Goal: Task Accomplishment & Management: Manage account settings

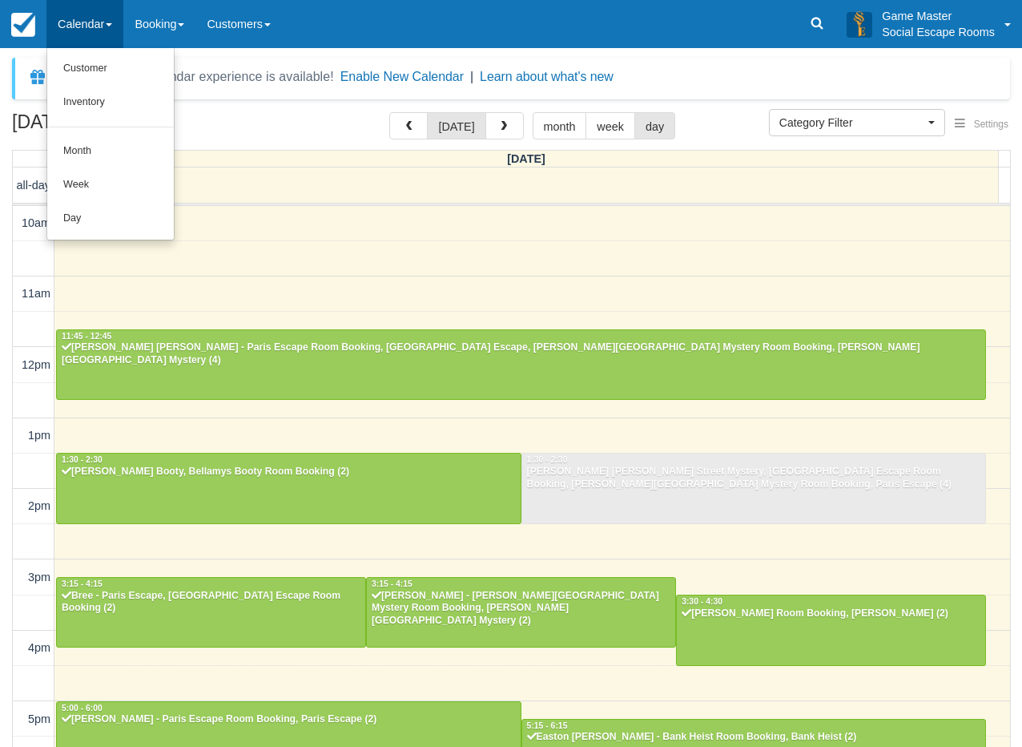
select select
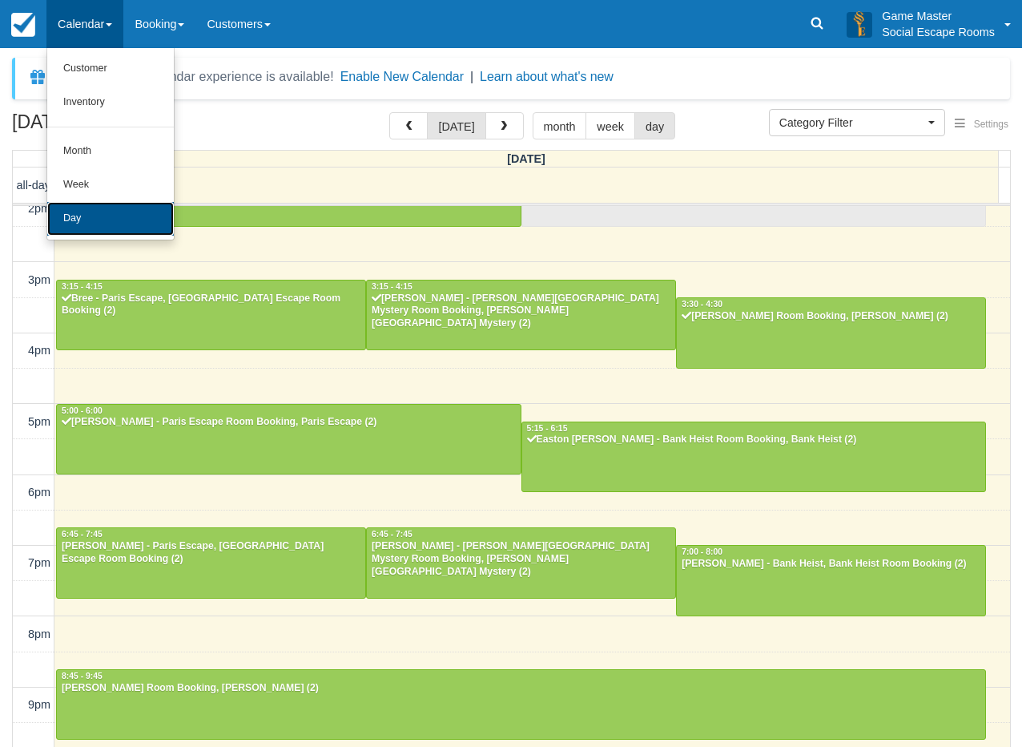
click at [87, 211] on link "Day" at bounding box center [110, 219] width 127 height 34
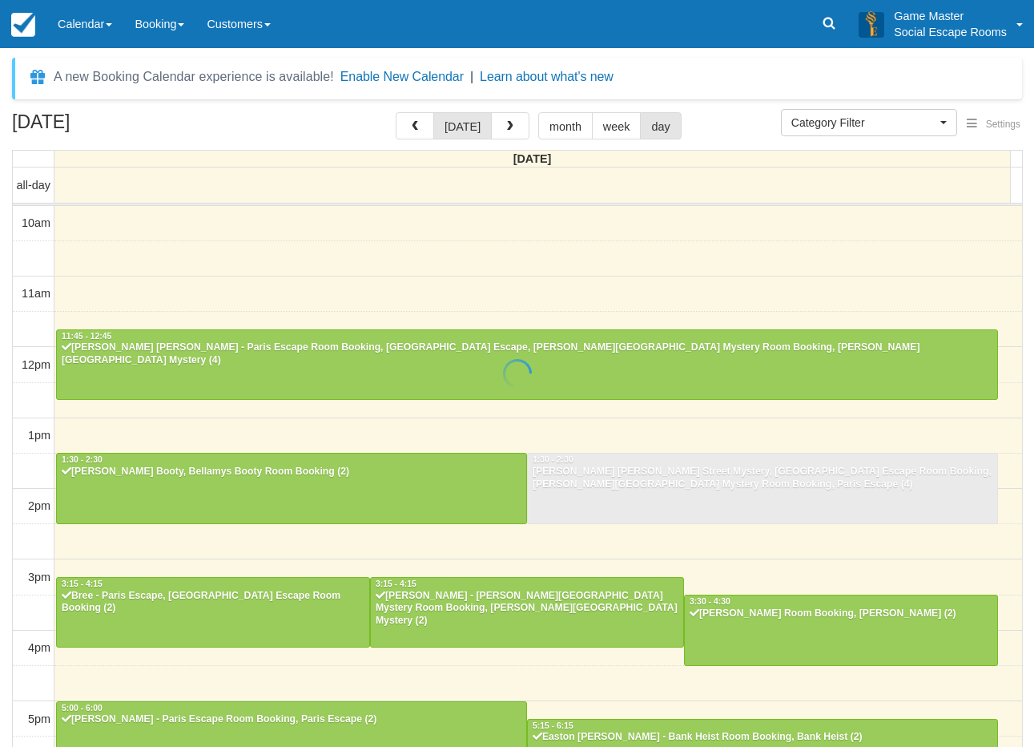
select select
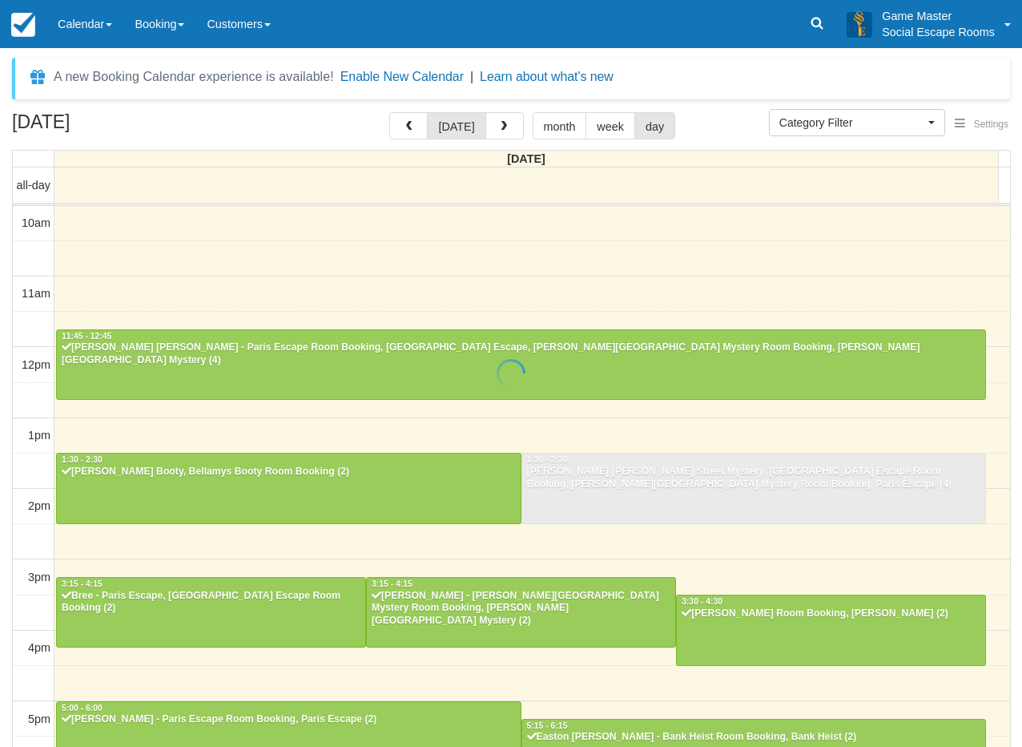
scroll to position [297, 0]
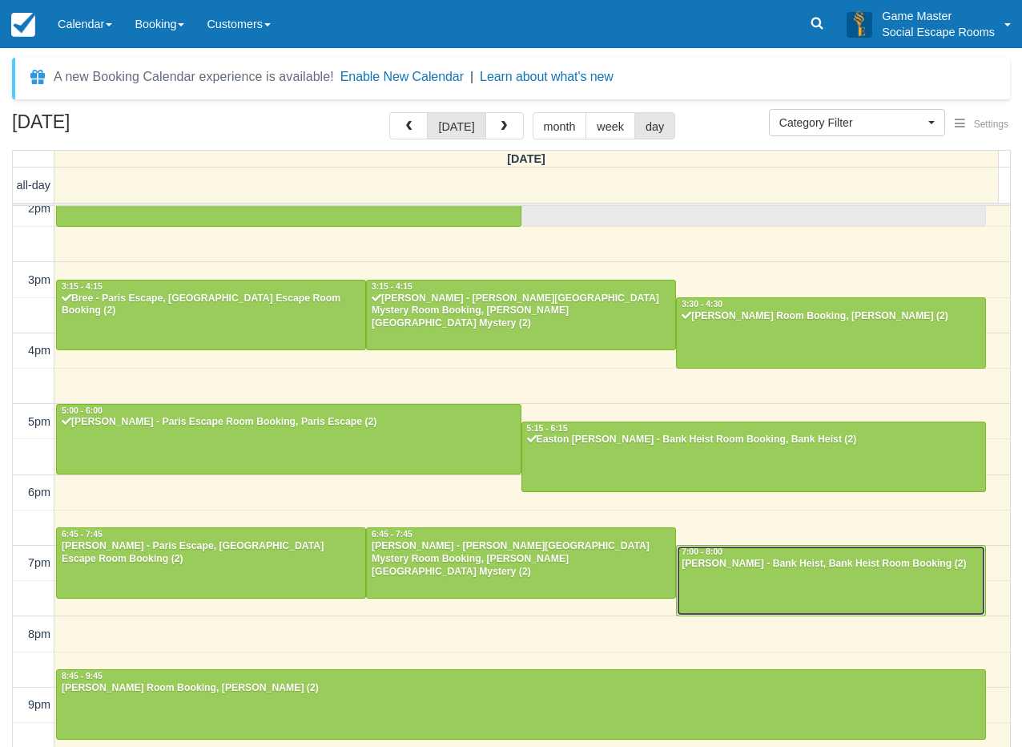
click at [832, 584] on div at bounding box center [831, 580] width 308 height 69
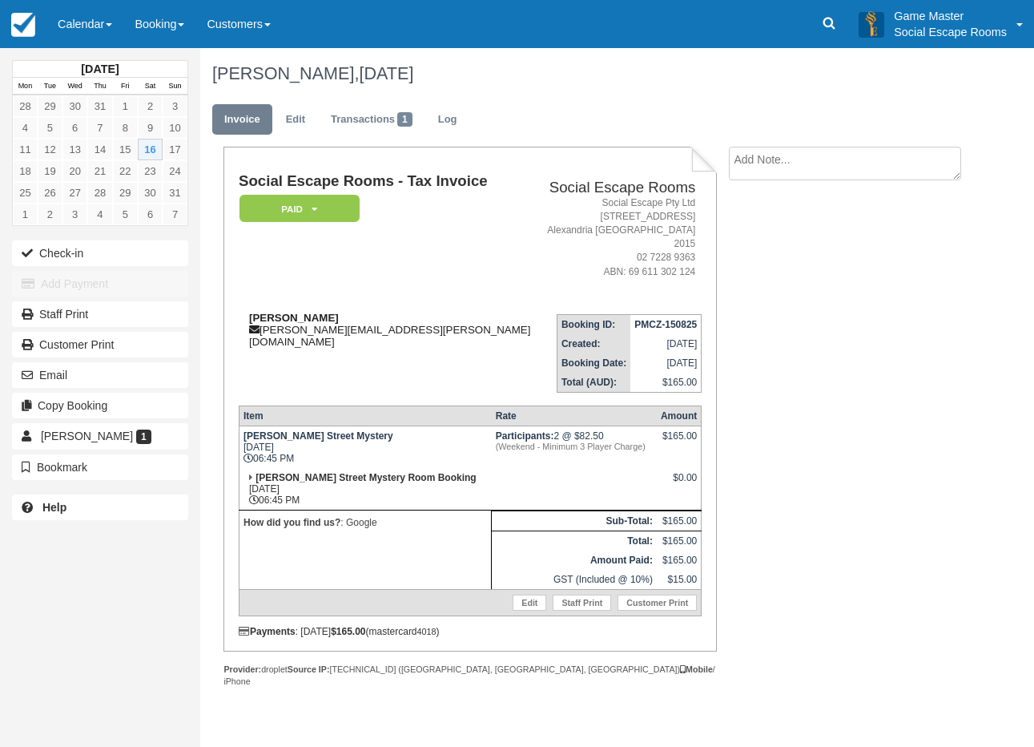
click at [279, 315] on div "Justin justin.rae@mail.com" at bounding box center [389, 330] width 300 height 36
drag, startPoint x: 279, startPoint y: 315, endPoint x: 291, endPoint y: 315, distance: 12.0
click at [291, 315] on div "Justin justin.rae@mail.com" at bounding box center [389, 330] width 300 height 36
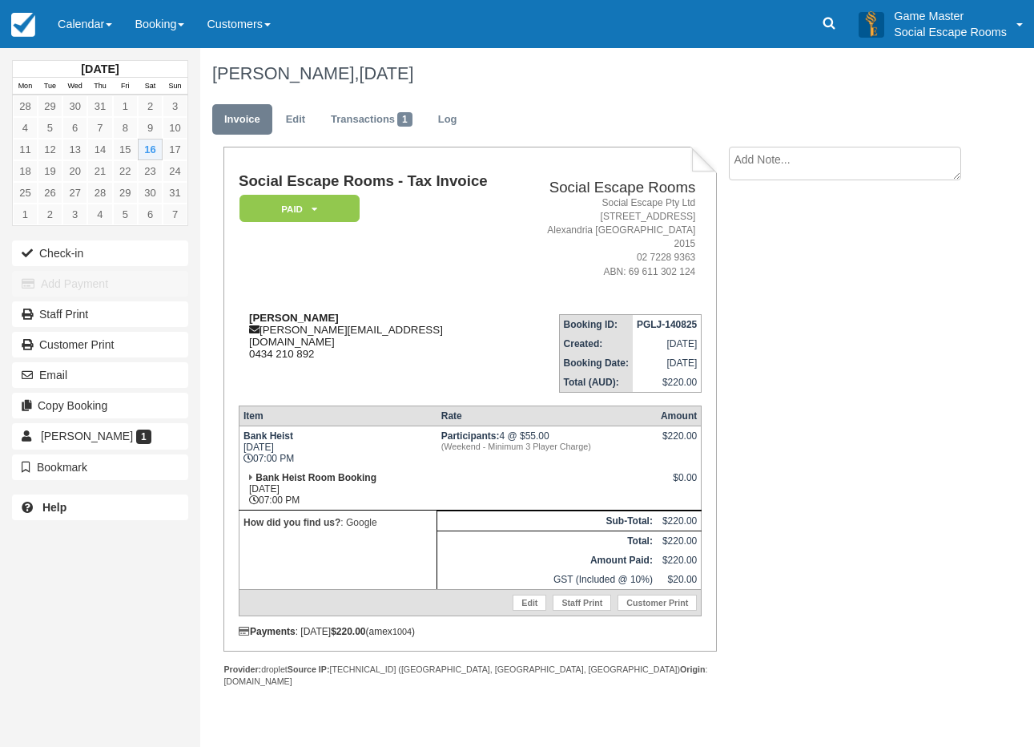
click at [273, 312] on strong "[PERSON_NAME]" at bounding box center [294, 318] width 90 height 12
drag, startPoint x: 273, startPoint y: 306, endPoint x: 300, endPoint y: 305, distance: 26.4
click at [300, 312] on strong "[PERSON_NAME]" at bounding box center [294, 318] width 90 height 12
drag, startPoint x: 338, startPoint y: 306, endPoint x: 249, endPoint y: 299, distance: 89.2
click at [249, 312] on div "[PERSON_NAME] [PERSON_NAME][EMAIL_ADDRESS][DOMAIN_NAME] 0434 210 892" at bounding box center [379, 336] width 281 height 48
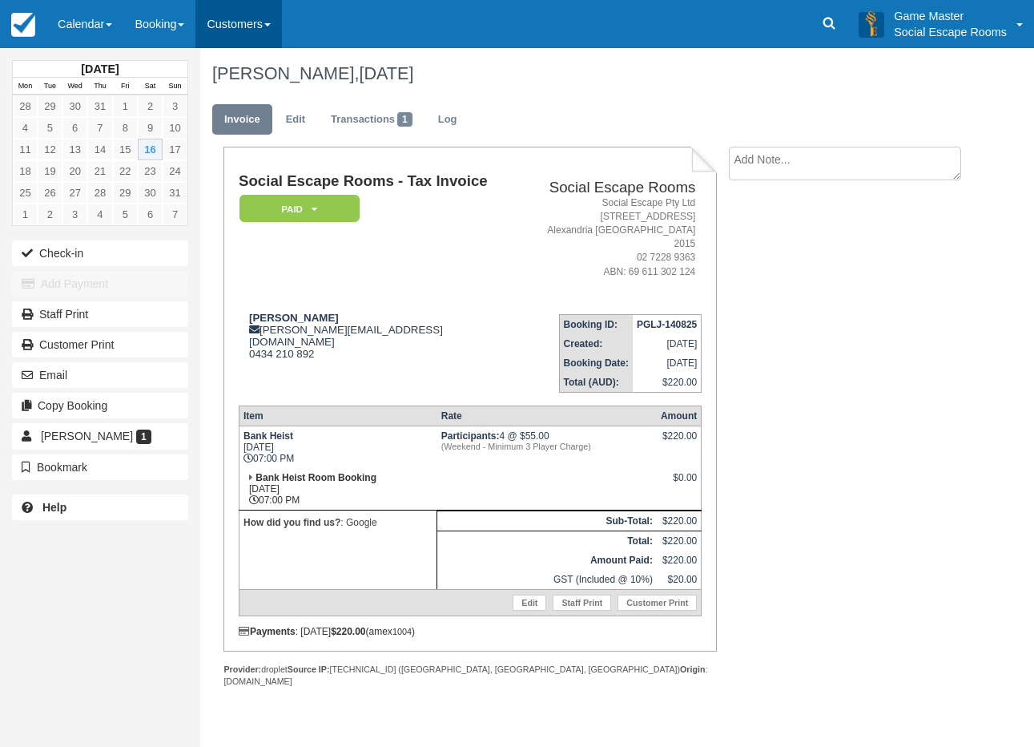
copy strong "[PERSON_NAME]"
drag, startPoint x: 213, startPoint y: 263, endPoint x: 130, endPoint y: 65, distance: 214.7
click at [213, 263] on div "Social Escape Rooms - Tax Invoice Paid   Pending Reserved Deposit Blocked for C…" at bounding box center [458, 434] width 517 height 575
click at [95, 9] on link "Calendar" at bounding box center [84, 24] width 77 height 48
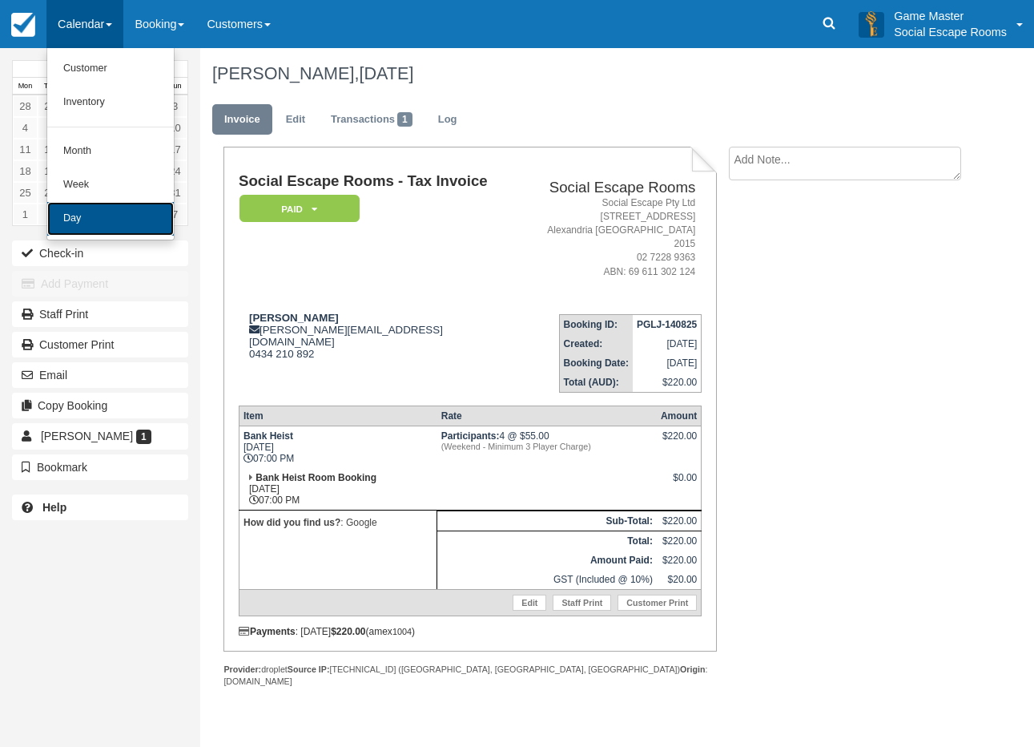
click at [92, 215] on link "Day" at bounding box center [110, 219] width 127 height 34
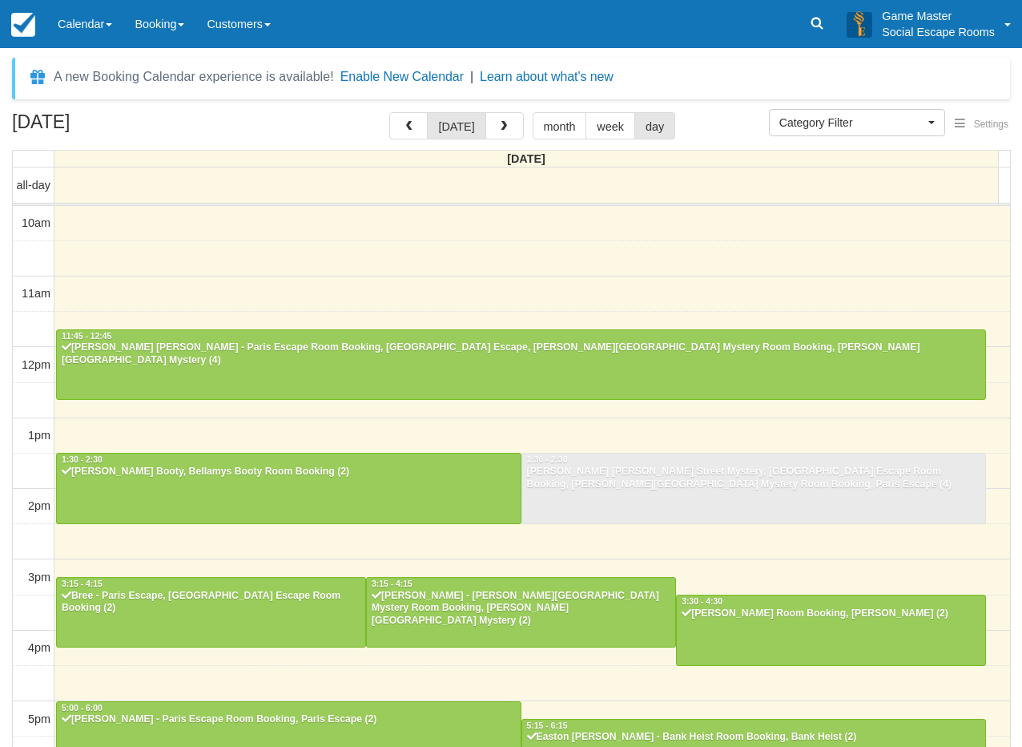
select select
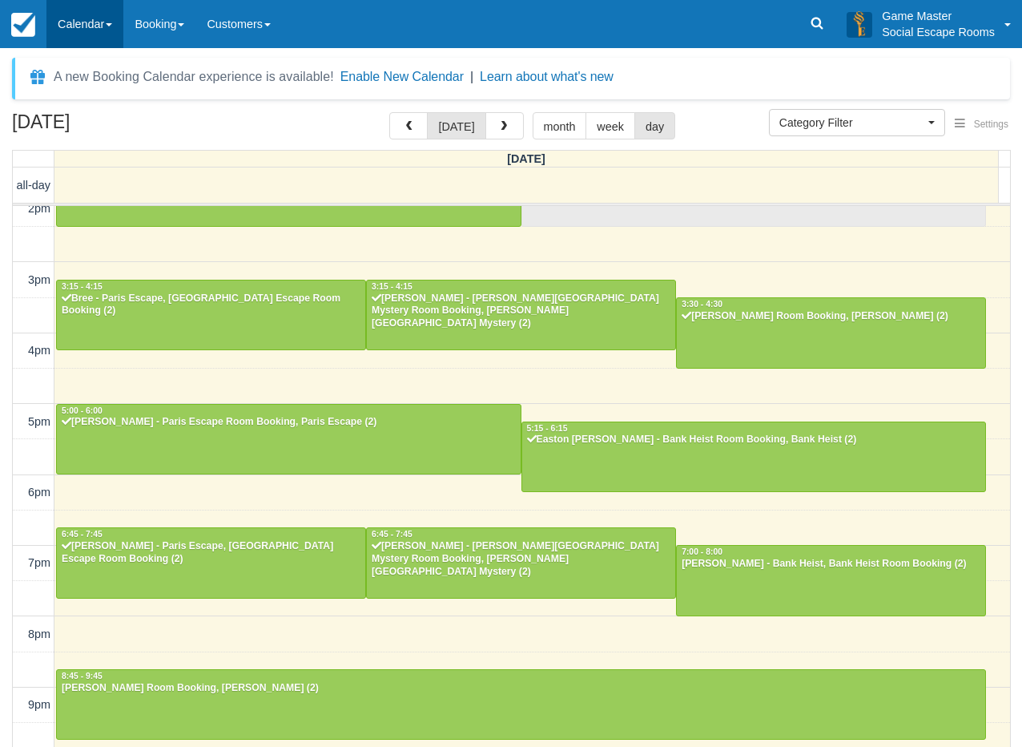
click at [74, 34] on link "Calendar" at bounding box center [84, 24] width 77 height 48
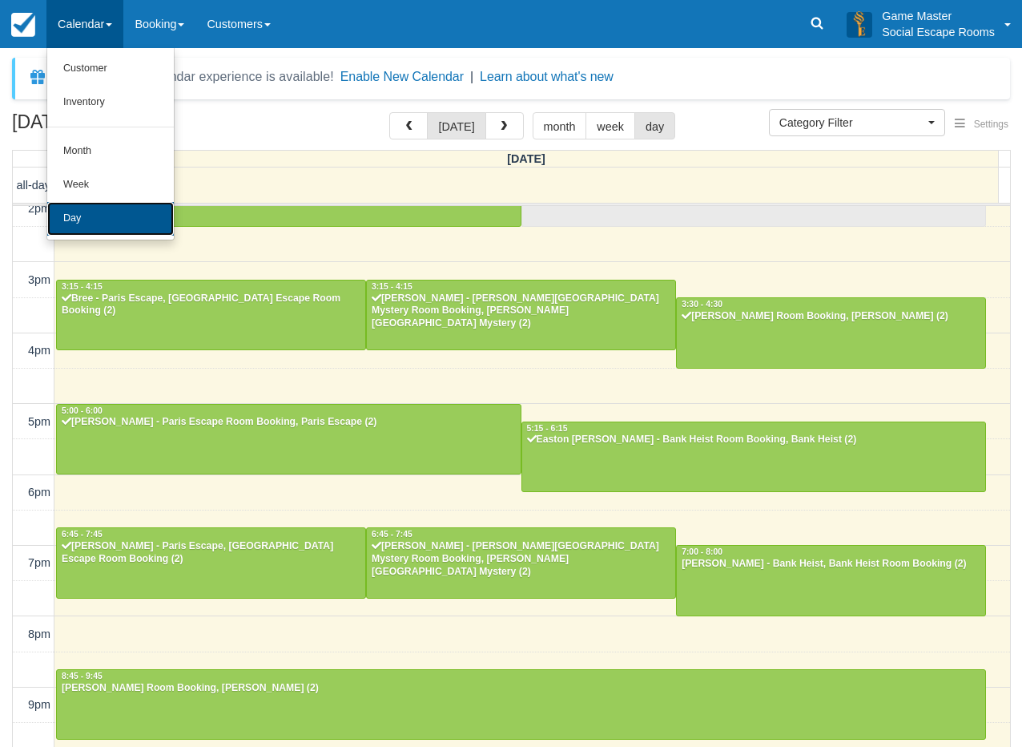
click at [105, 219] on link "Day" at bounding box center [110, 219] width 127 height 34
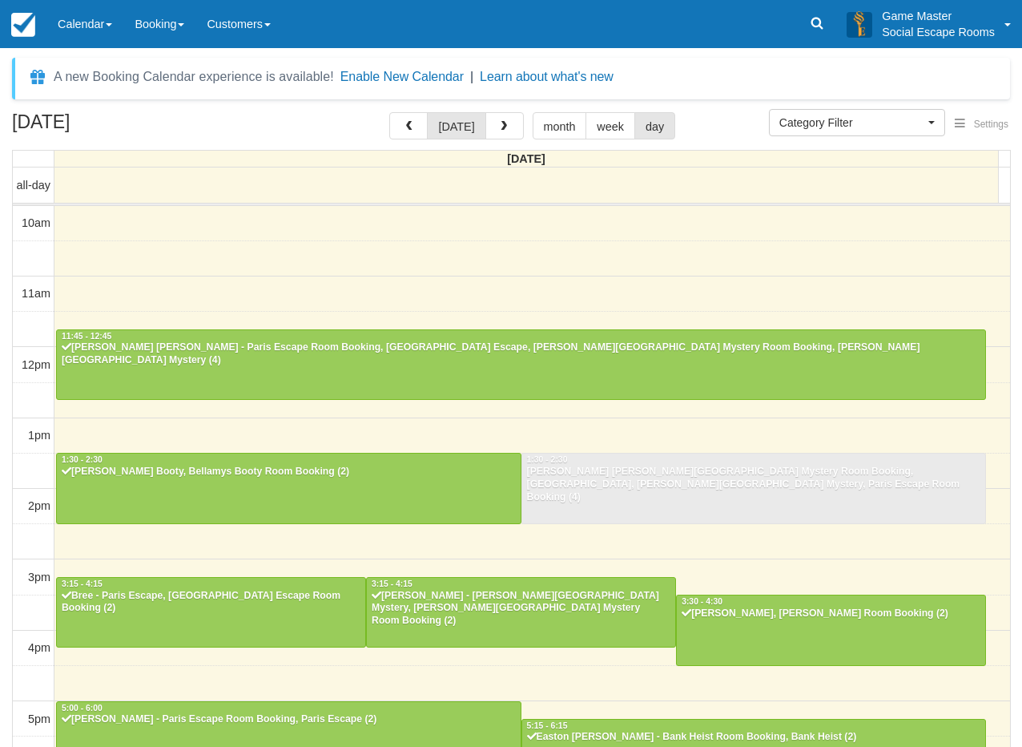
select select
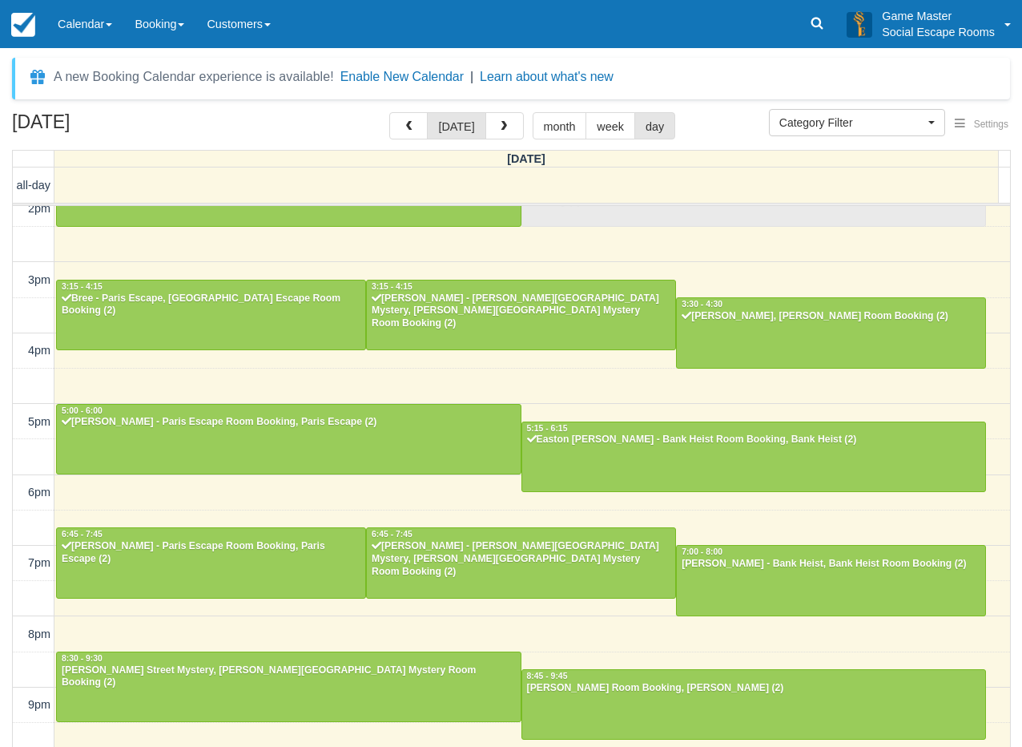
click at [23, 651] on td at bounding box center [34, 668] width 42 height 35
click at [116, 18] on link "Calendar" at bounding box center [84, 24] width 77 height 48
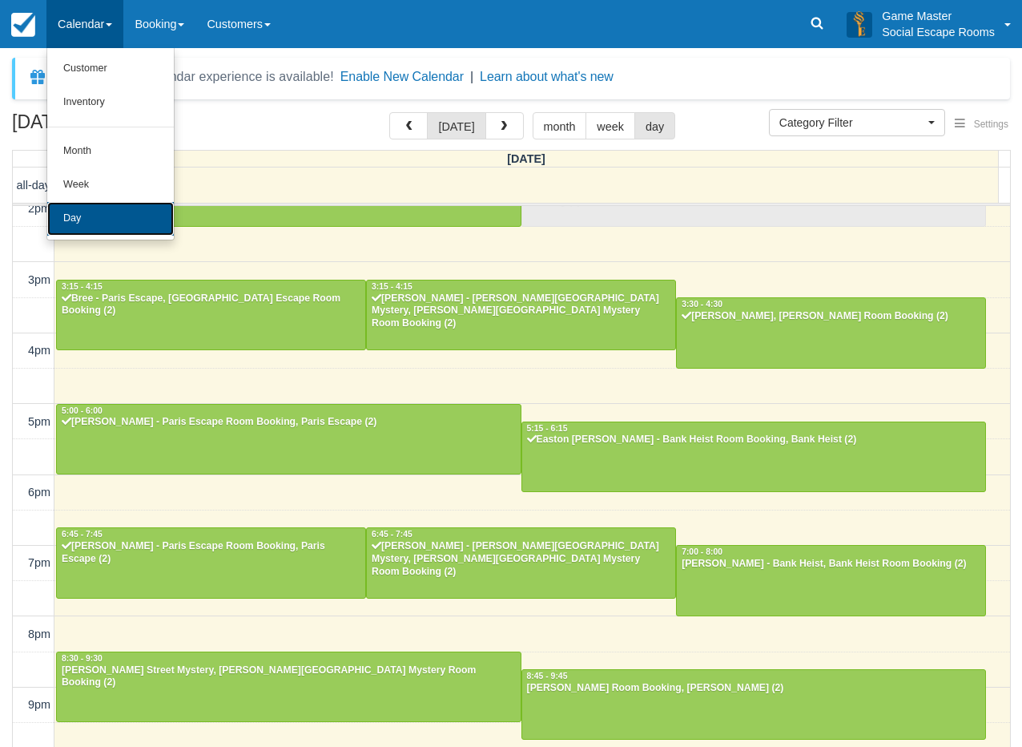
click at [119, 208] on link "Day" at bounding box center [110, 219] width 127 height 34
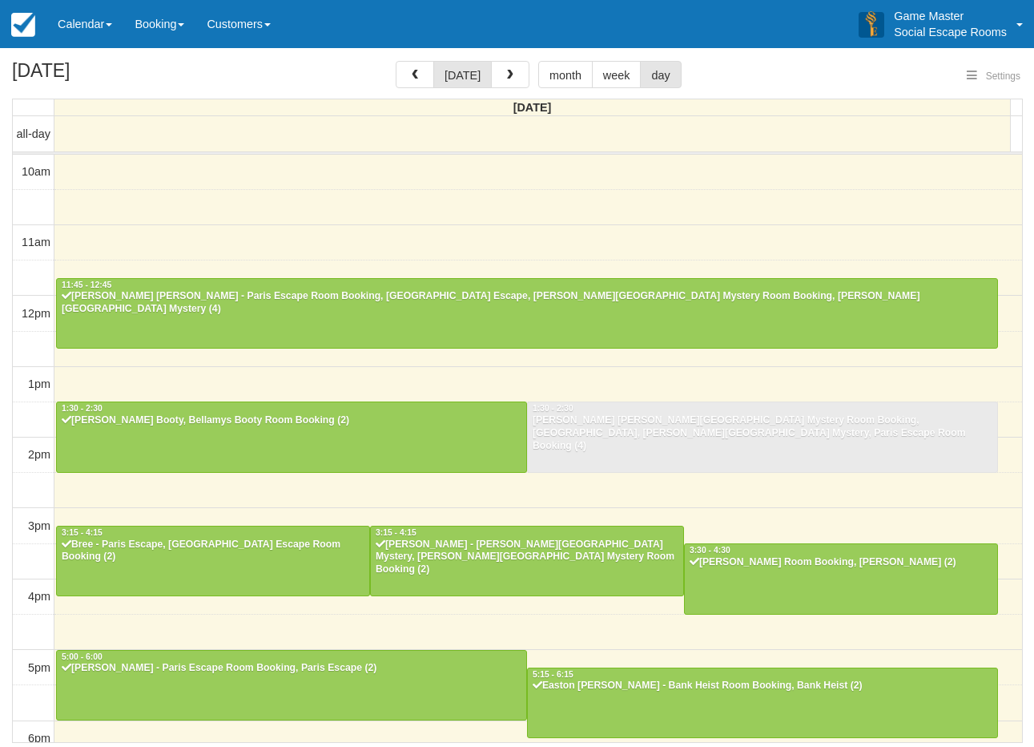
select select
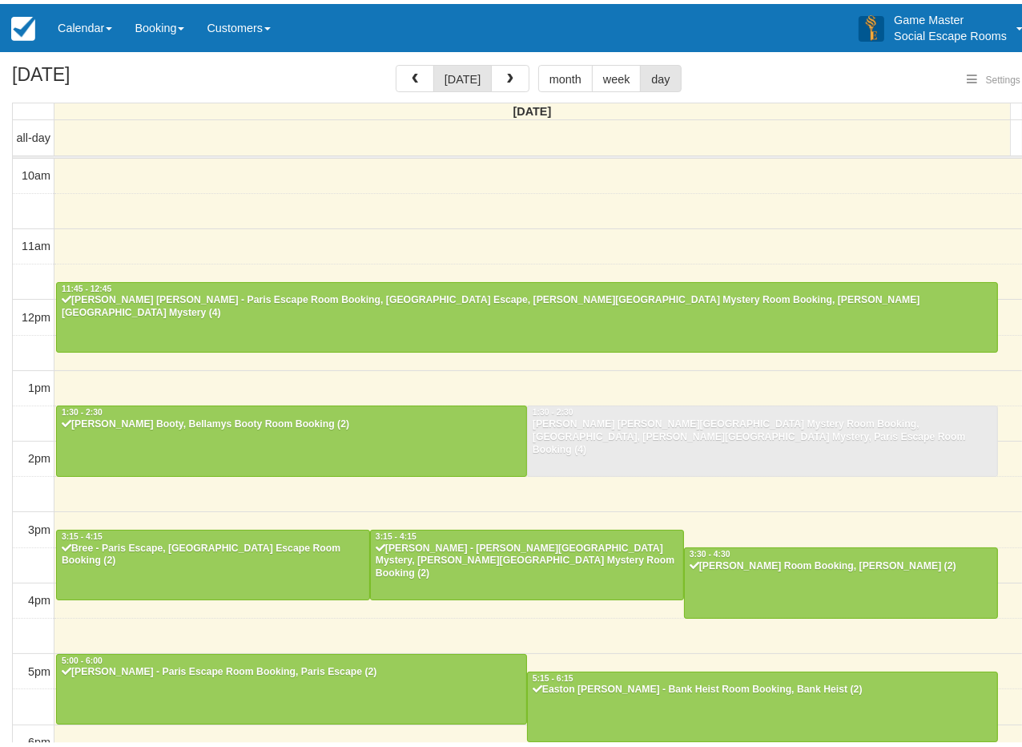
scroll to position [297, 0]
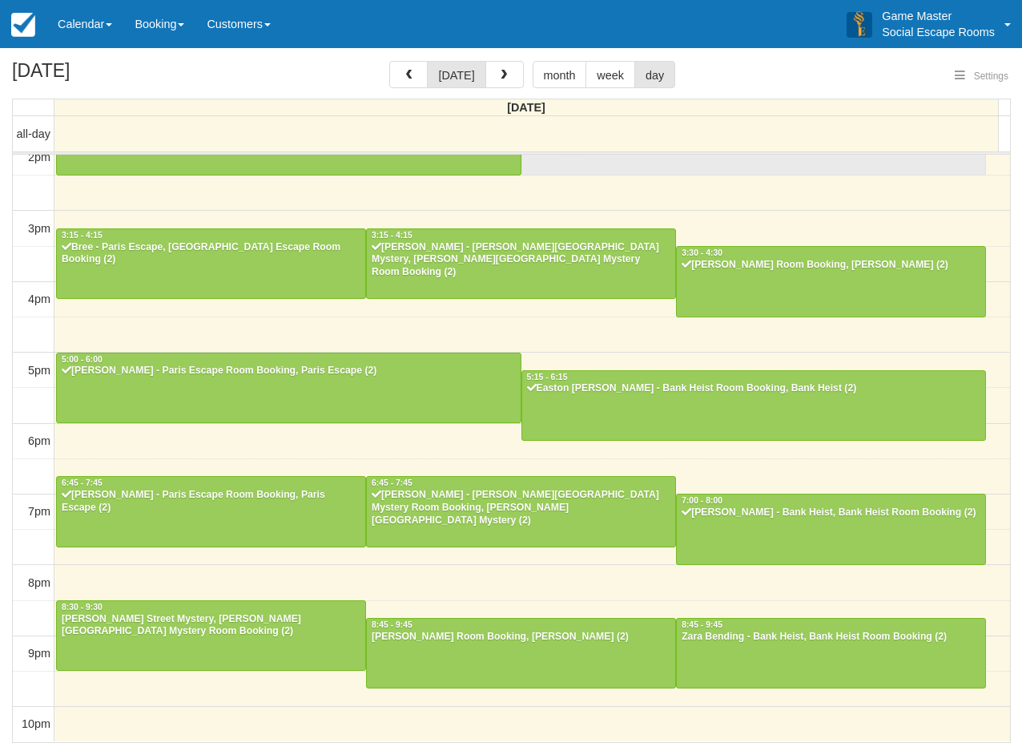
select select
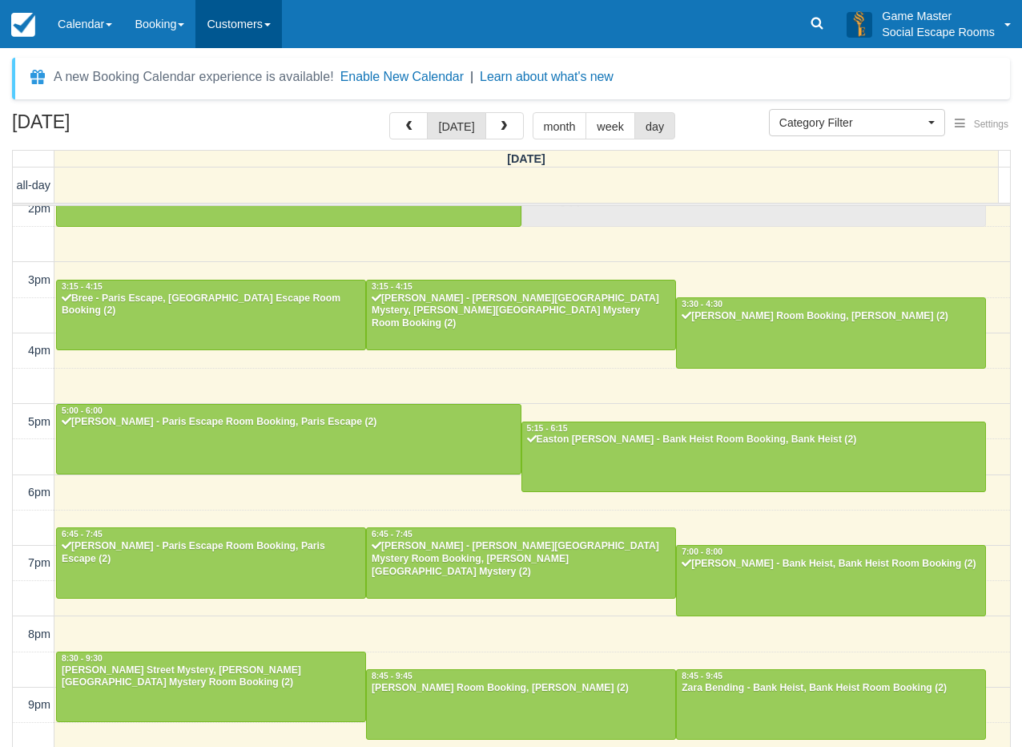
drag, startPoint x: 411, startPoint y: 14, endPoint x: 261, endPoint y: 23, distance: 150.1
click at [411, 14] on div "Menu Calendar Customer Inventory Month Week Day Booking Notes New Booking Merch…" at bounding box center [511, 24] width 1022 height 48
click at [73, 31] on link "Calendar" at bounding box center [84, 24] width 77 height 48
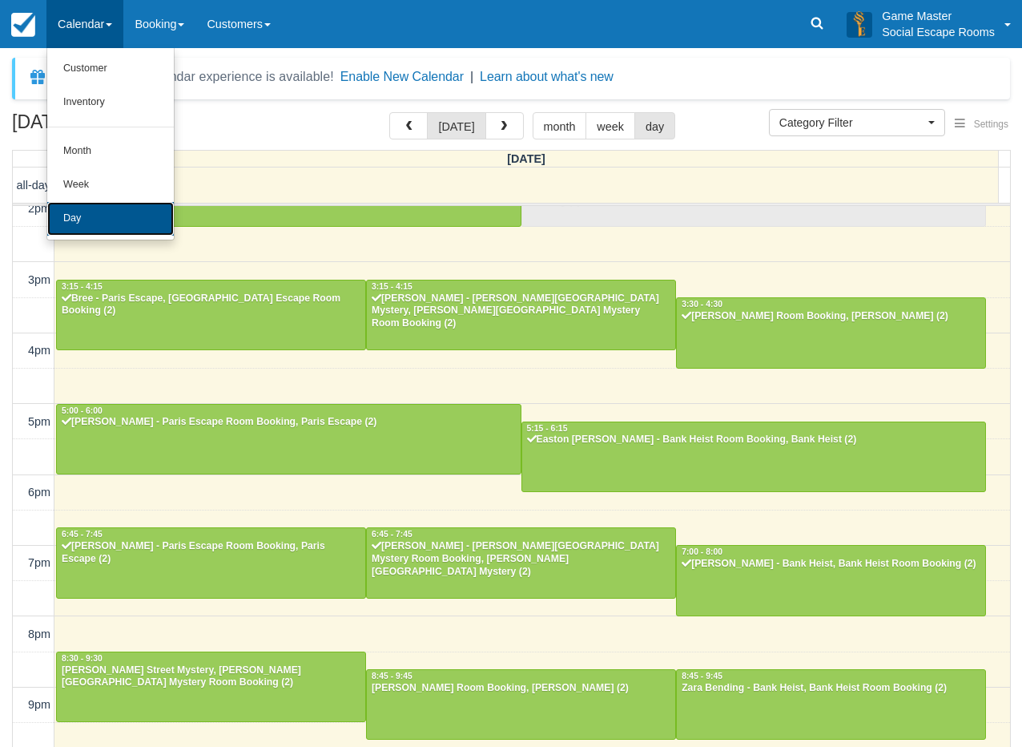
click at [105, 216] on link "Day" at bounding box center [110, 219] width 127 height 34
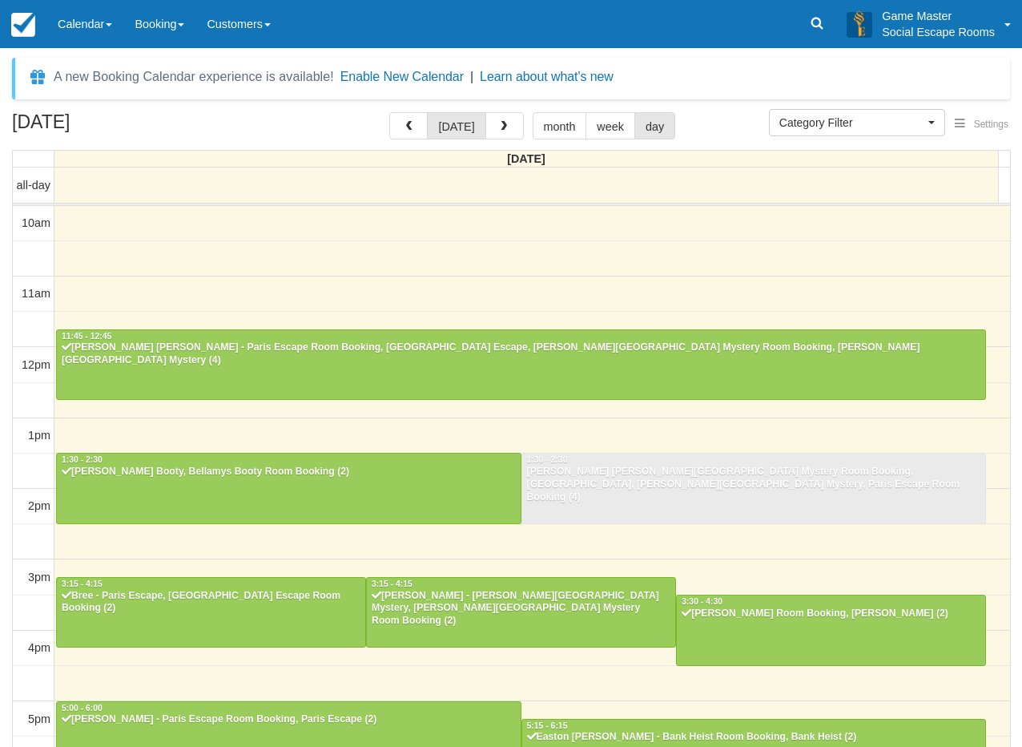
select select
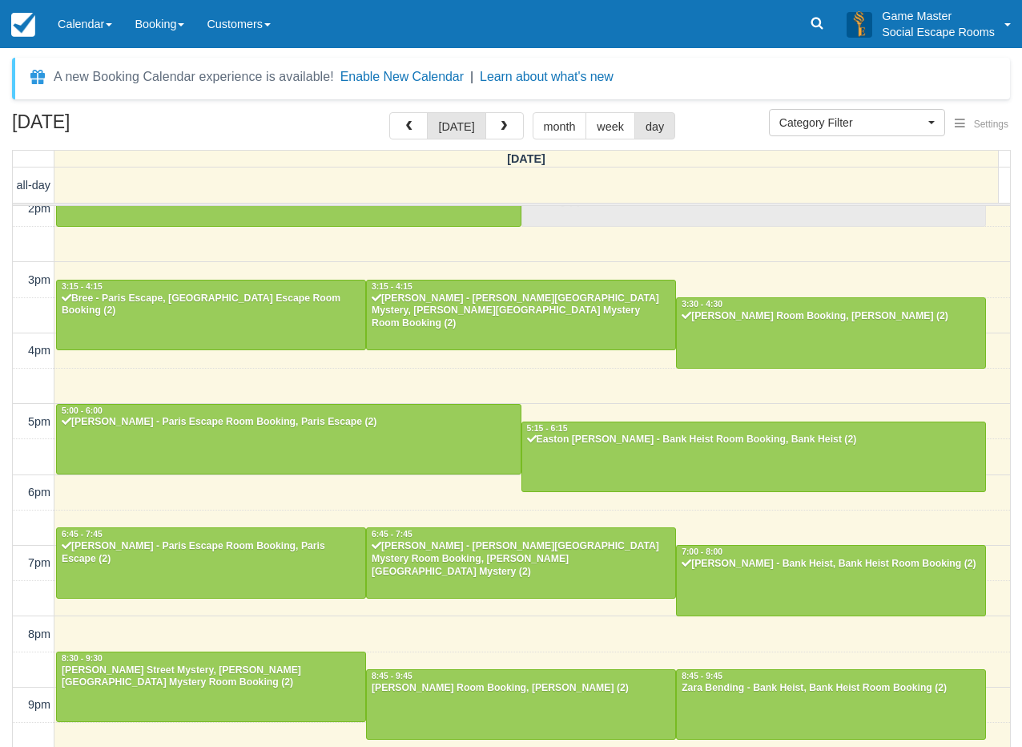
click at [212, 483] on div "10am 11am 12pm 1pm 2pm 3pm 4pm 5pm 6pm 7pm 8pm 9pm 10pm 11:45 - 12:45 [PERSON_N…" at bounding box center [511, 351] width 997 height 884
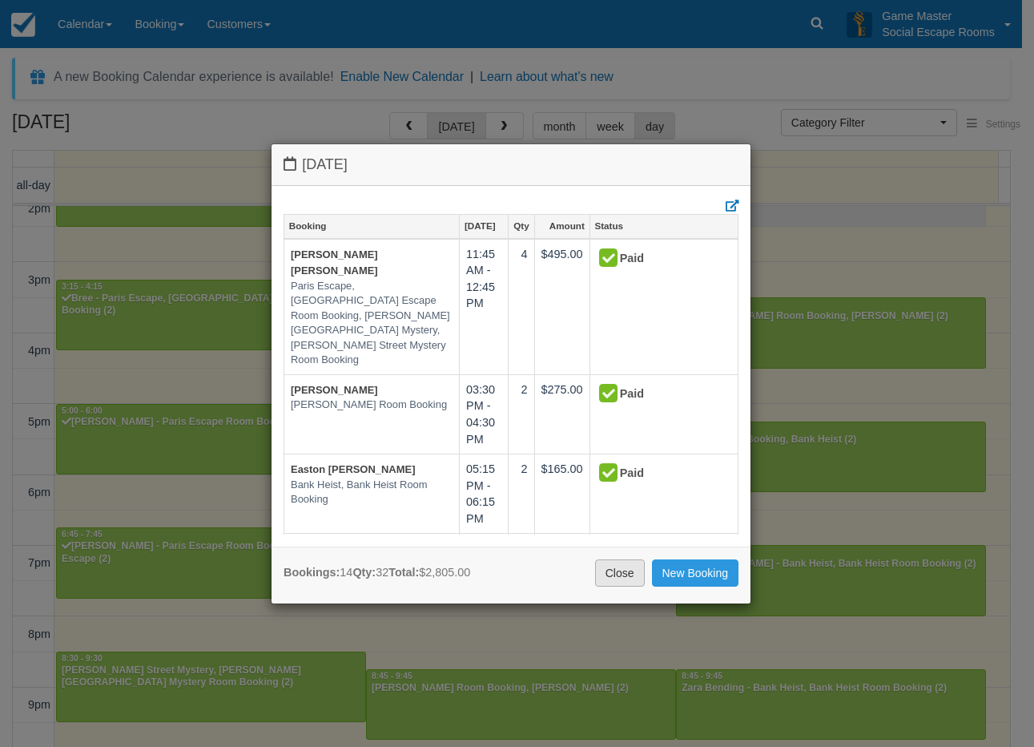
click at [618, 574] on link "Close" at bounding box center [620, 572] width 50 height 27
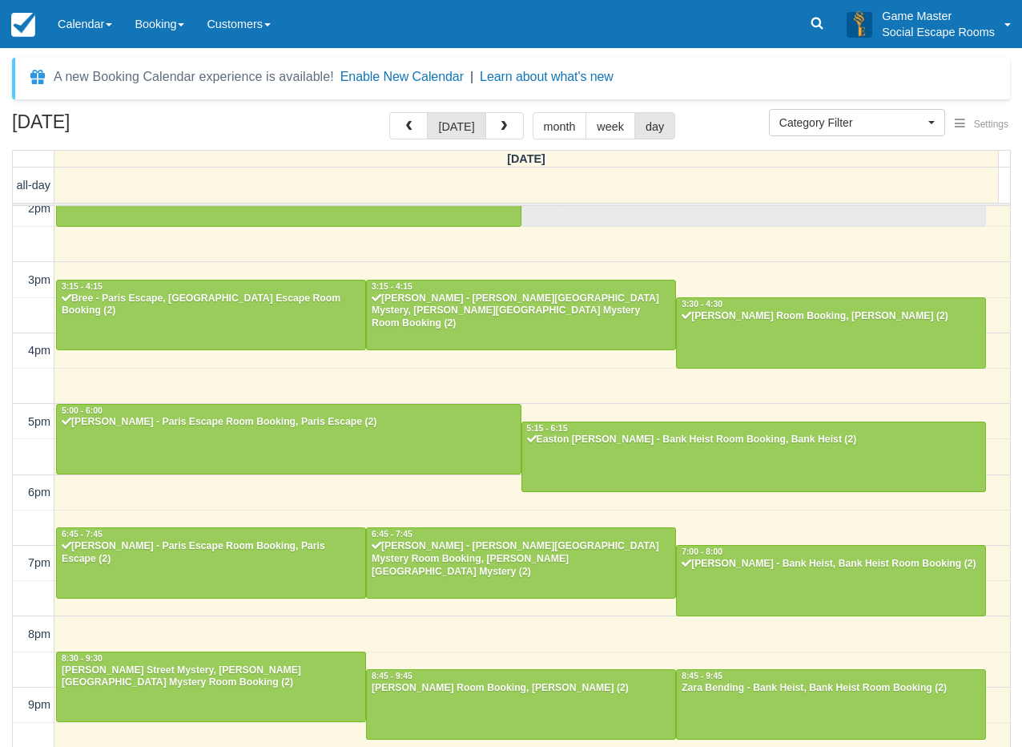
scroll to position [296, 0]
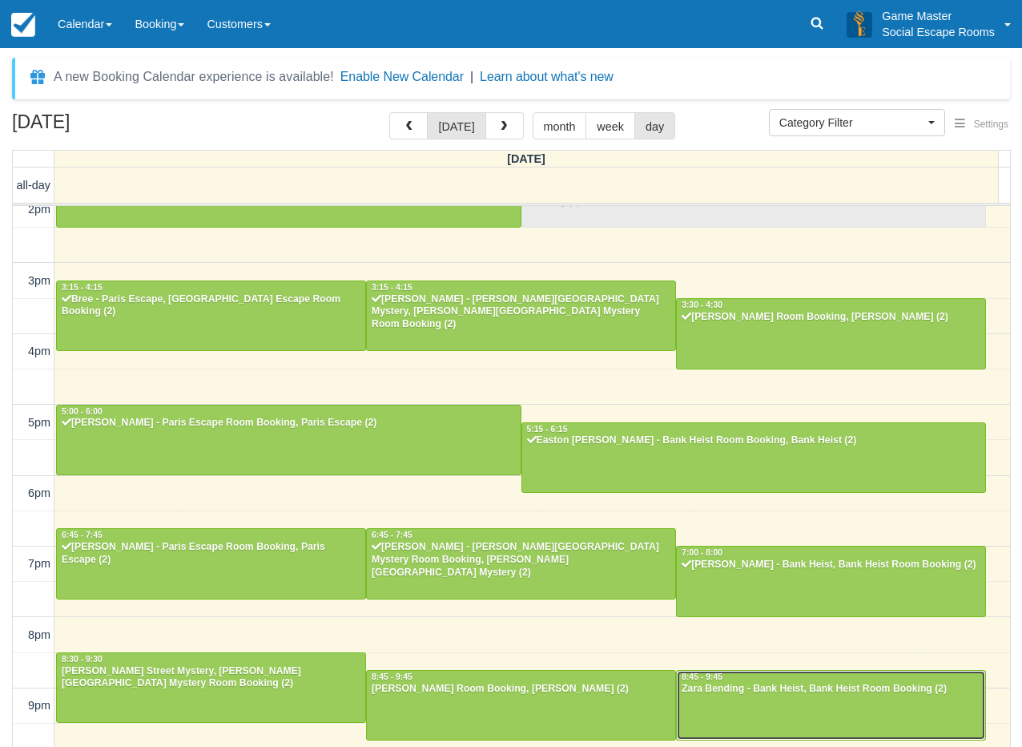
click at [724, 703] on div at bounding box center [831, 705] width 308 height 69
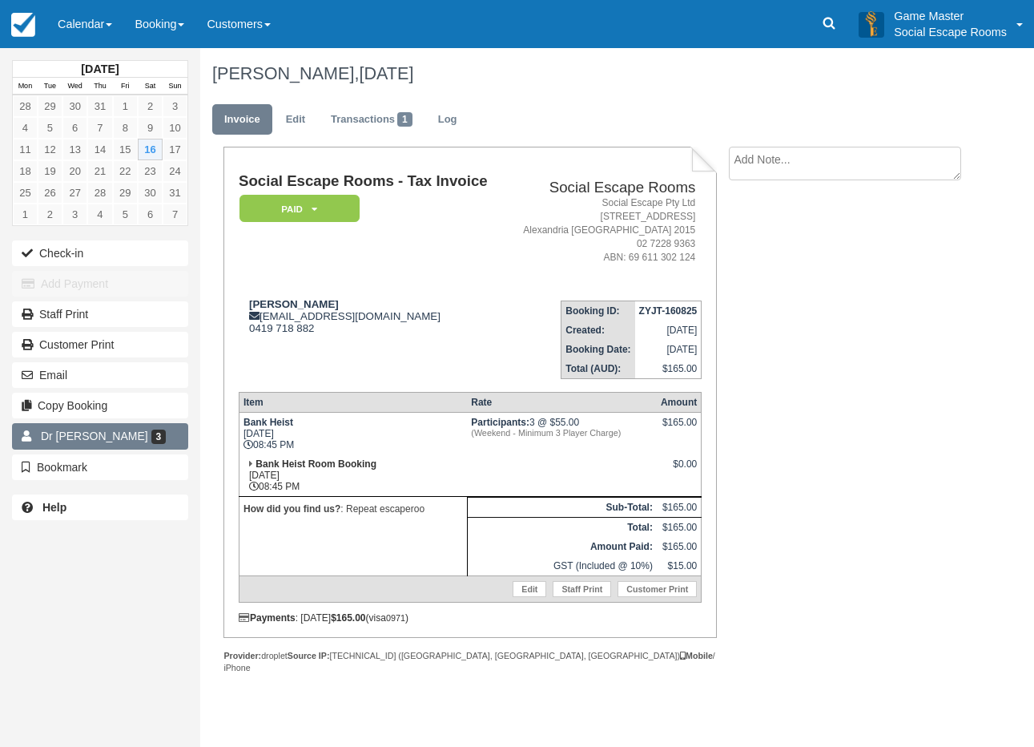
click at [142, 434] on link "Dr Zara Bending 3" at bounding box center [100, 436] width 176 height 26
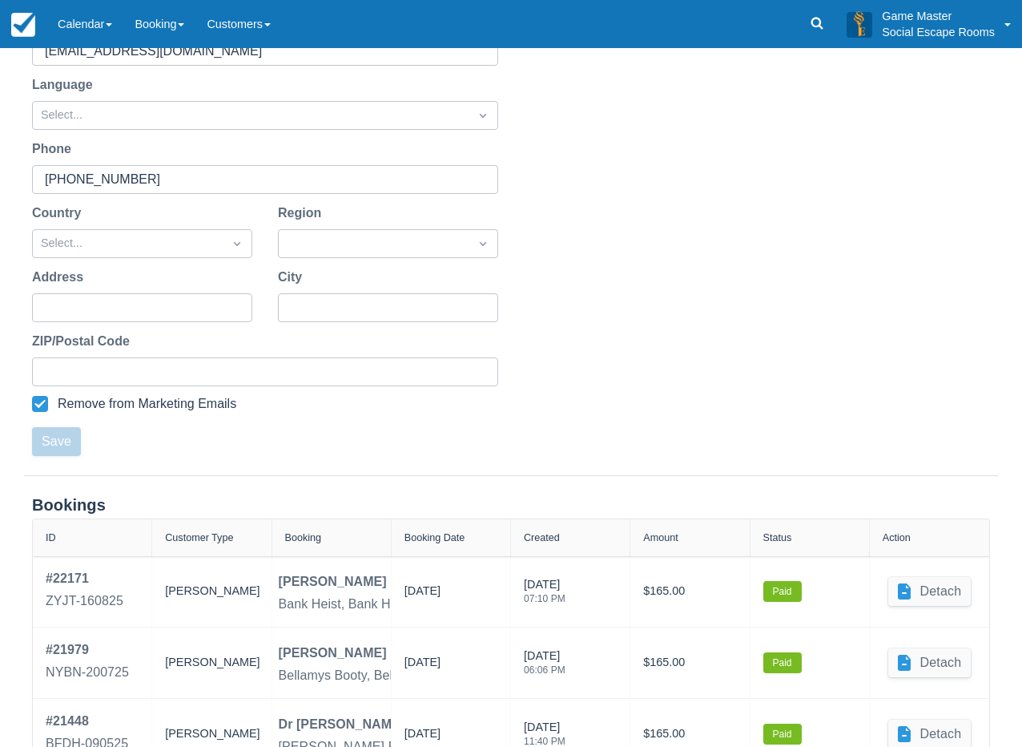
scroll to position [349, 0]
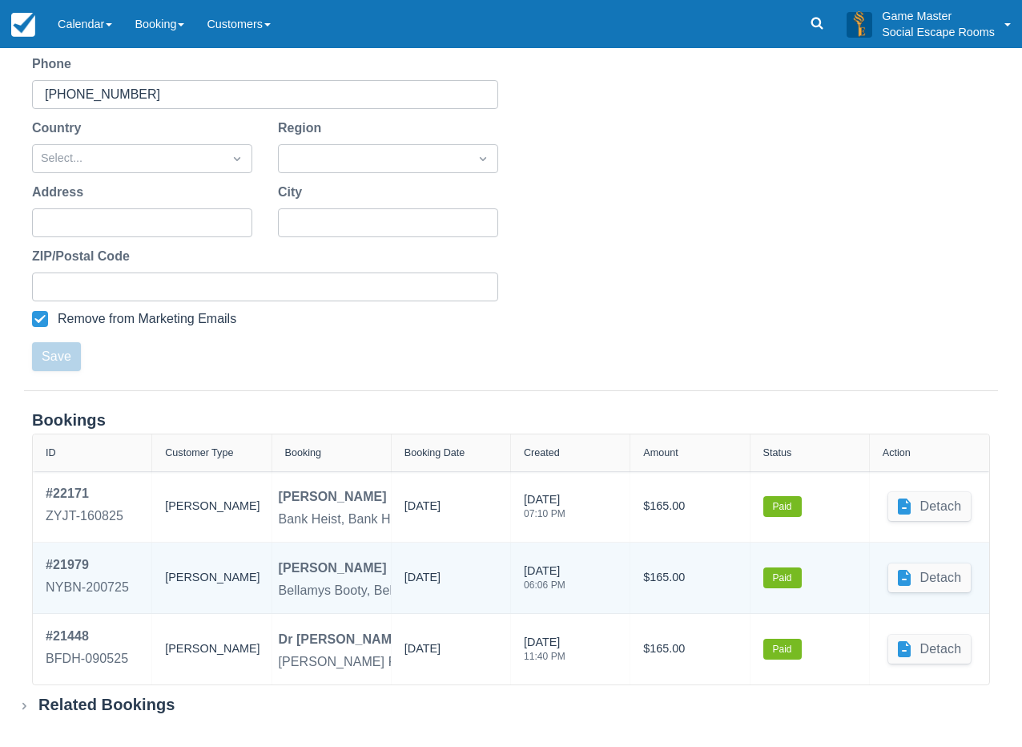
drag, startPoint x: 460, startPoint y: 577, endPoint x: 413, endPoint y: 580, distance: 47.4
click at [413, 580] on div "21/07/2025" at bounding box center [423, 581] width 36 height 24
click at [429, 582] on div "21/07/2025" at bounding box center [423, 581] width 36 height 24
drag, startPoint x: 461, startPoint y: 574, endPoint x: 394, endPoint y: 572, distance: 67.3
click at [394, 572] on div "21/07/2025" at bounding box center [451, 577] width 119 height 70
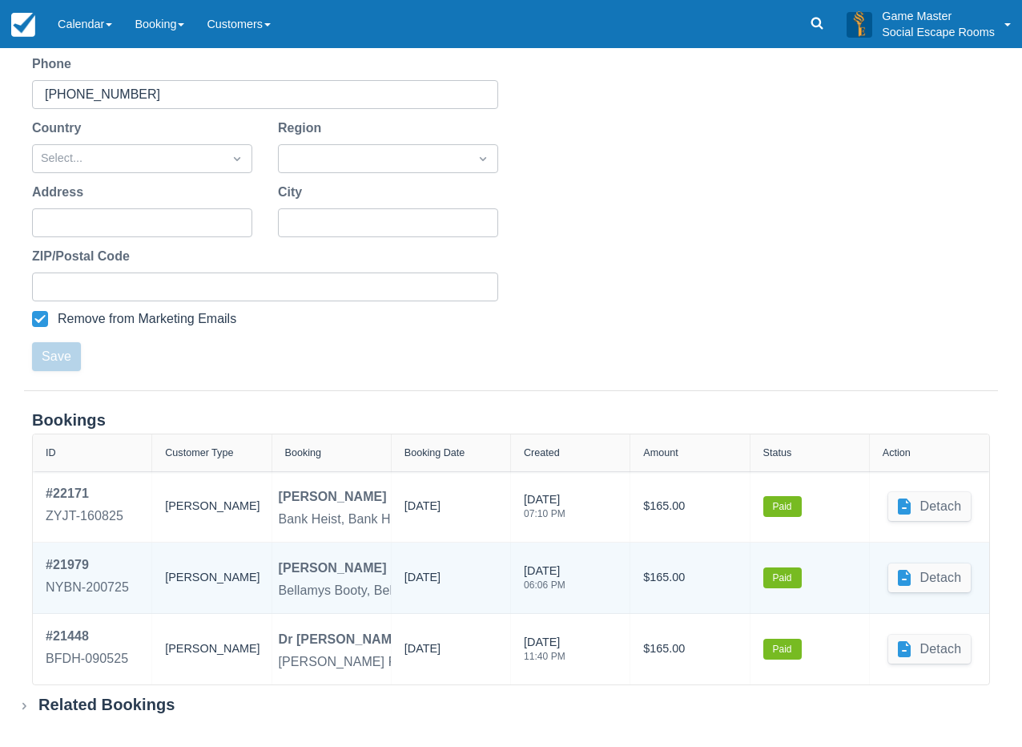
click at [429, 586] on div "[DATE]" at bounding box center [423, 581] width 36 height 24
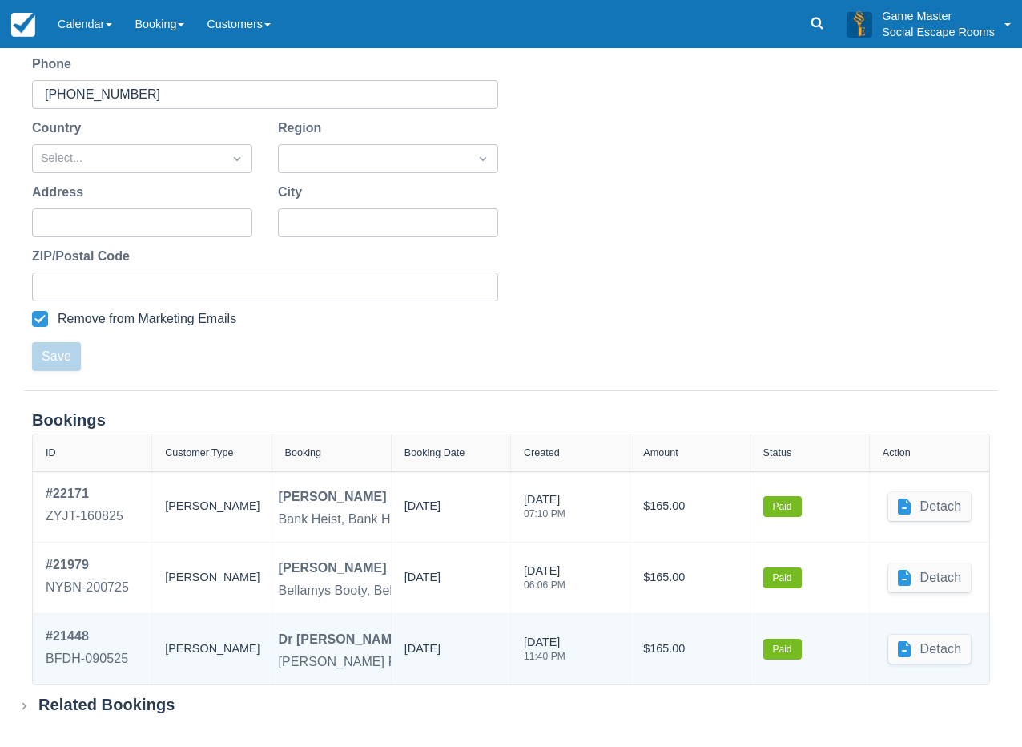
drag, startPoint x: 409, startPoint y: 643, endPoint x: 492, endPoint y: 663, distance: 85.7
click at [492, 663] on div "[DATE]" at bounding box center [451, 648] width 93 height 45
click at [478, 655] on div "[DATE]" at bounding box center [451, 648] width 93 height 45
drag, startPoint x: 281, startPoint y: 637, endPoint x: 319, endPoint y: 642, distance: 38.0
click at [319, 642] on div "Dr [PERSON_NAME]" at bounding box center [342, 639] width 127 height 19
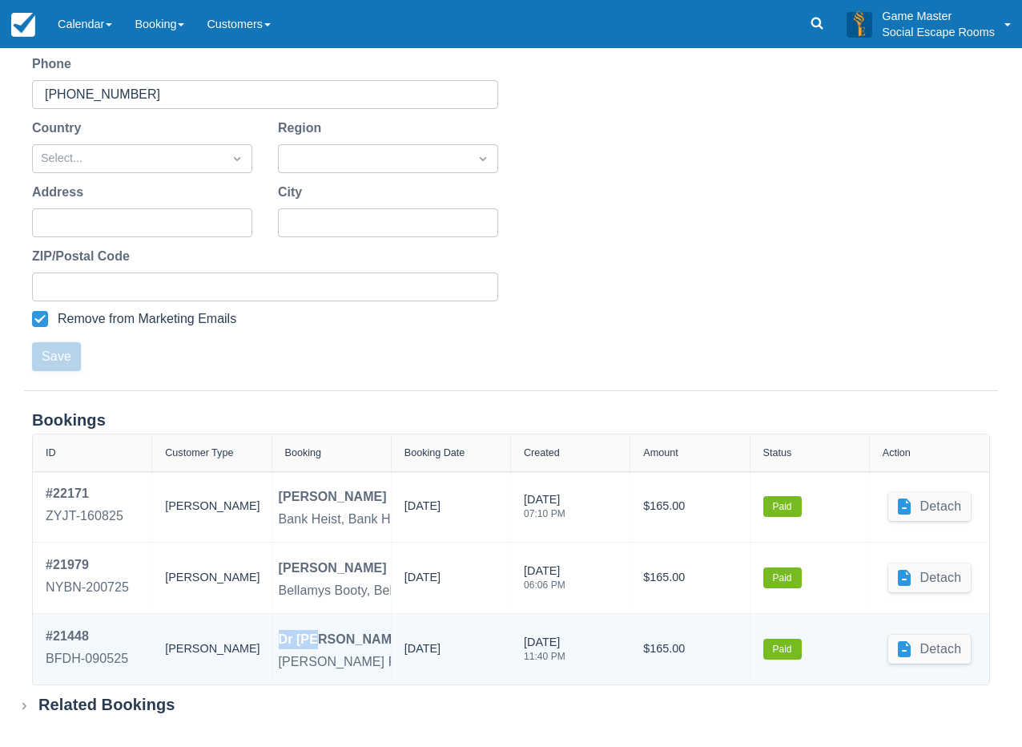
click at [319, 642] on div "Dr [PERSON_NAME]" at bounding box center [342, 639] width 127 height 19
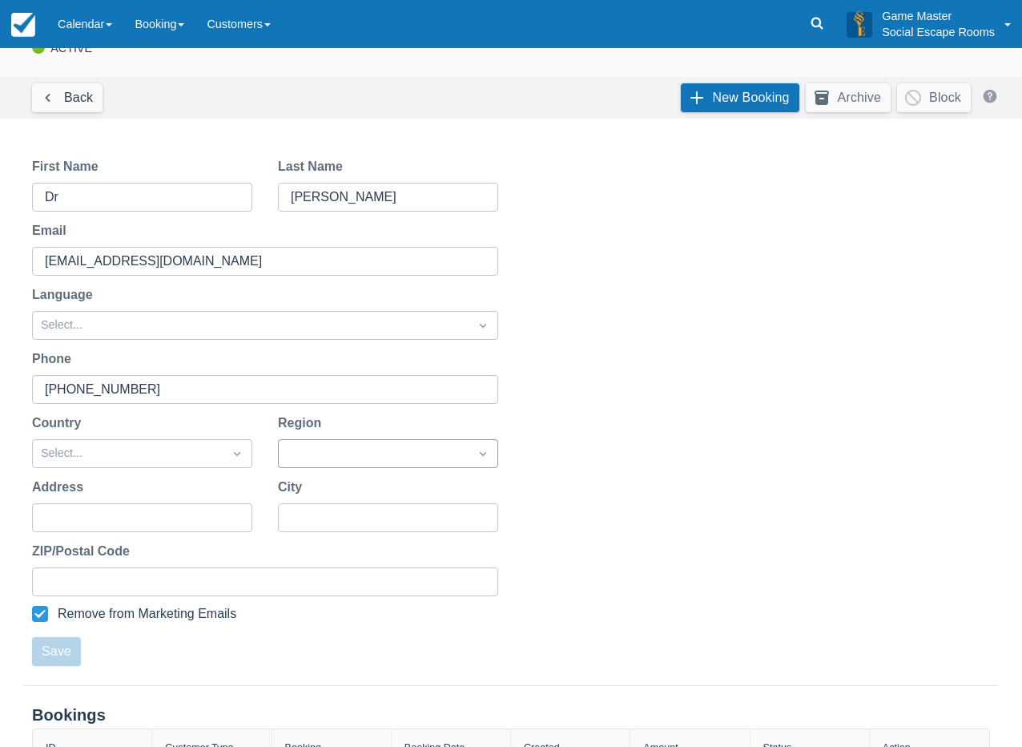
scroll to position [0, 0]
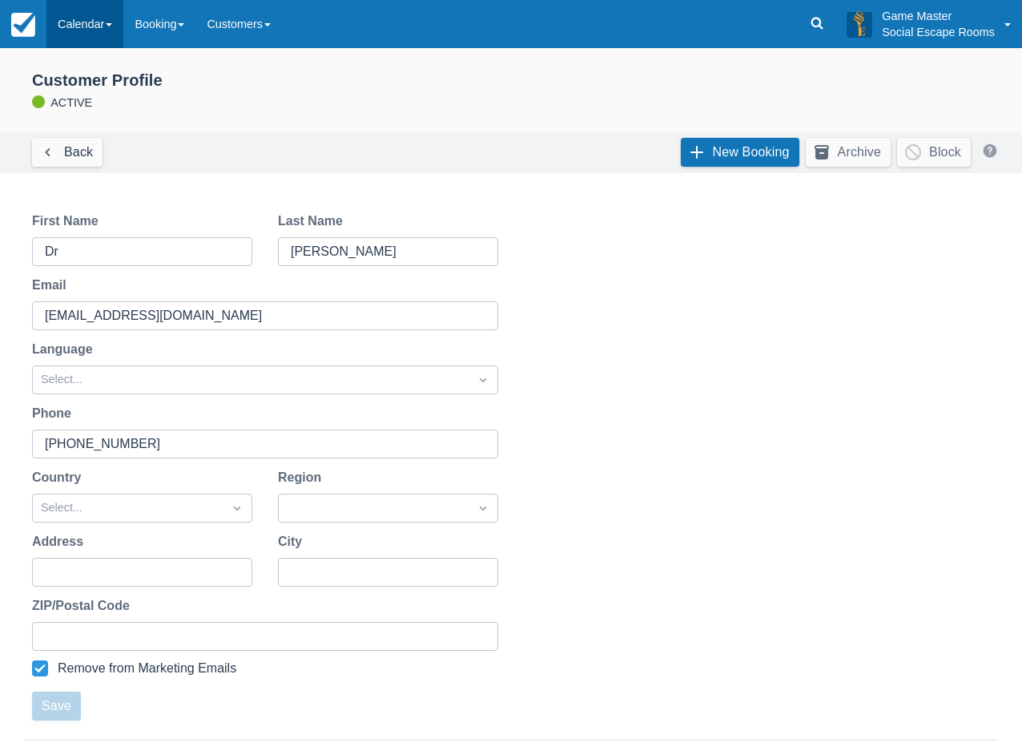
click at [99, 18] on link "Calendar" at bounding box center [84, 24] width 77 height 48
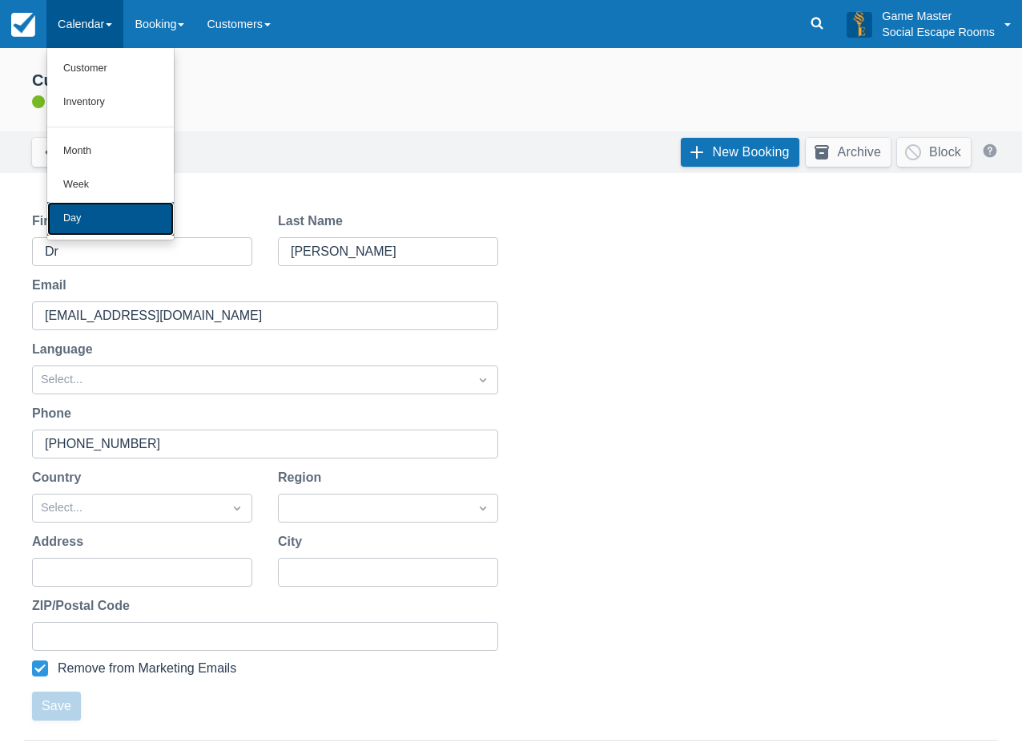
click at [126, 228] on link "Day" at bounding box center [110, 219] width 127 height 34
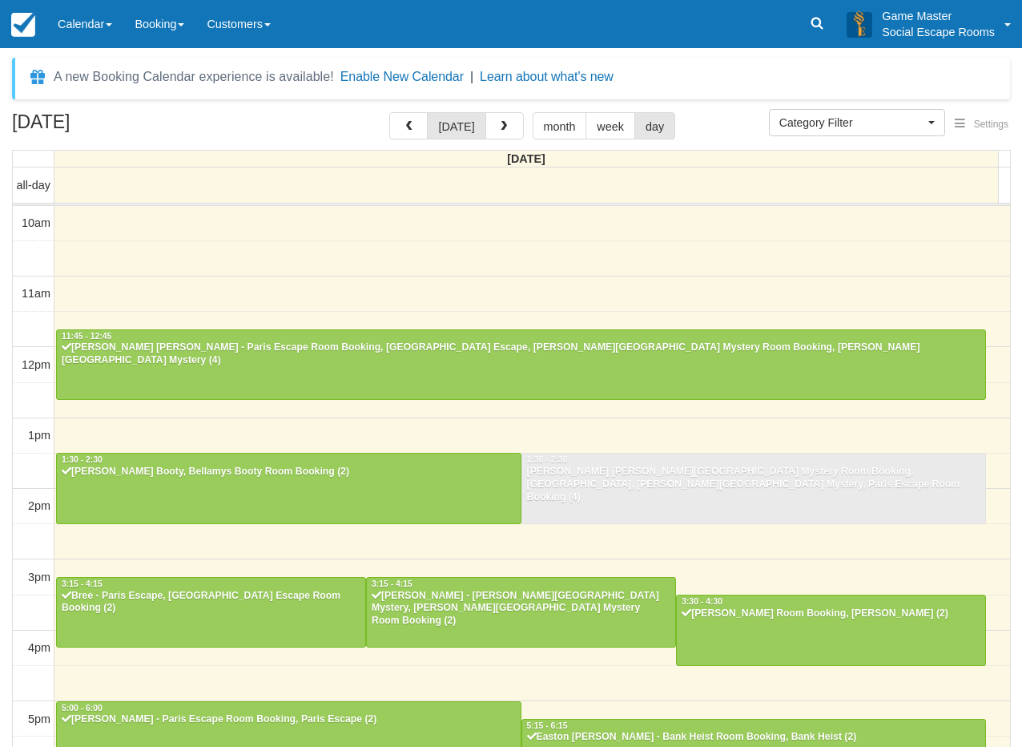
select select
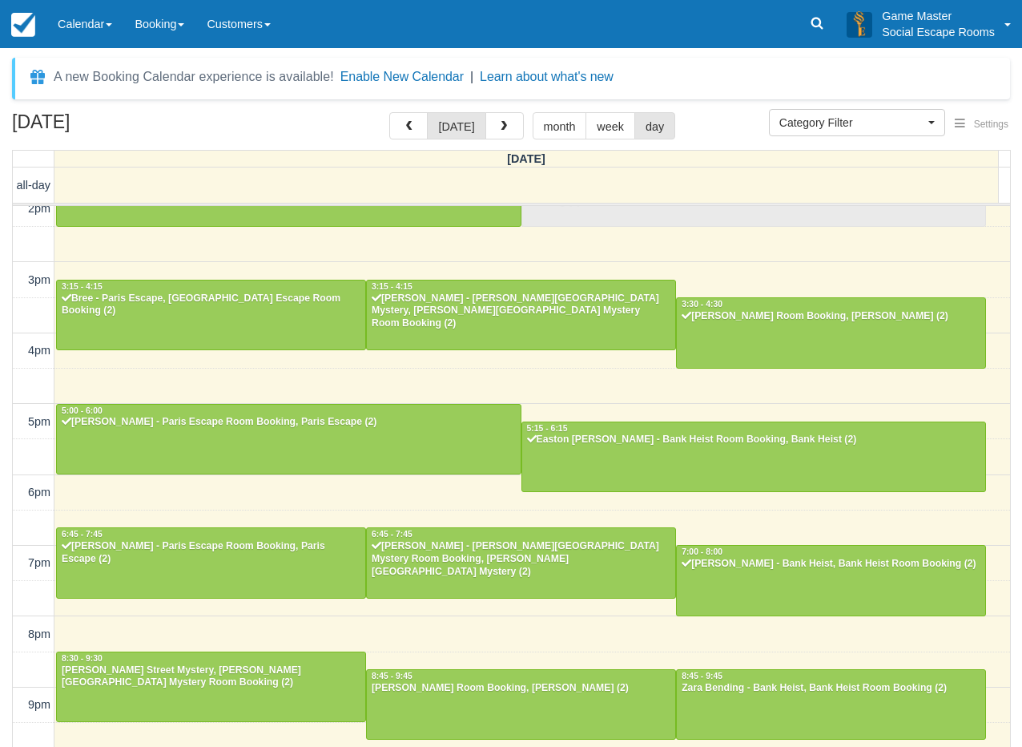
scroll to position [296, 0]
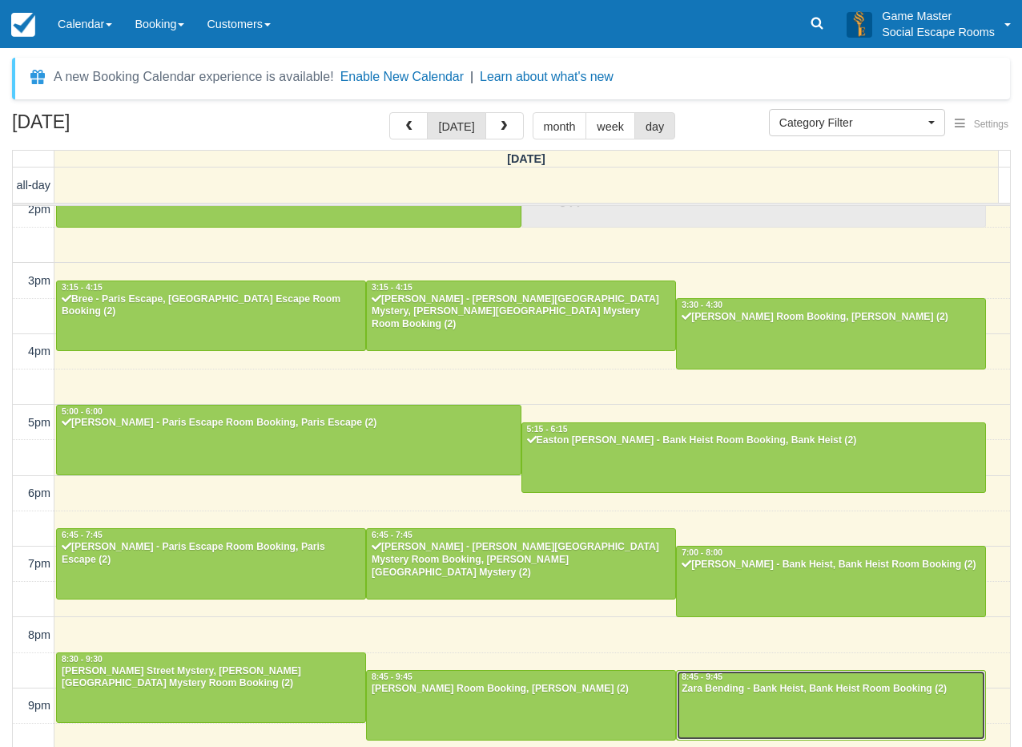
click at [743, 686] on div "Zara Bending - Bank Heist, Bank Heist Room Booking (2)" at bounding box center [831, 689] width 300 height 13
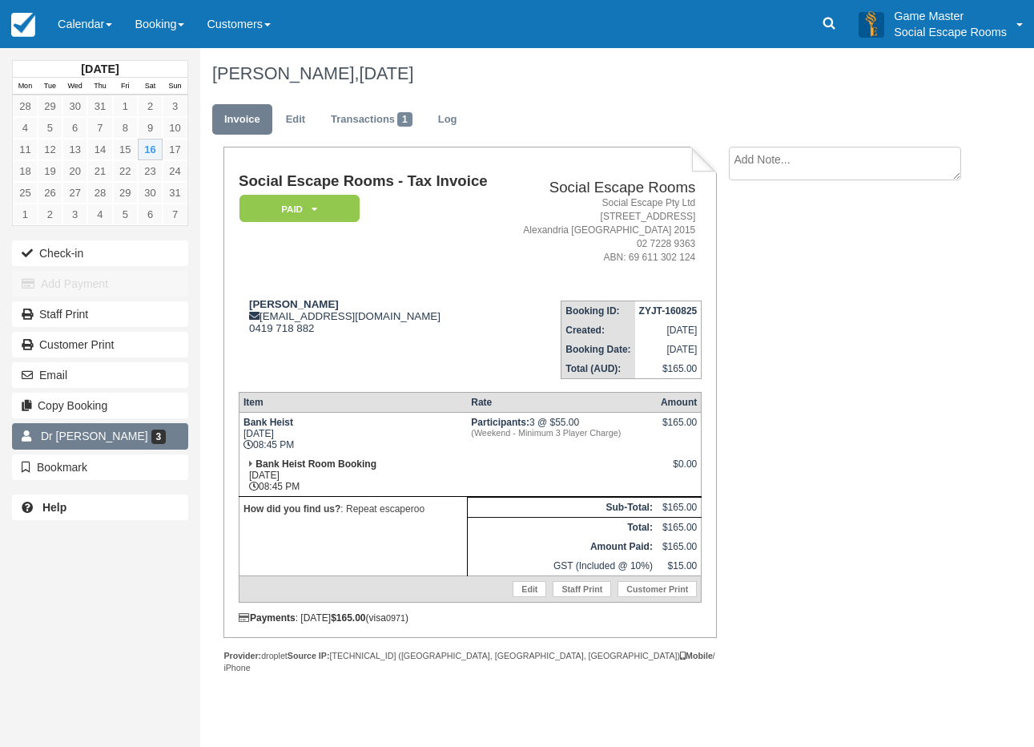
click at [169, 425] on link "Dr [PERSON_NAME] 3" at bounding box center [100, 436] width 176 height 26
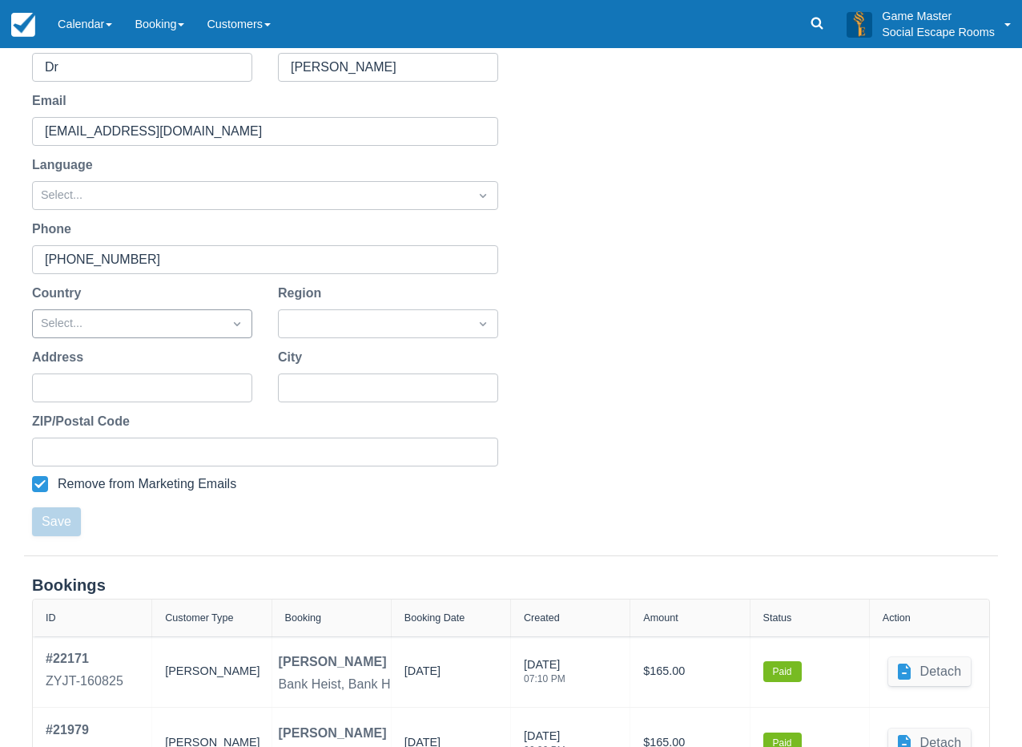
scroll to position [349, 0]
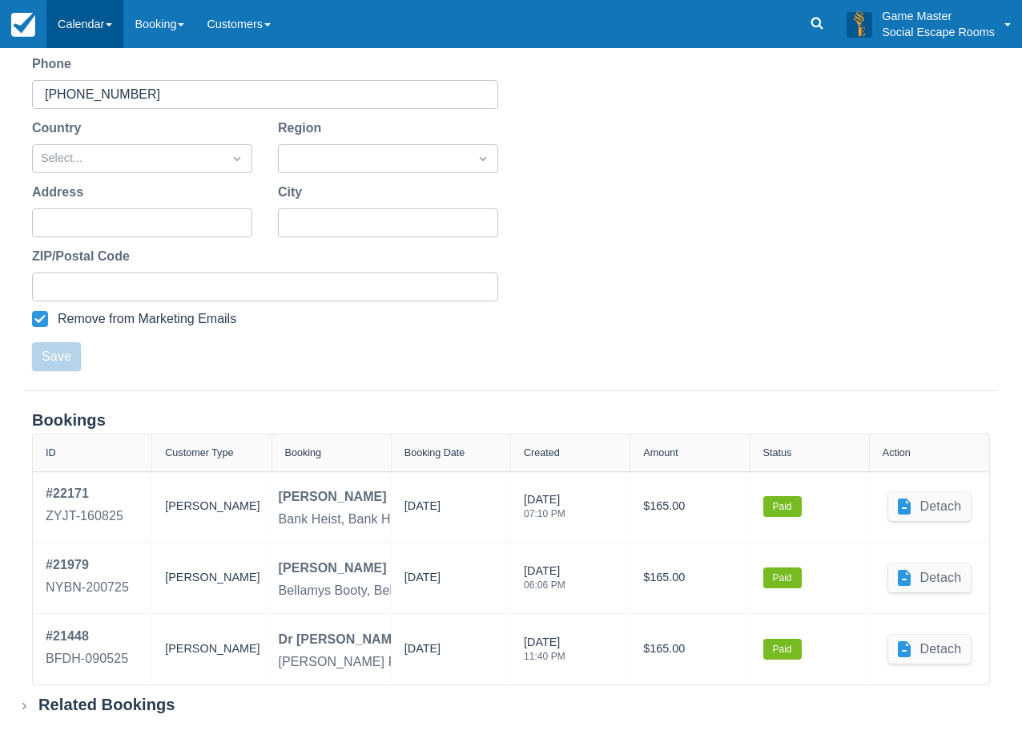
click at [58, 17] on link "Calendar" at bounding box center [84, 24] width 77 height 48
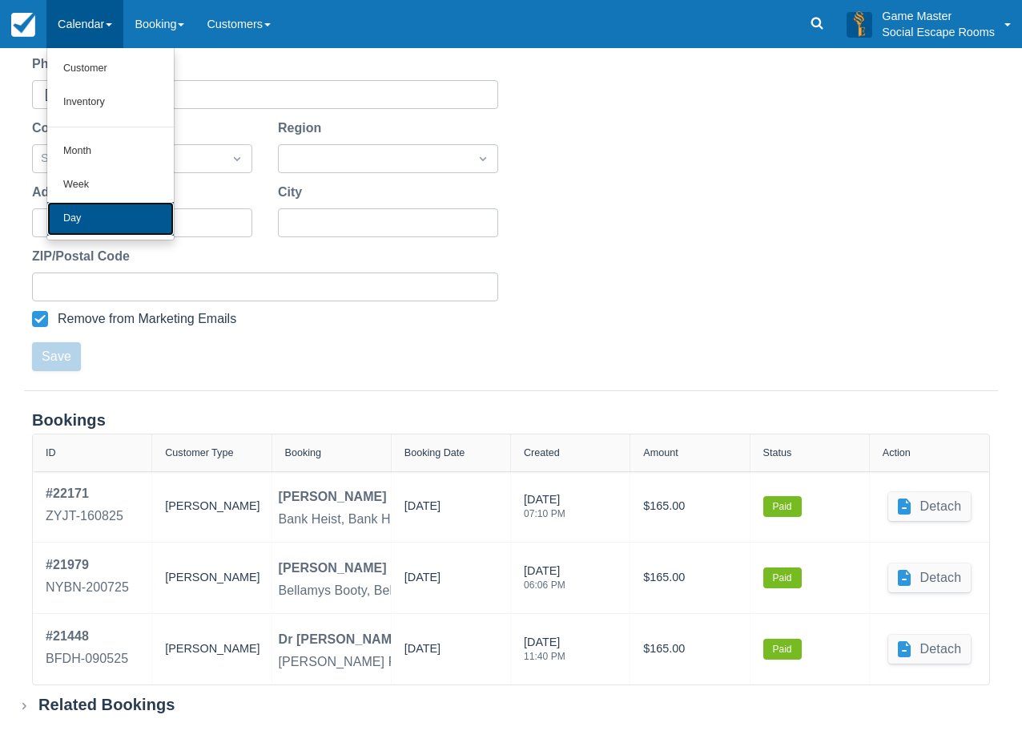
click at [131, 221] on link "Day" at bounding box center [110, 219] width 127 height 34
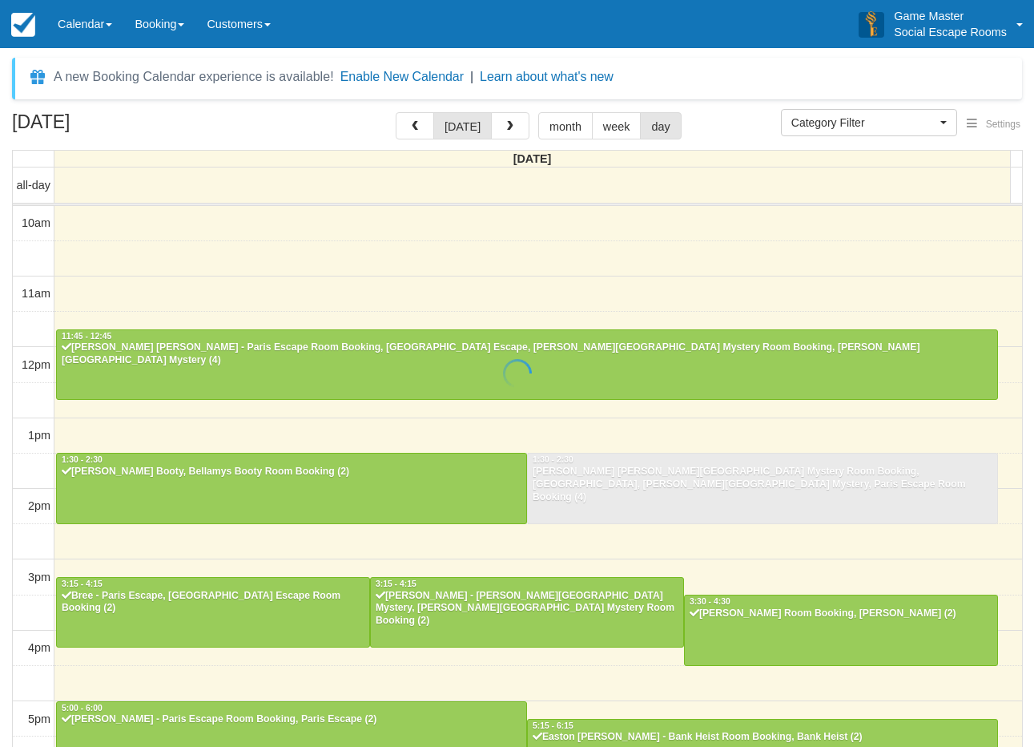
select select
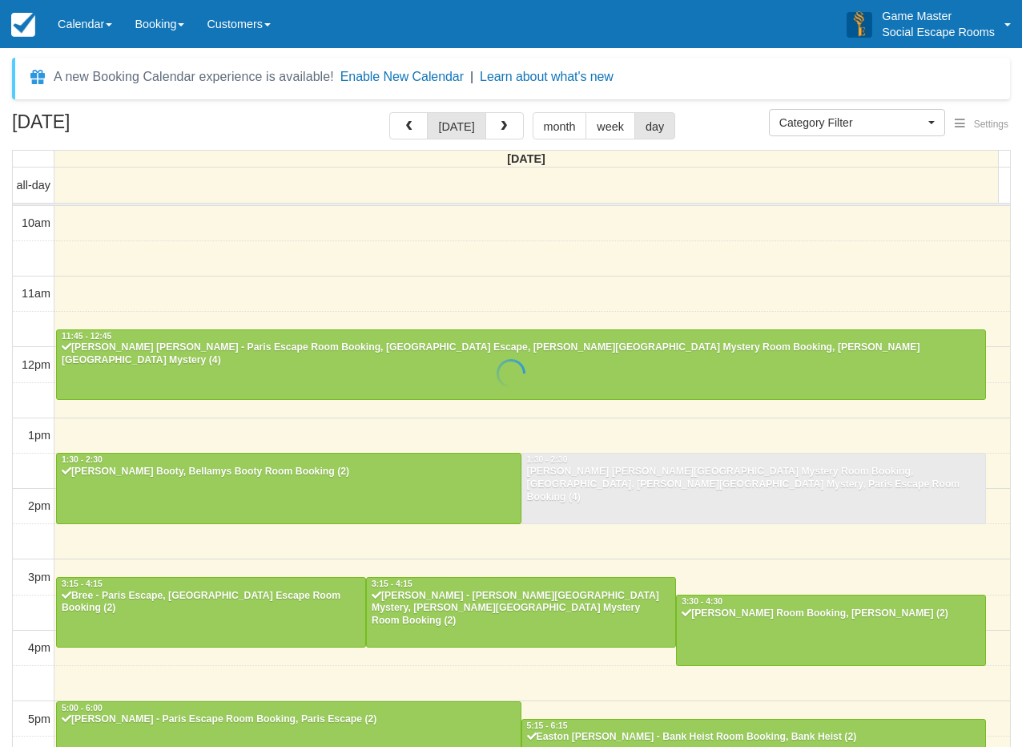
scroll to position [297, 0]
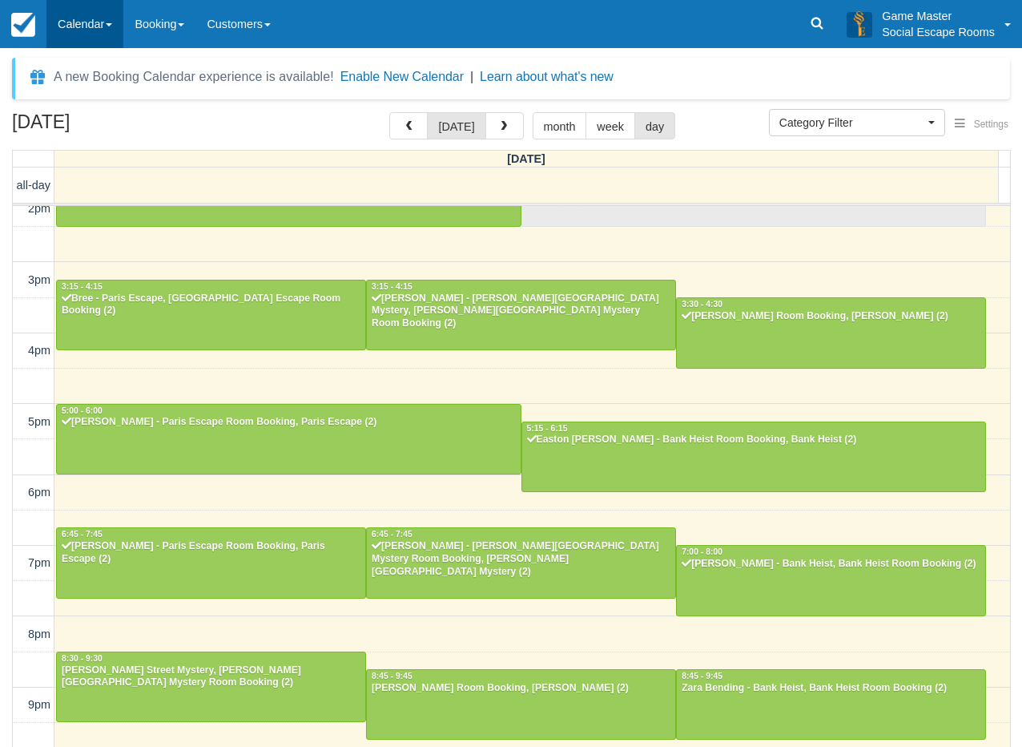
click at [82, 30] on link "Calendar" at bounding box center [84, 24] width 77 height 48
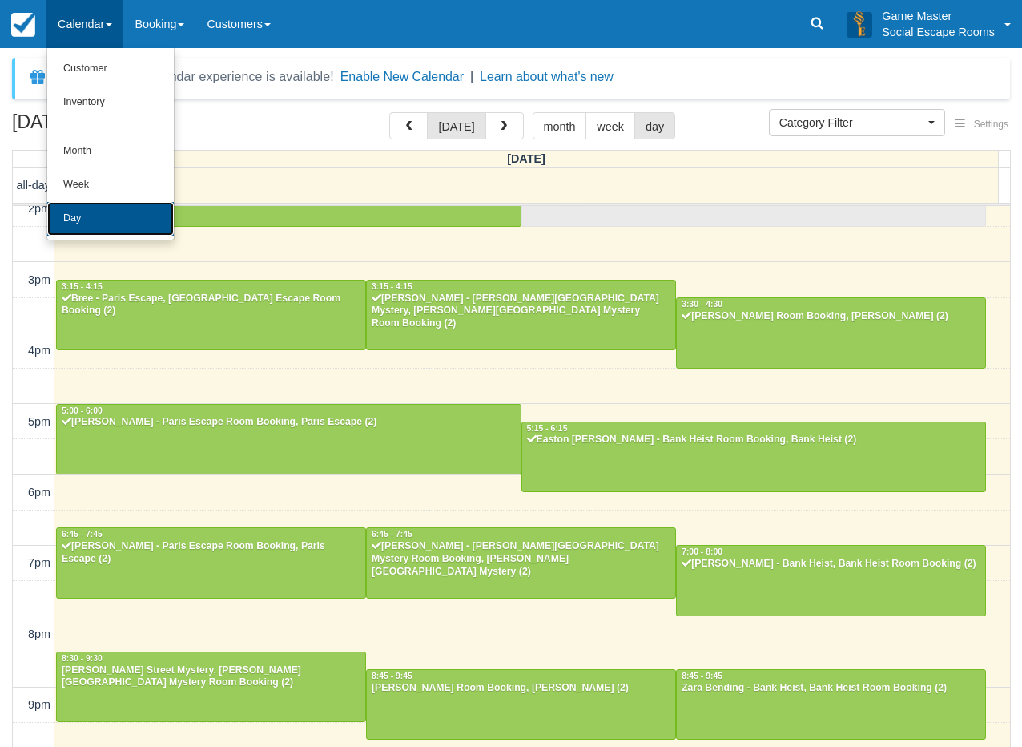
click at [84, 220] on link "Day" at bounding box center [110, 219] width 127 height 34
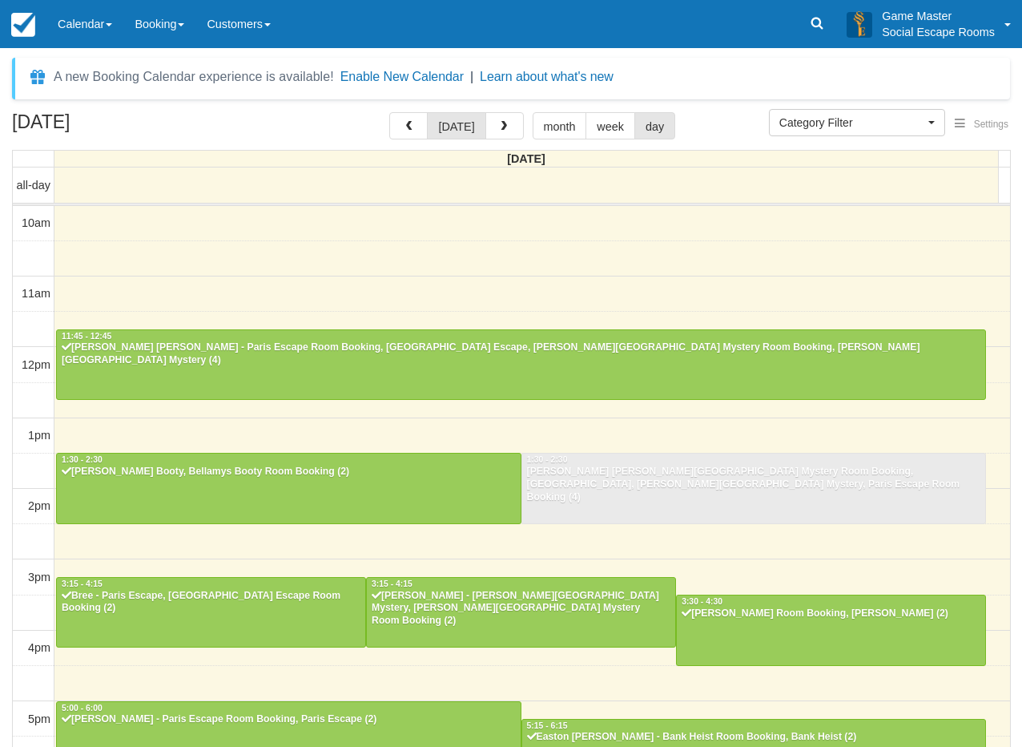
select select
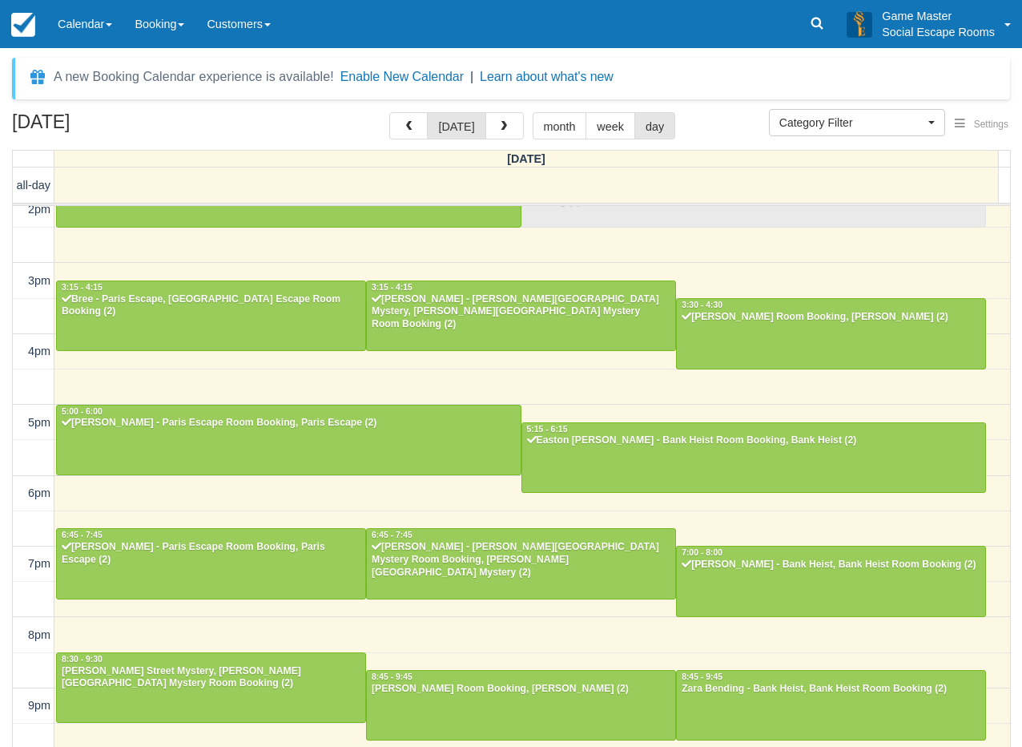
scroll to position [51, 0]
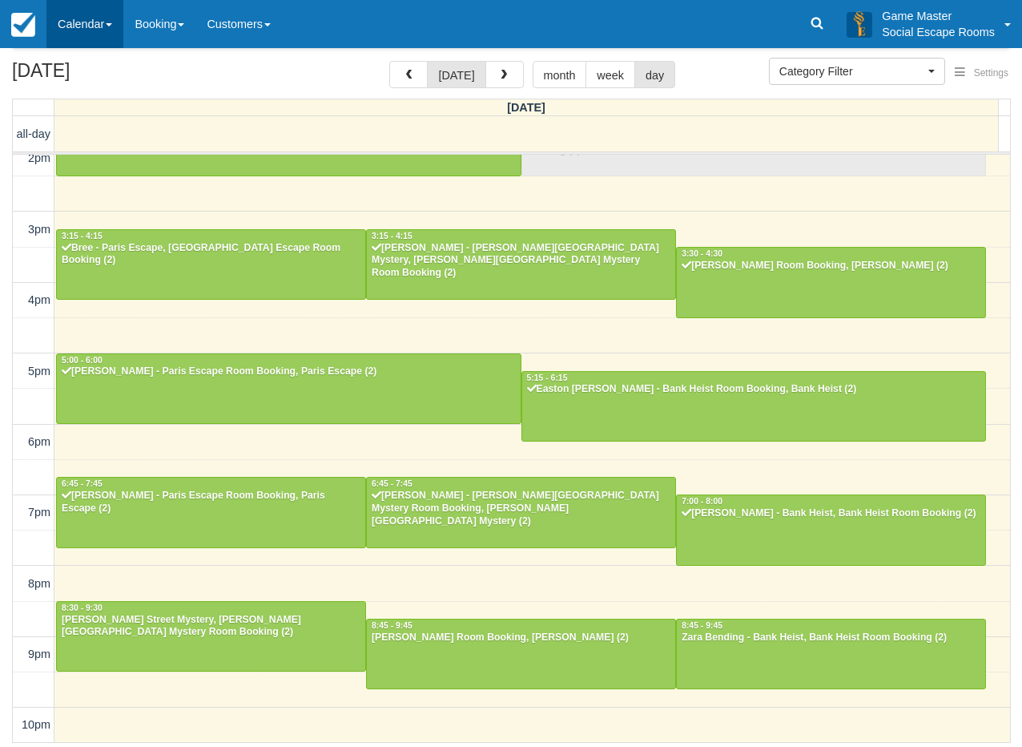
click at [123, 26] on link "Calendar" at bounding box center [84, 24] width 77 height 48
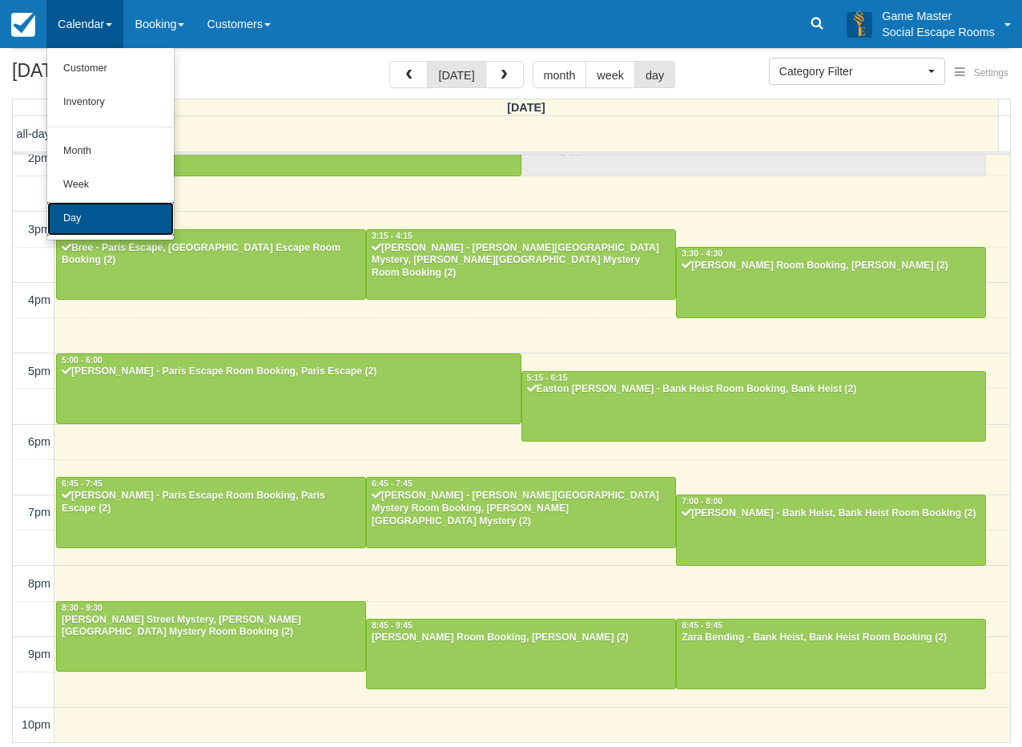
click at [141, 224] on link "Day" at bounding box center [110, 219] width 127 height 34
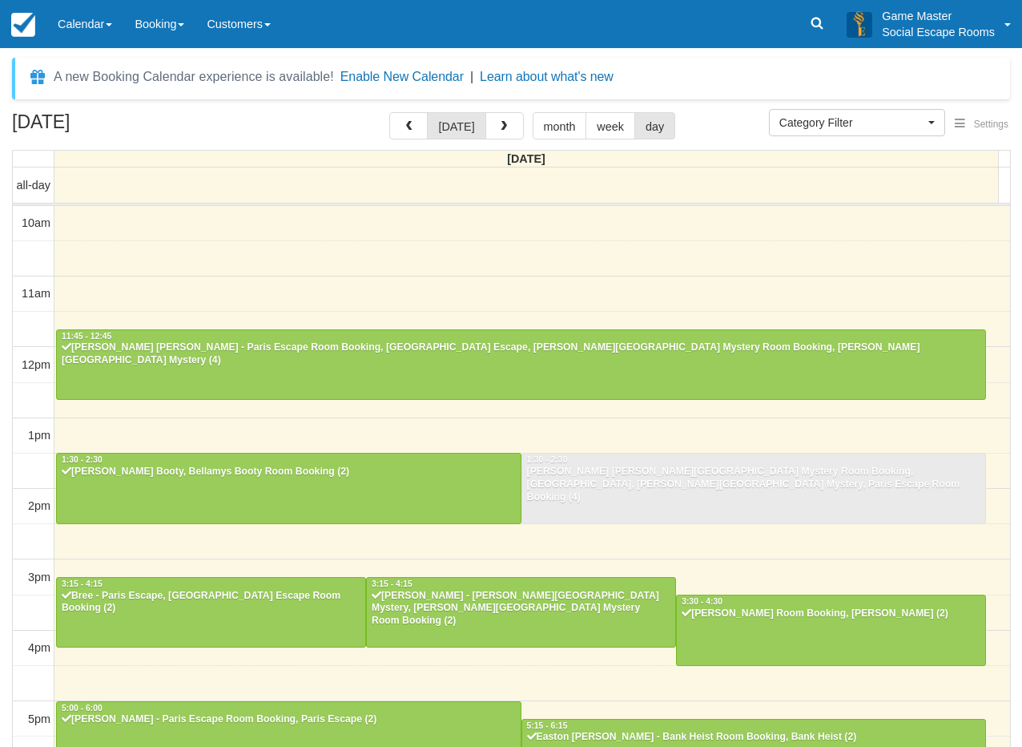
select select
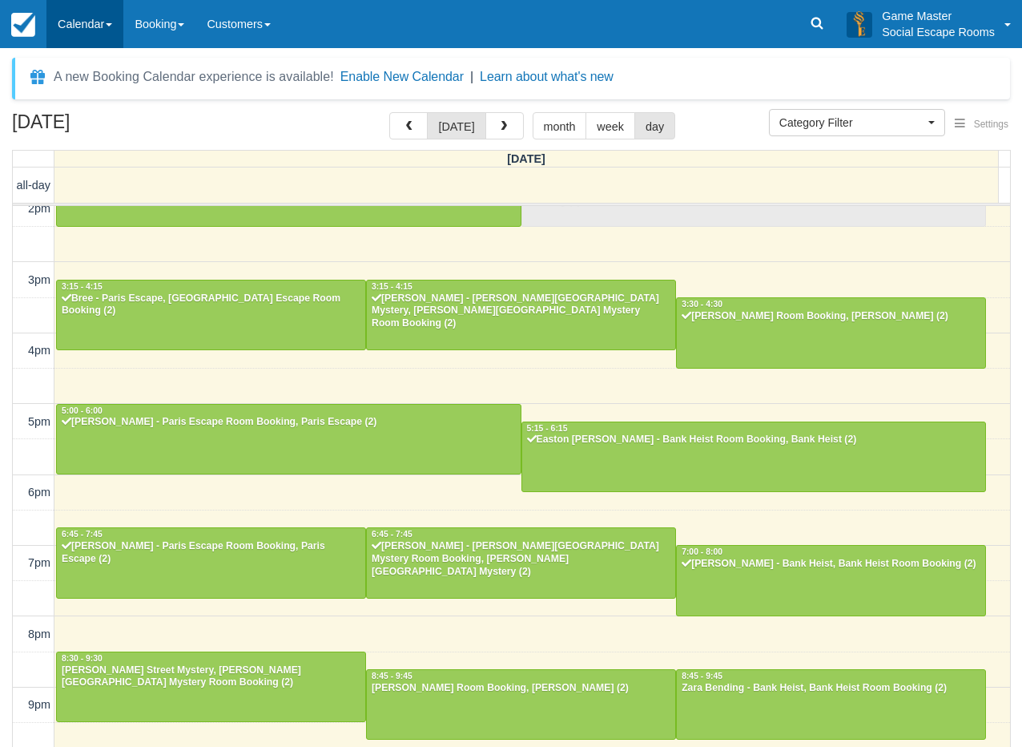
click at [91, 31] on link "Calendar" at bounding box center [84, 24] width 77 height 48
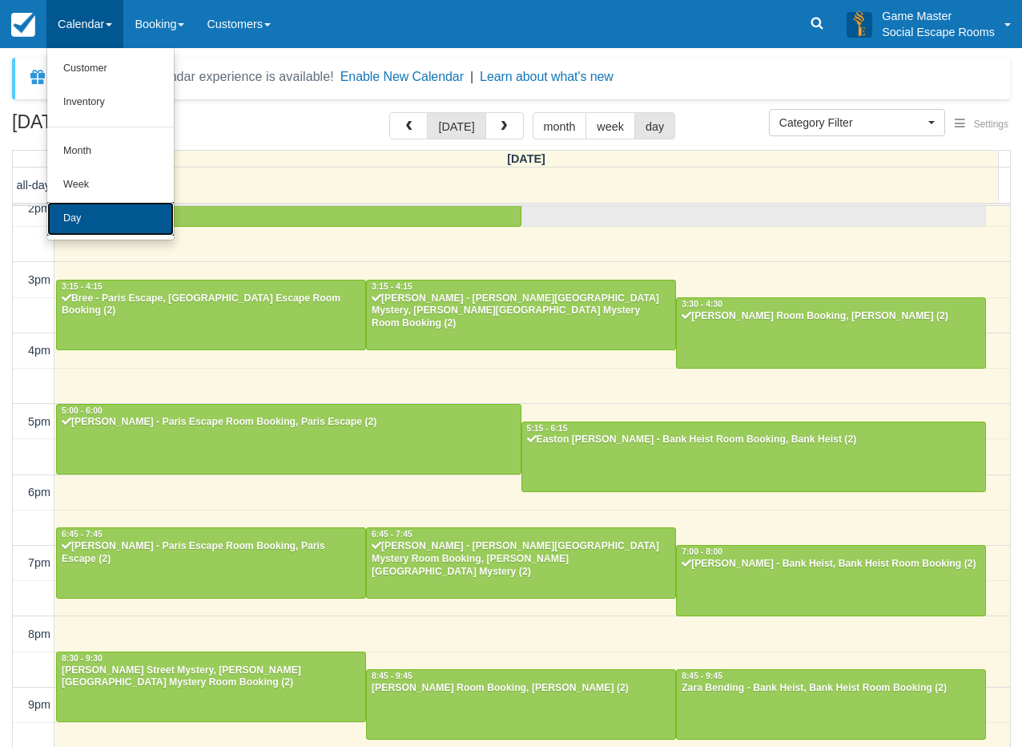
click at [72, 224] on link "Day" at bounding box center [110, 219] width 127 height 34
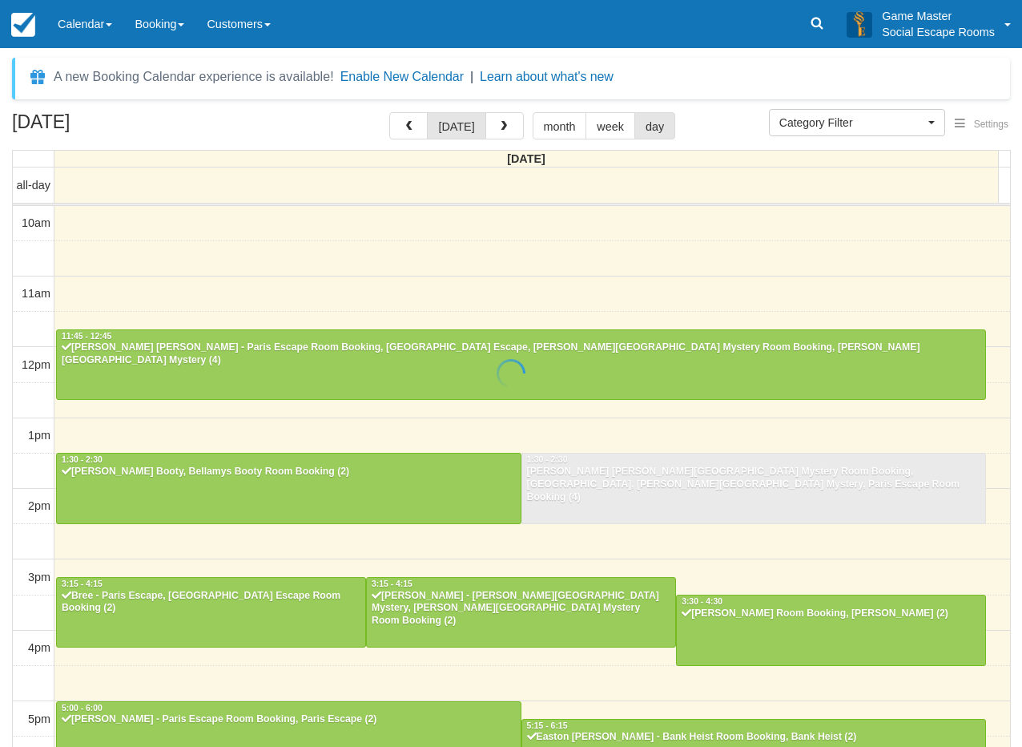
select select
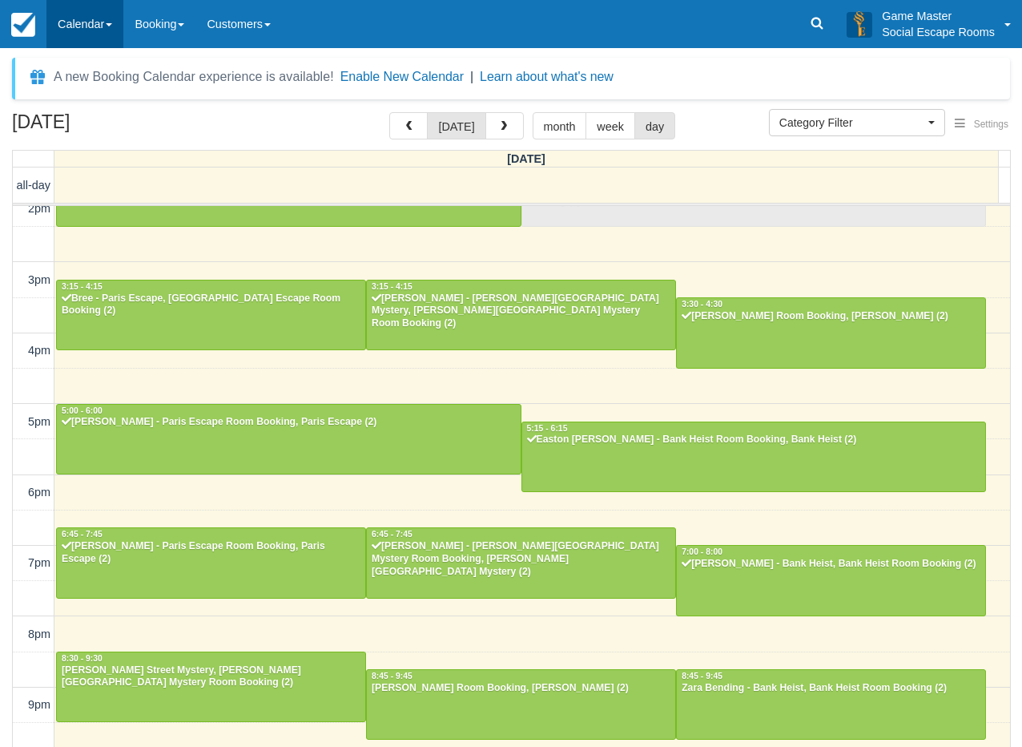
click at [106, 28] on link "Calendar" at bounding box center [84, 24] width 77 height 48
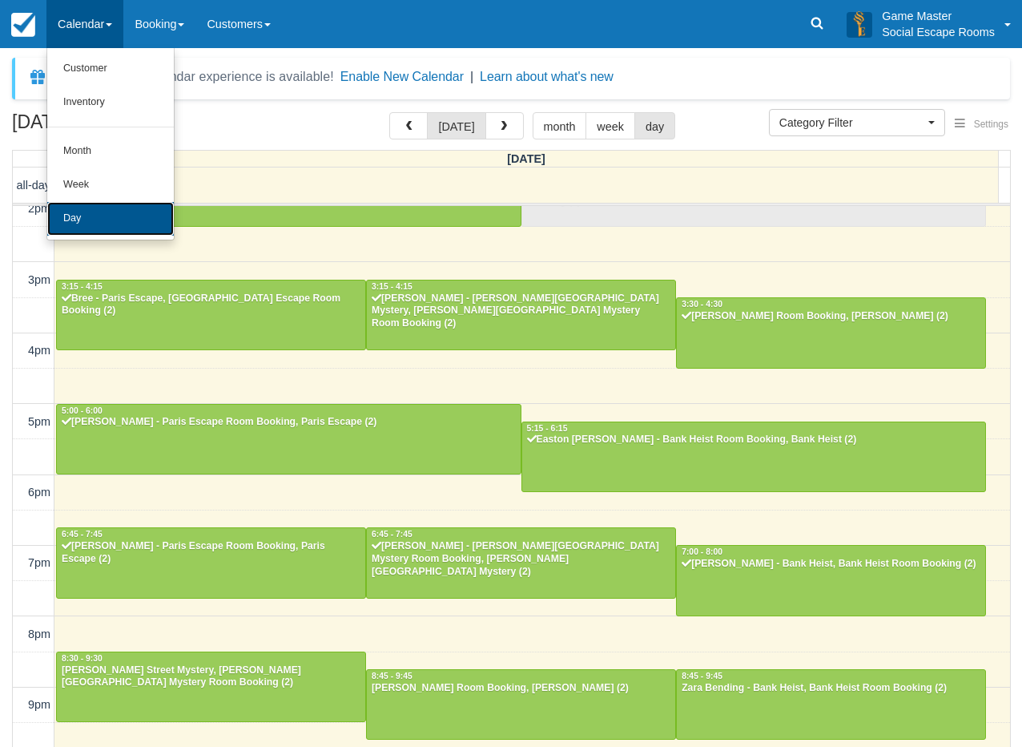
click at [94, 211] on link "Day" at bounding box center [110, 219] width 127 height 34
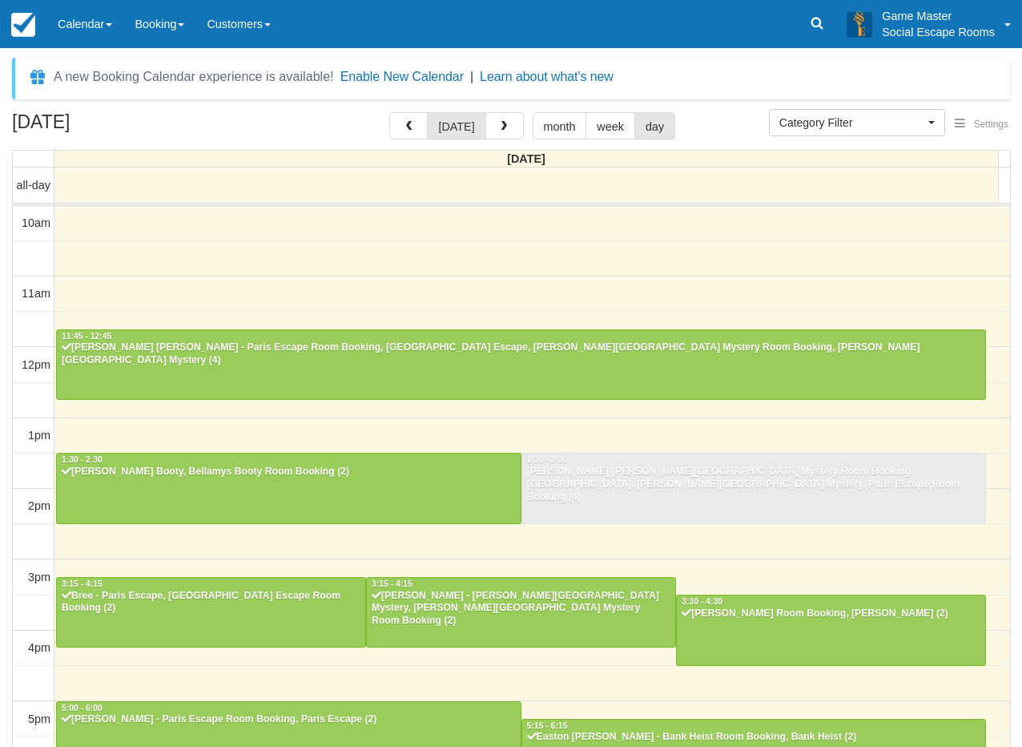
select select
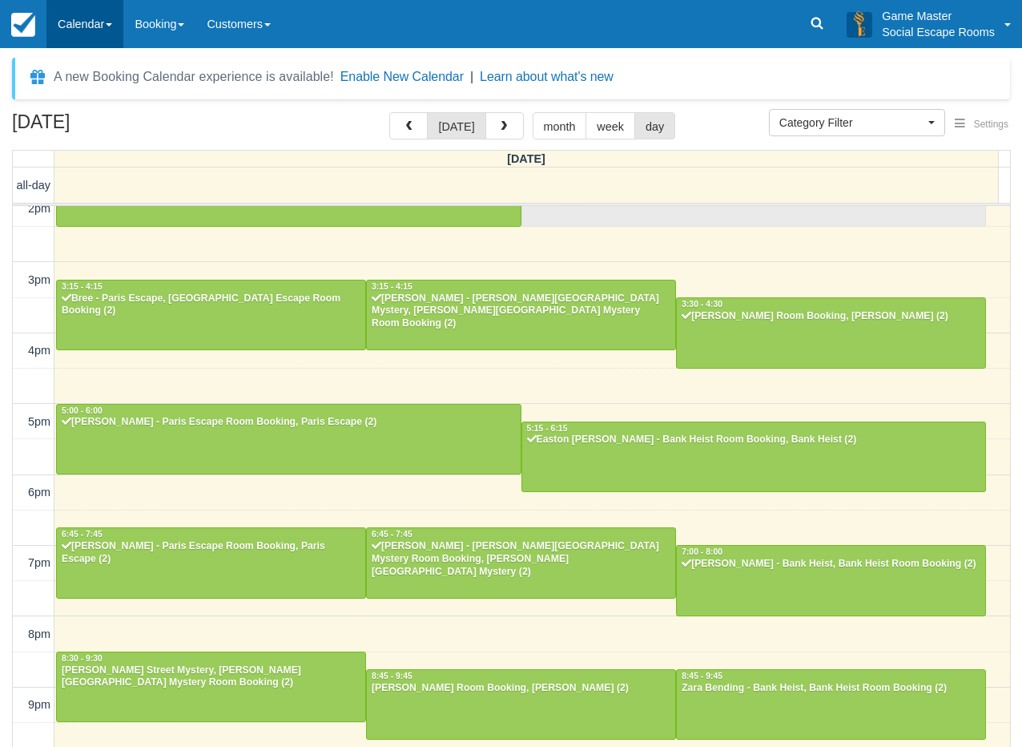
click at [66, 19] on link "Calendar" at bounding box center [84, 24] width 77 height 48
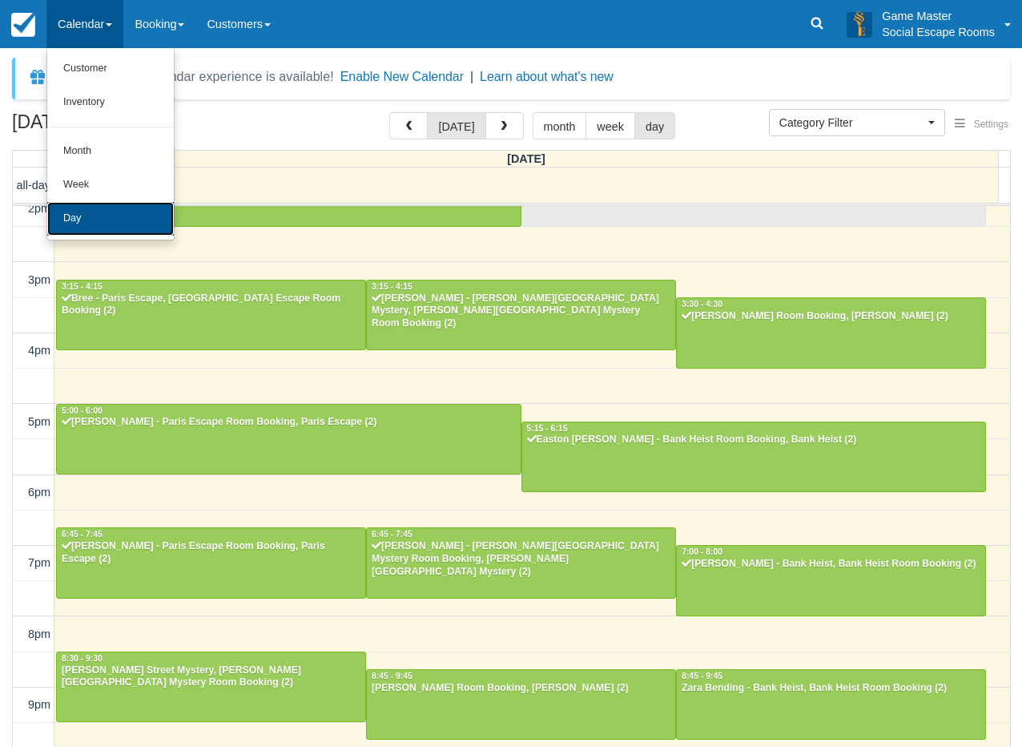
click at [105, 204] on link "Day" at bounding box center [110, 219] width 127 height 34
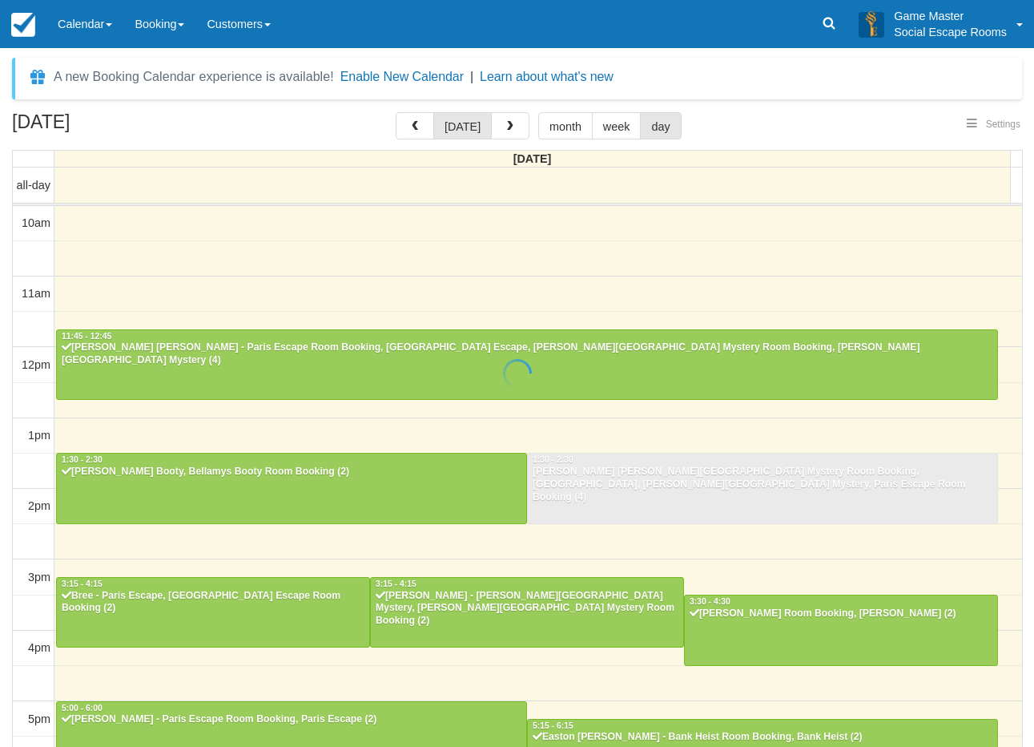
select select
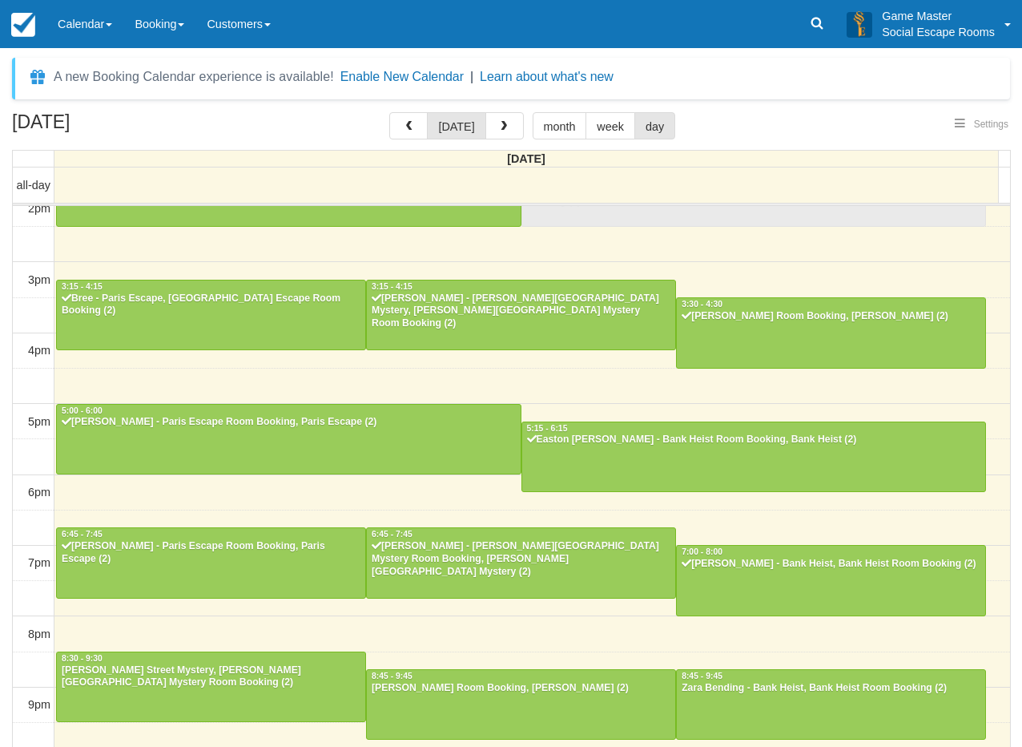
scroll to position [296, 0]
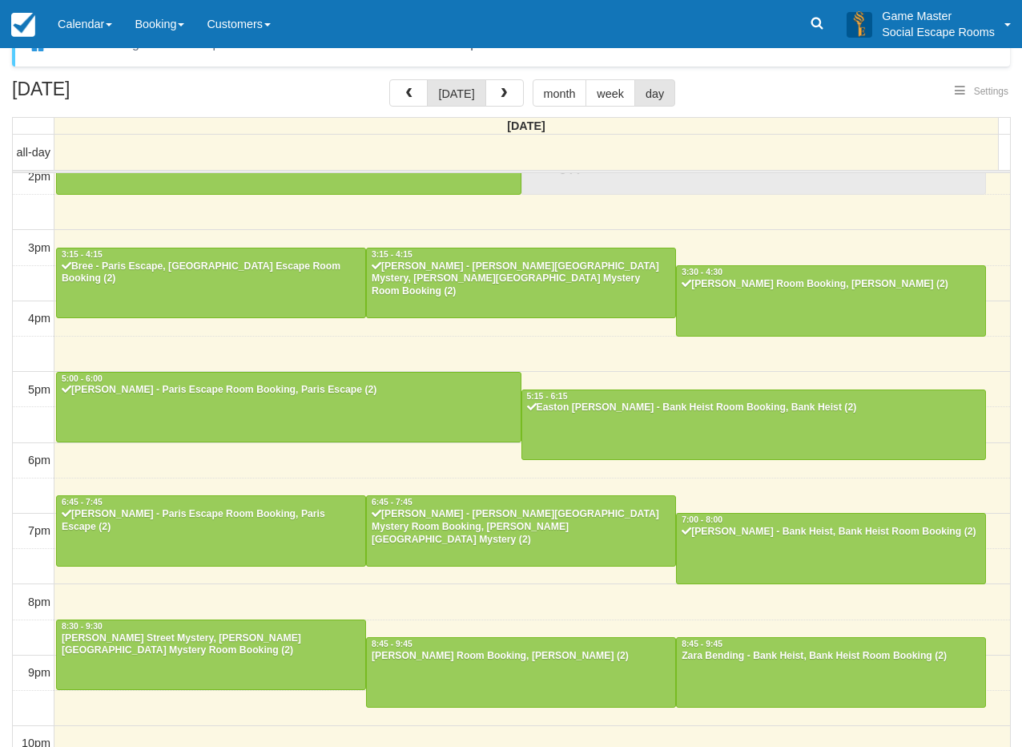
select select
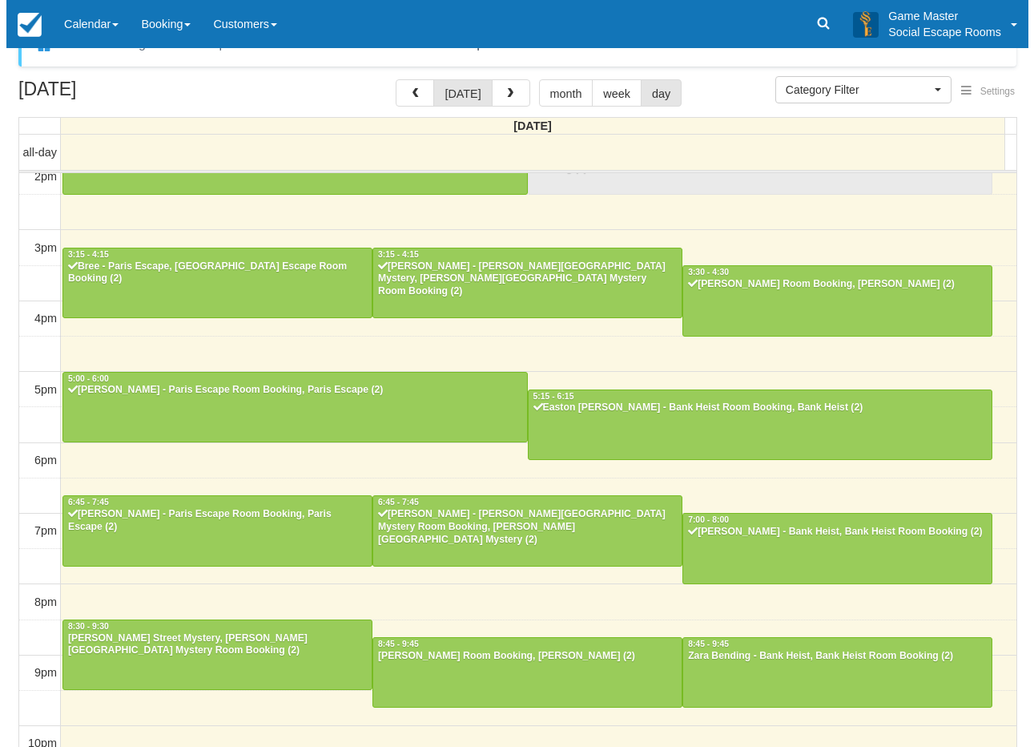
scroll to position [51, 0]
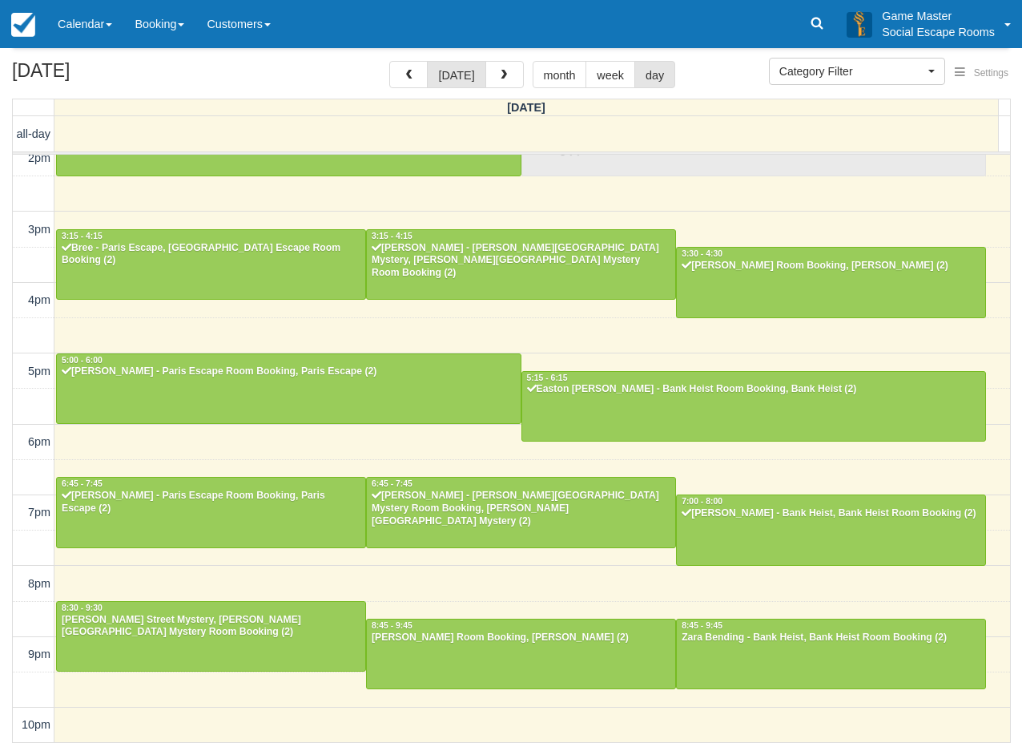
click at [983, 630] on td at bounding box center [532, 618] width 957 height 35
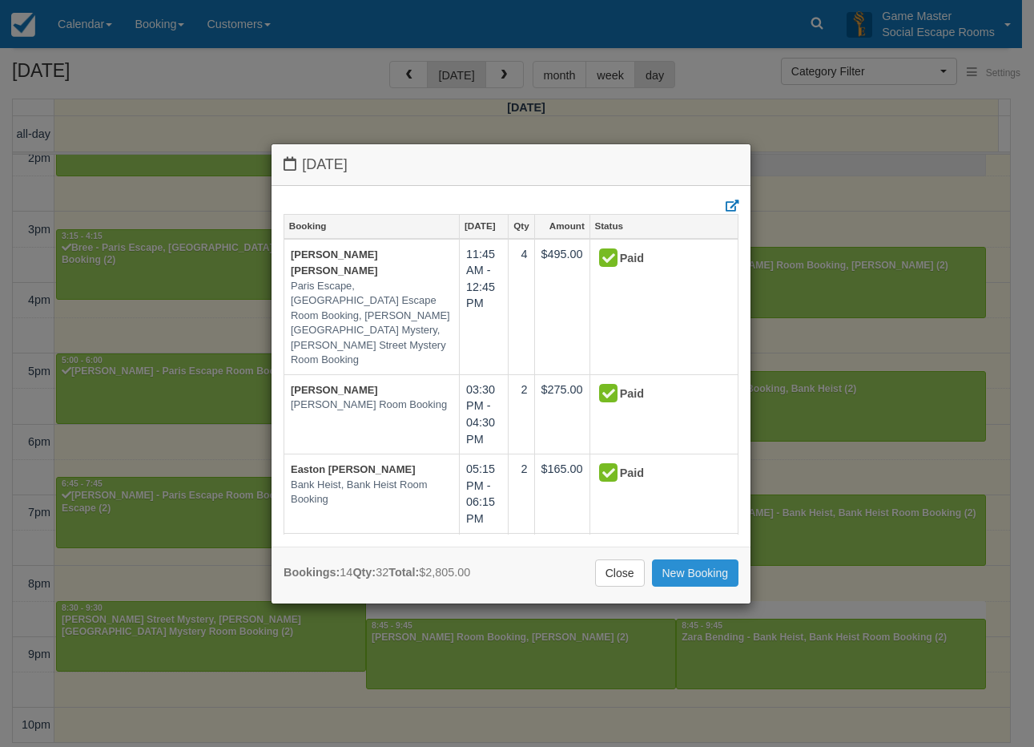
click at [698, 581] on link "New Booking" at bounding box center [695, 572] width 87 height 27
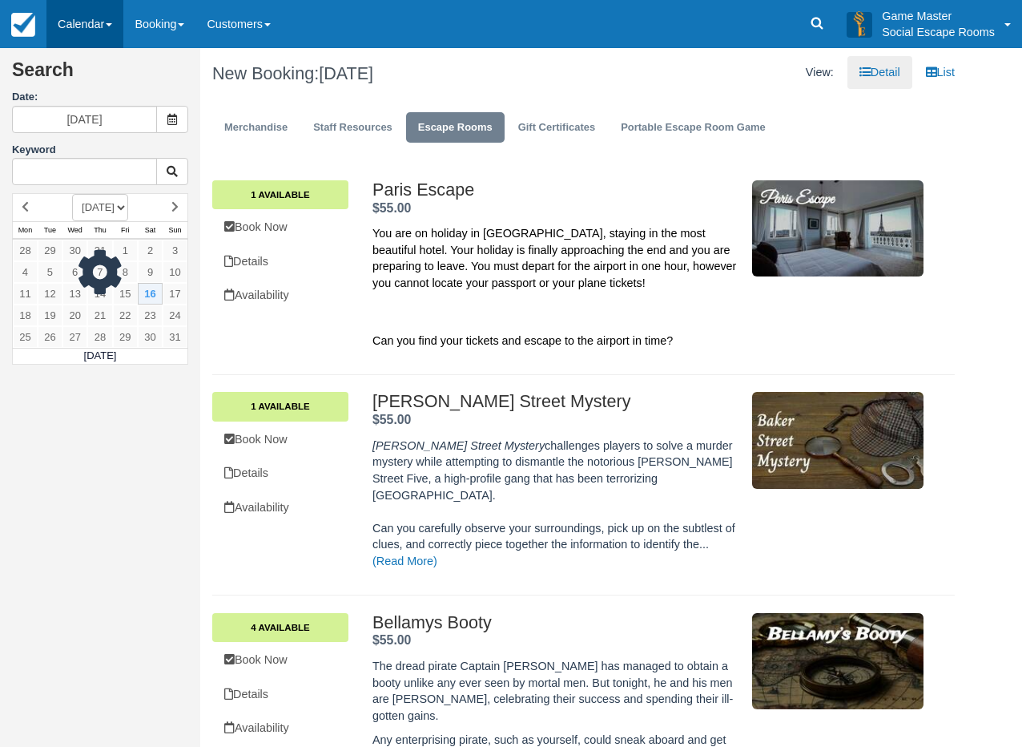
click at [78, 33] on link "Calendar" at bounding box center [84, 24] width 77 height 48
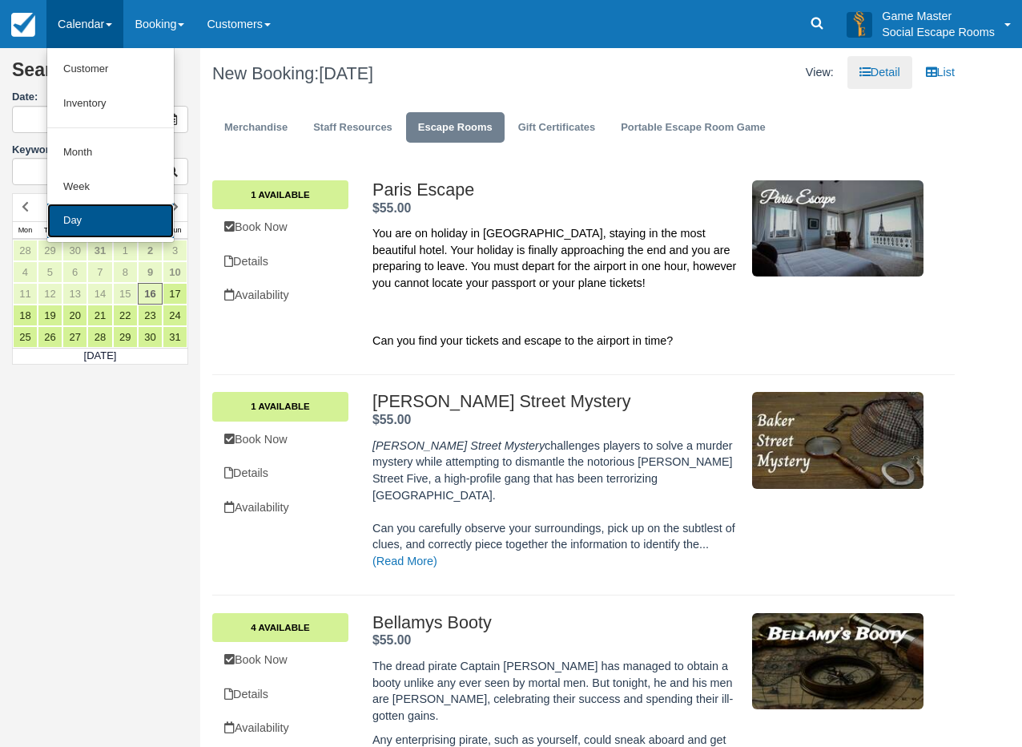
click at [110, 222] on link "Day" at bounding box center [110, 220] width 127 height 34
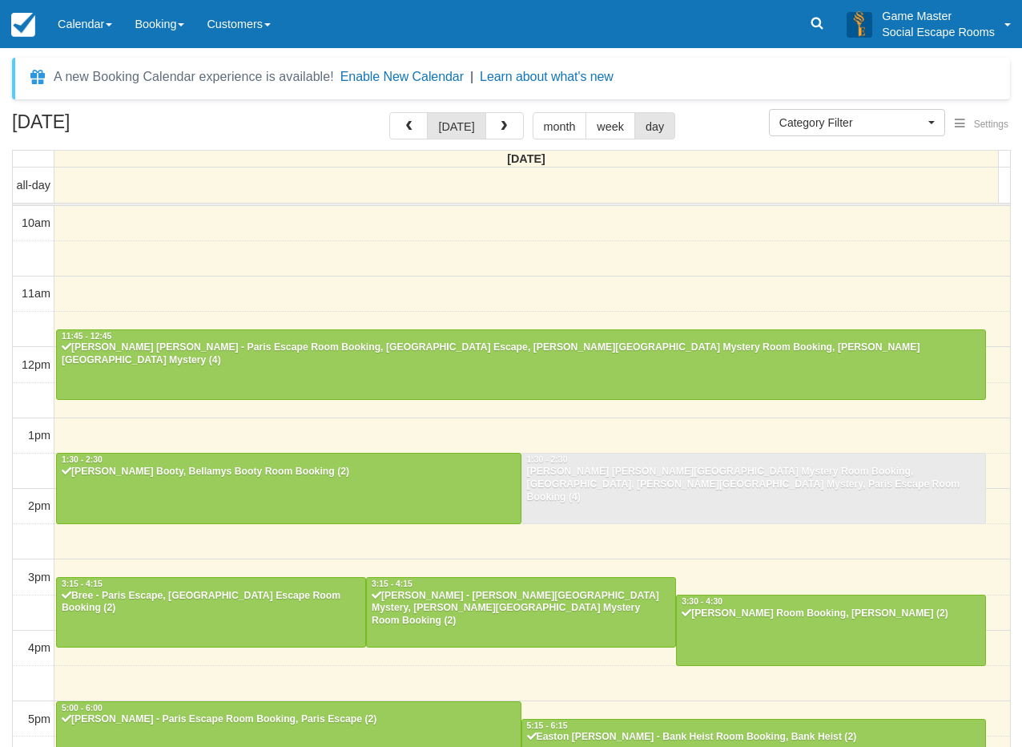
select select
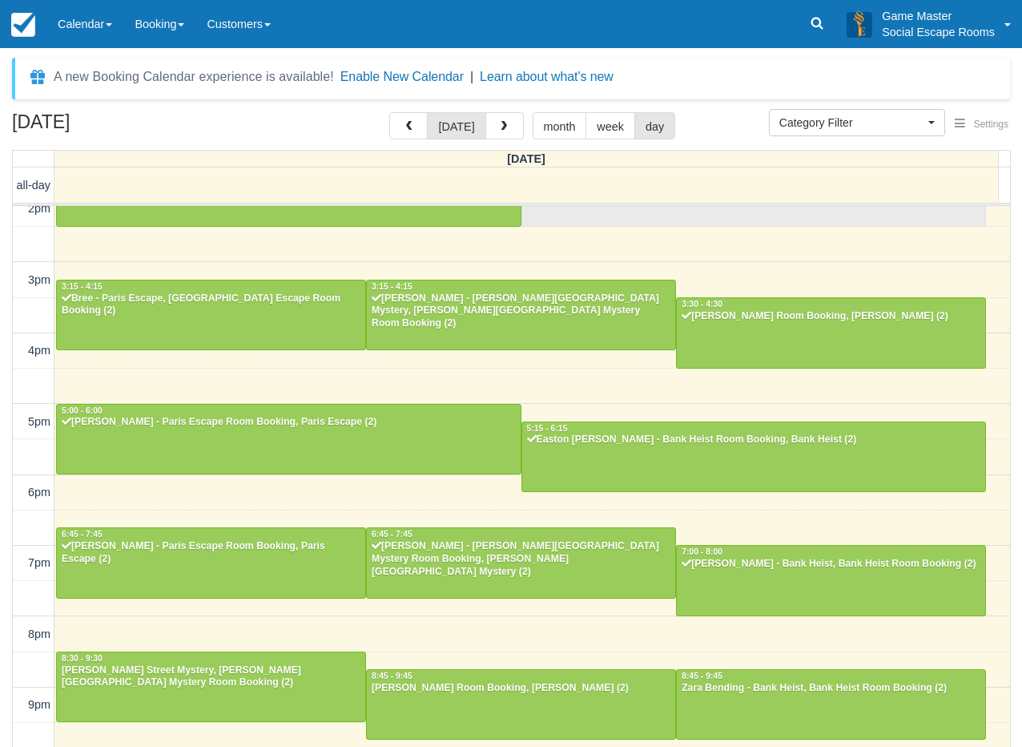
scroll to position [296, 0]
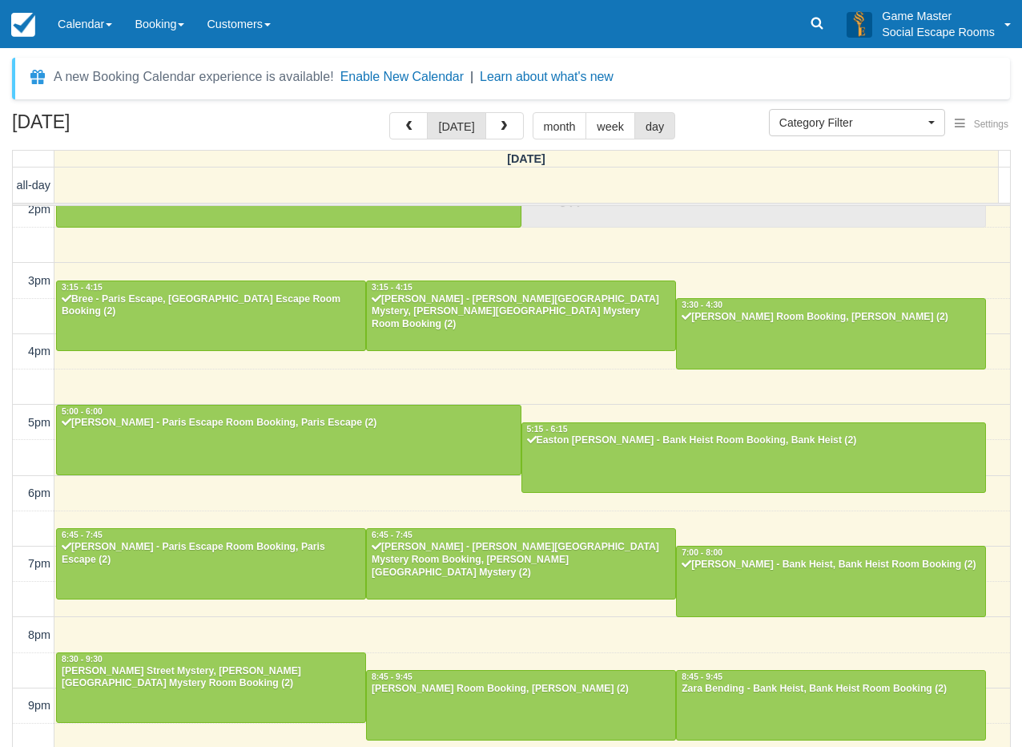
drag, startPoint x: 743, startPoint y: 115, endPoint x: 719, endPoint y: 115, distance: 24.8
click at [743, 115] on div "[DATE] [DATE] month week day" at bounding box center [511, 129] width 998 height 34
click at [91, 27] on link "Calendar" at bounding box center [84, 24] width 77 height 48
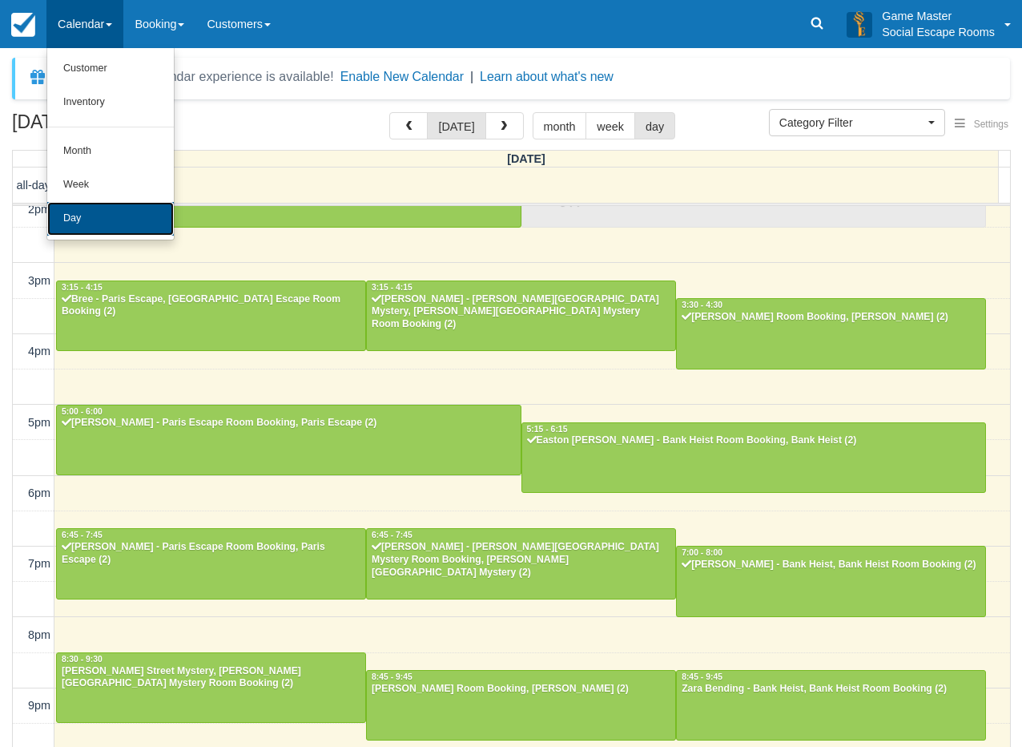
click at [107, 206] on link "Day" at bounding box center [110, 219] width 127 height 34
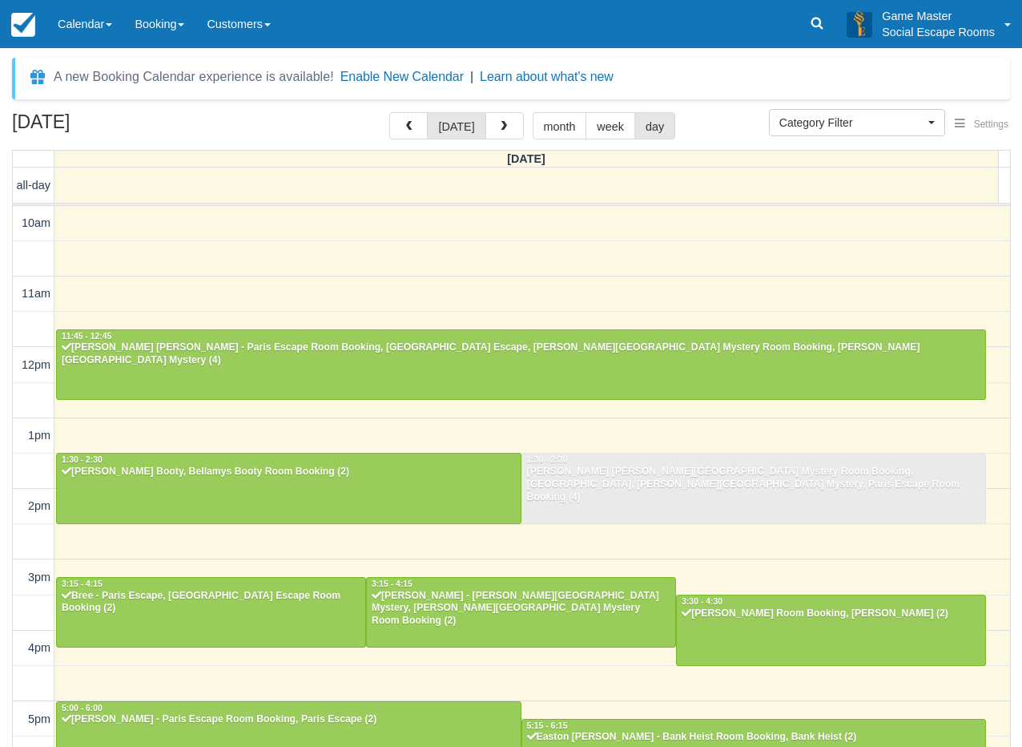
select select
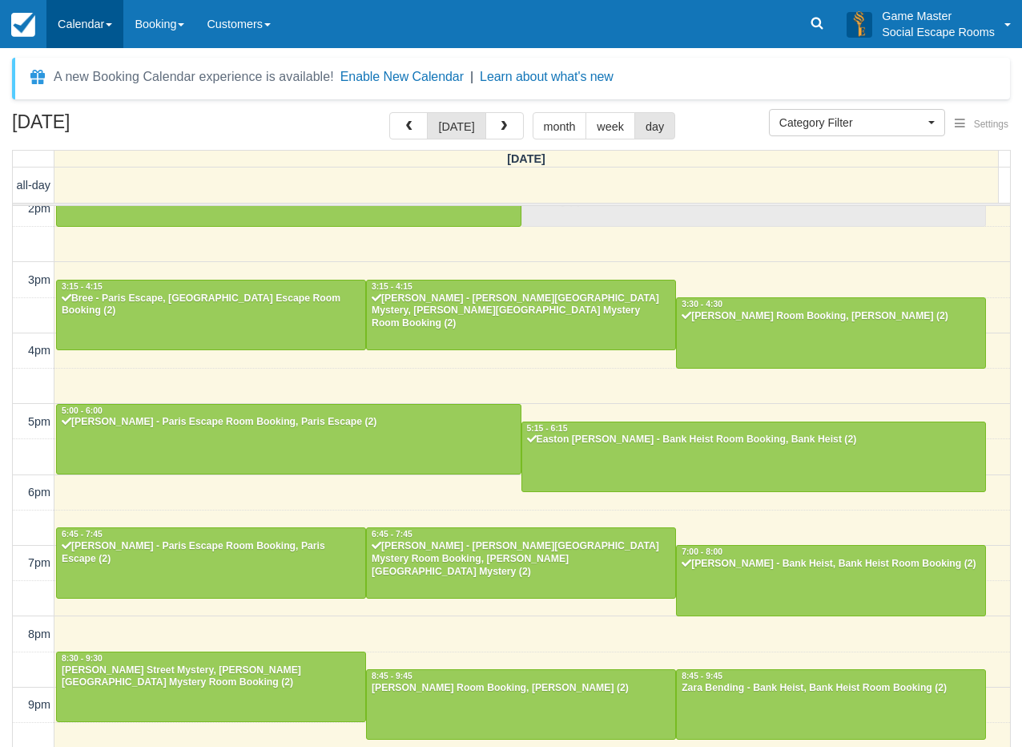
click at [123, 28] on link "Calendar" at bounding box center [84, 24] width 77 height 48
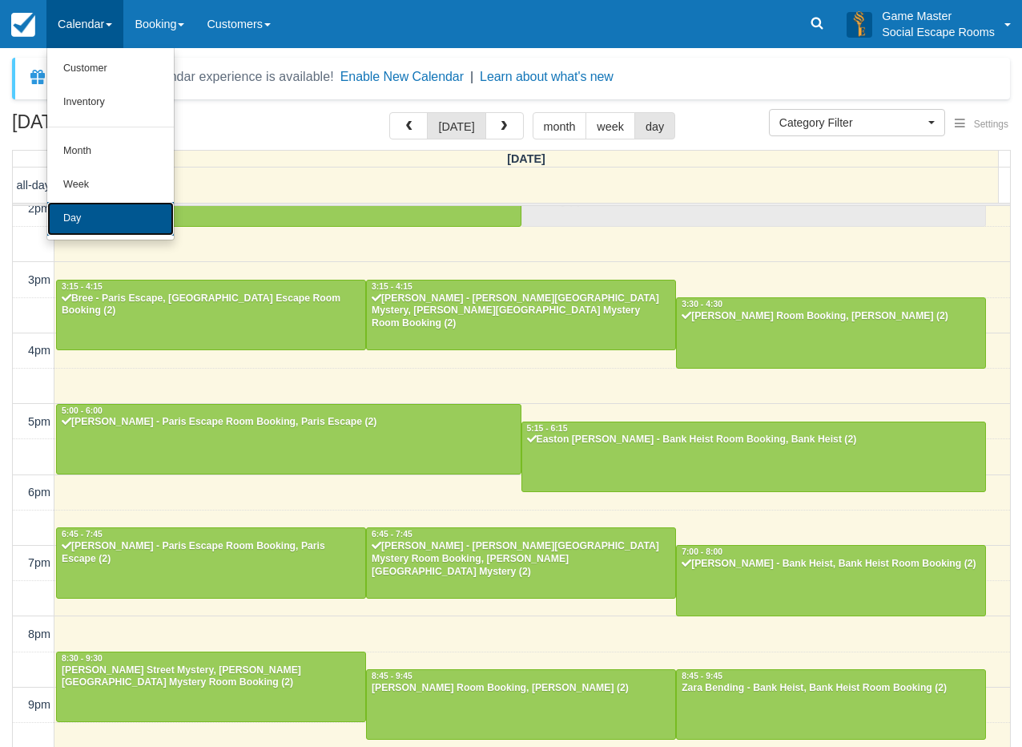
click at [105, 208] on link "Day" at bounding box center [110, 219] width 127 height 34
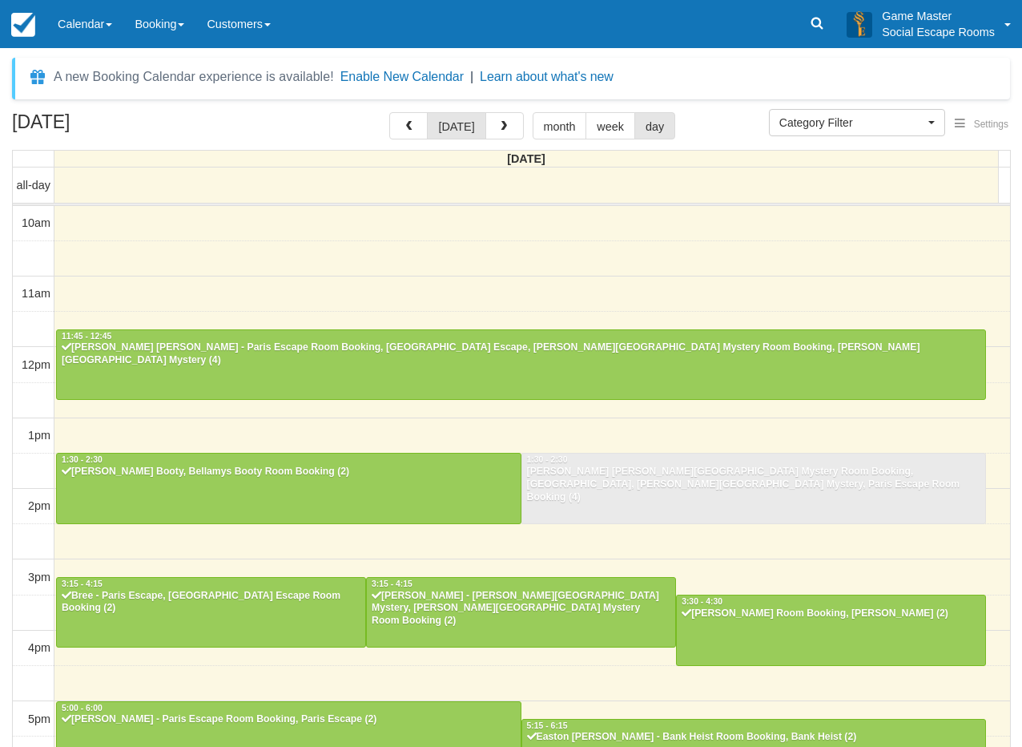
select select
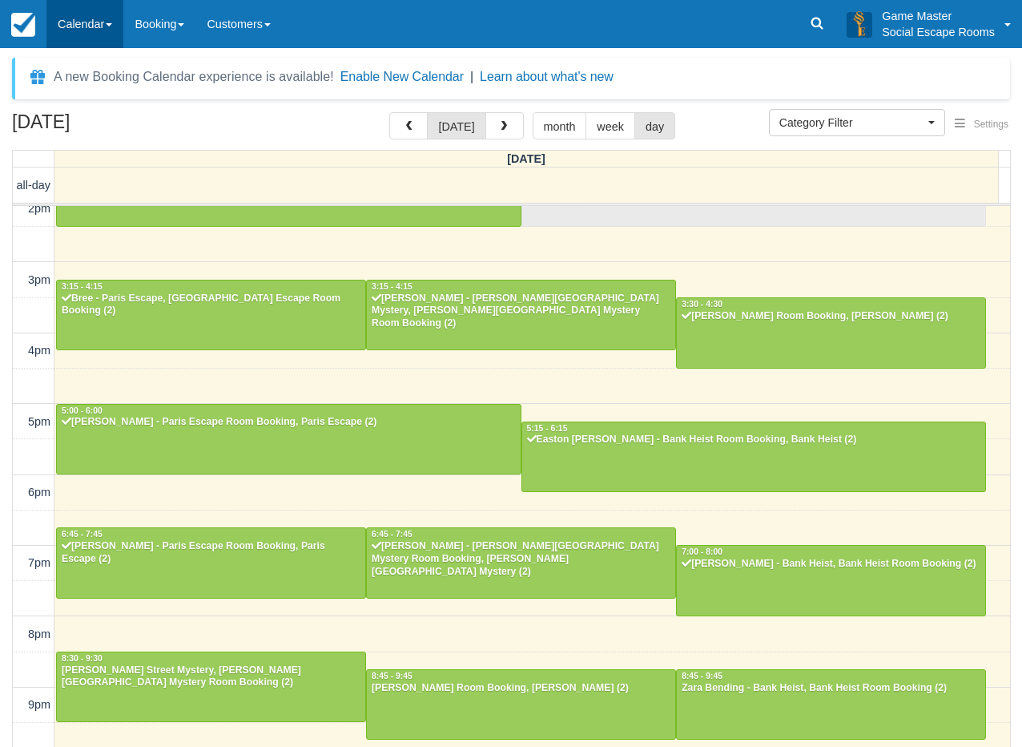
click at [87, 43] on link "Calendar" at bounding box center [84, 24] width 77 height 48
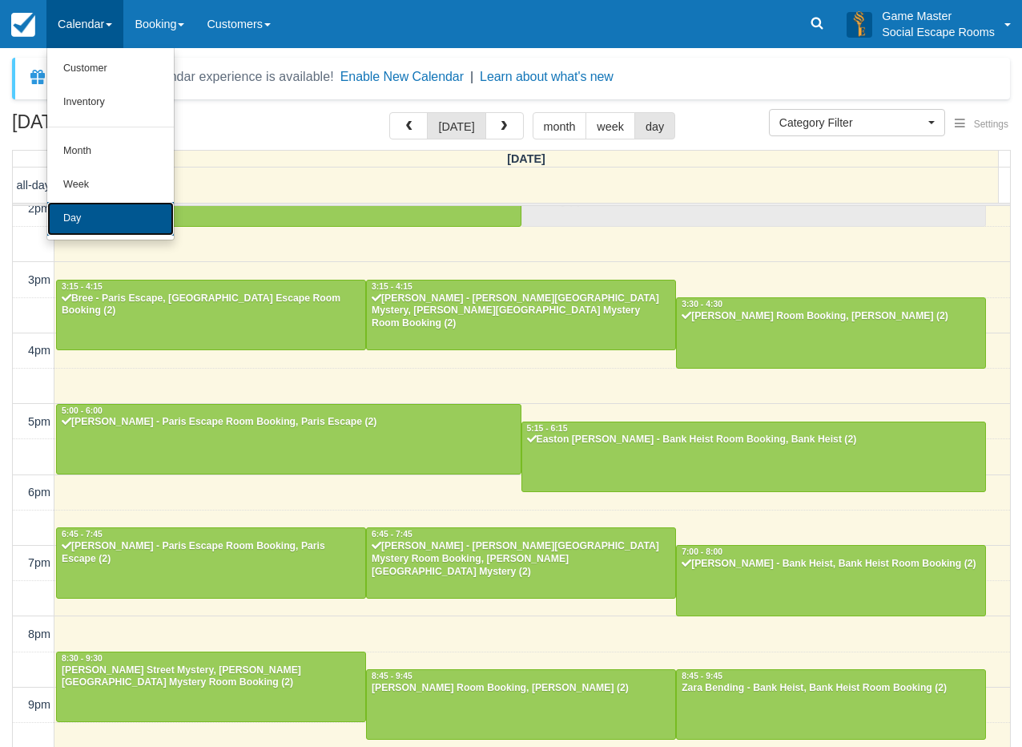
click at [111, 215] on link "Day" at bounding box center [110, 219] width 127 height 34
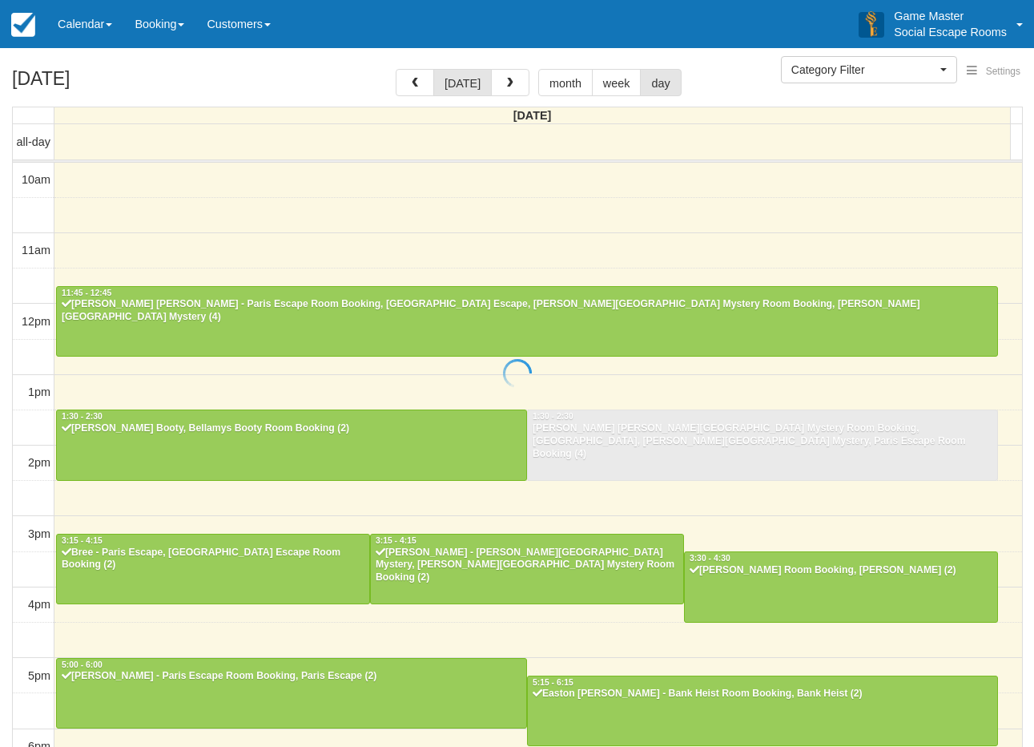
select select
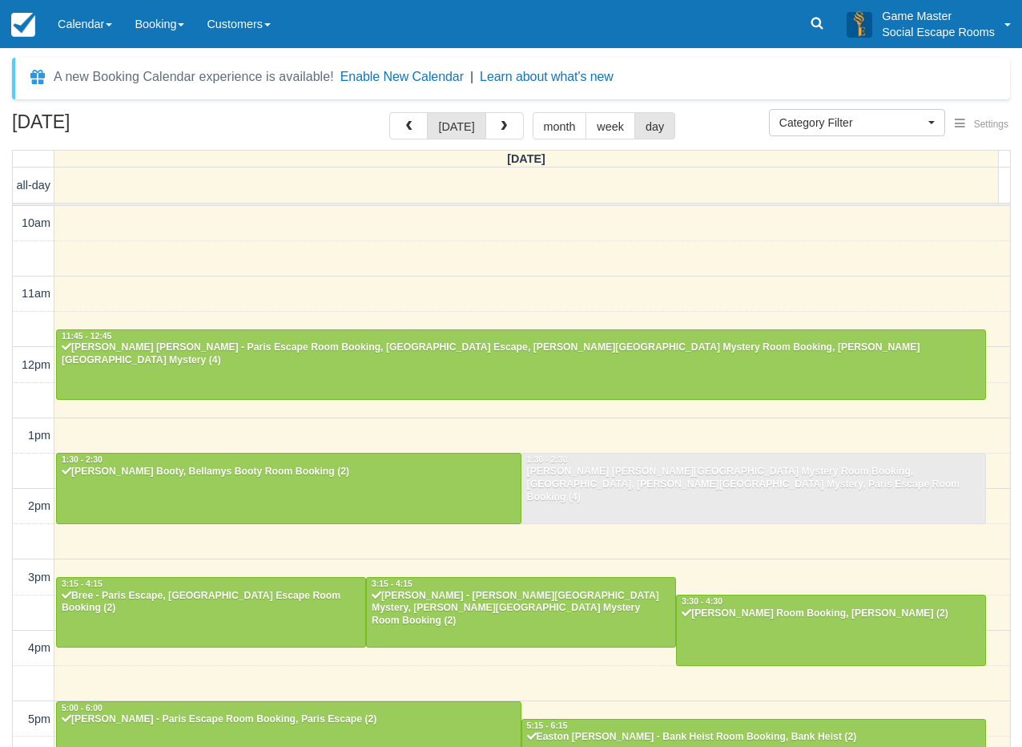
scroll to position [297, 0]
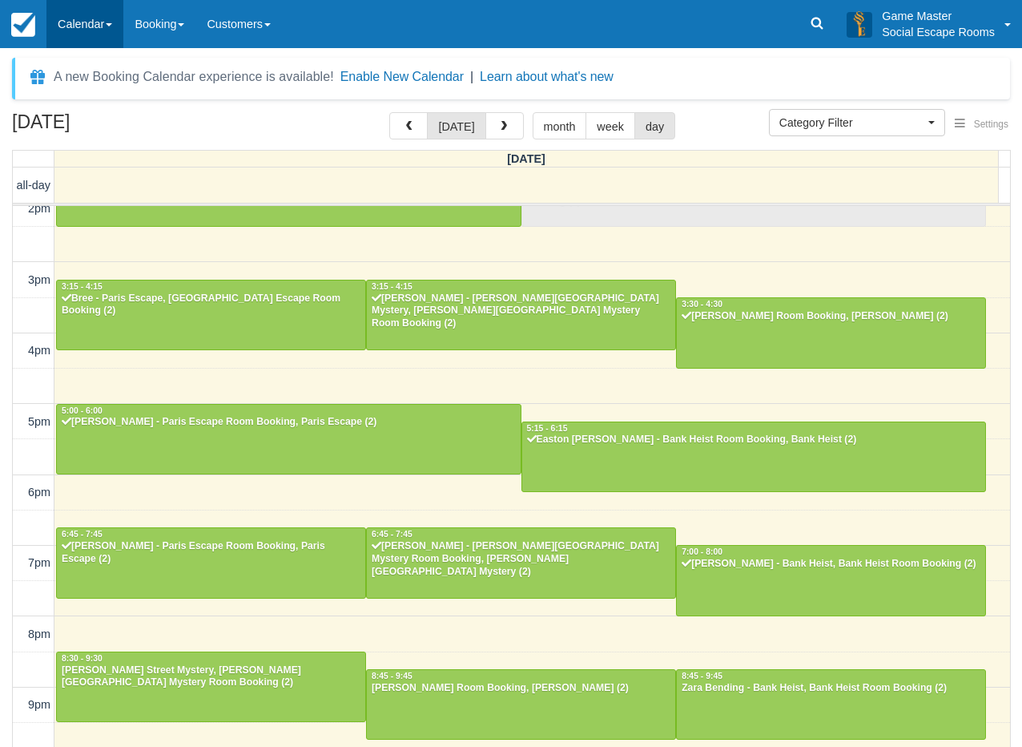
click at [77, 15] on link "Calendar" at bounding box center [84, 24] width 77 height 48
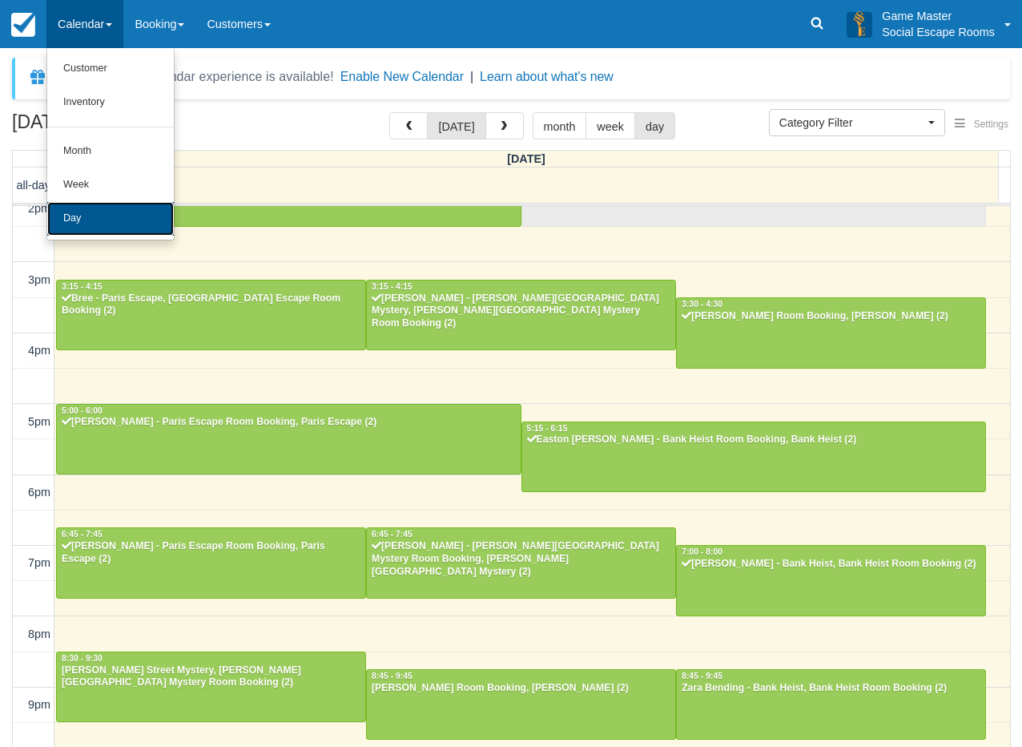
click at [129, 227] on link "Day" at bounding box center [110, 219] width 127 height 34
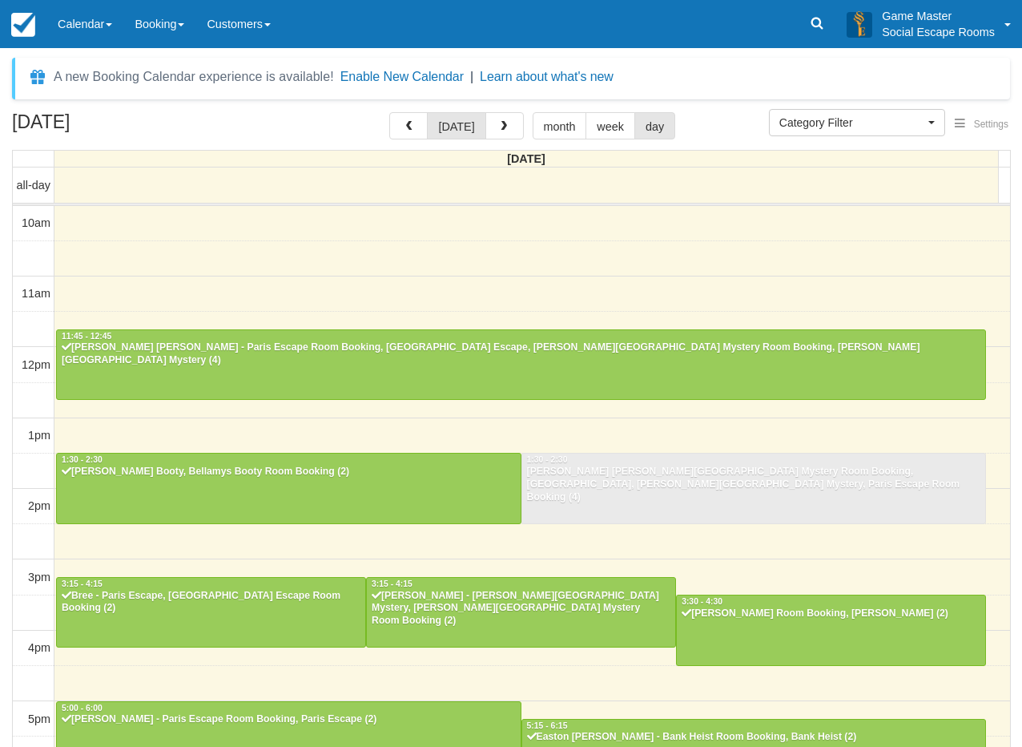
select select
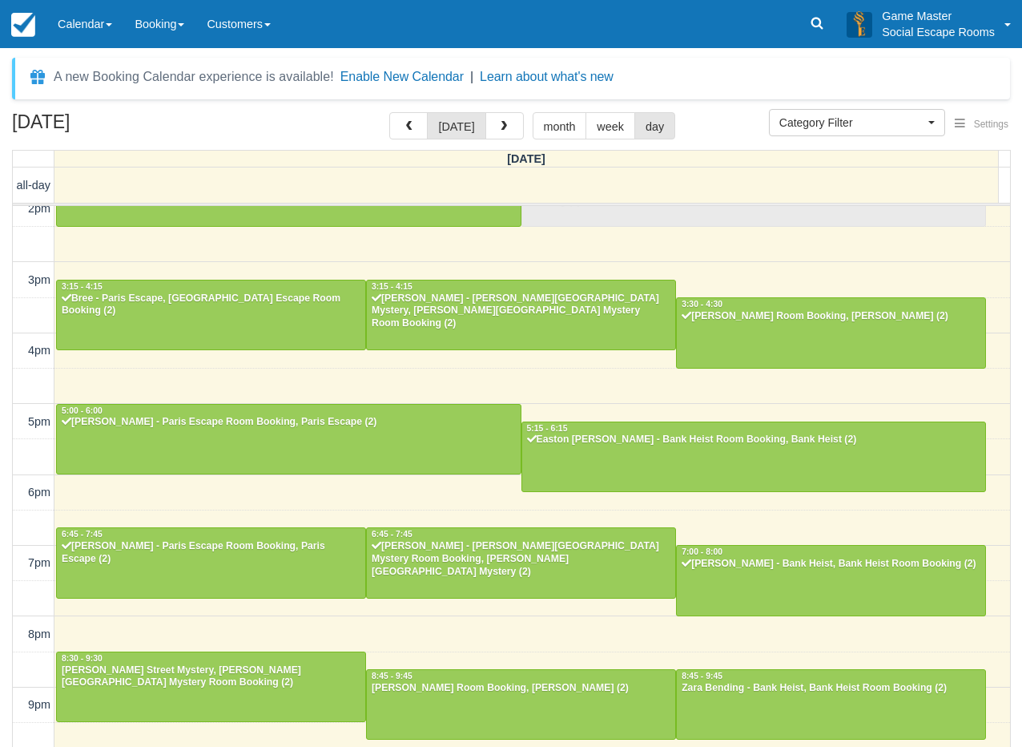
scroll to position [296, 0]
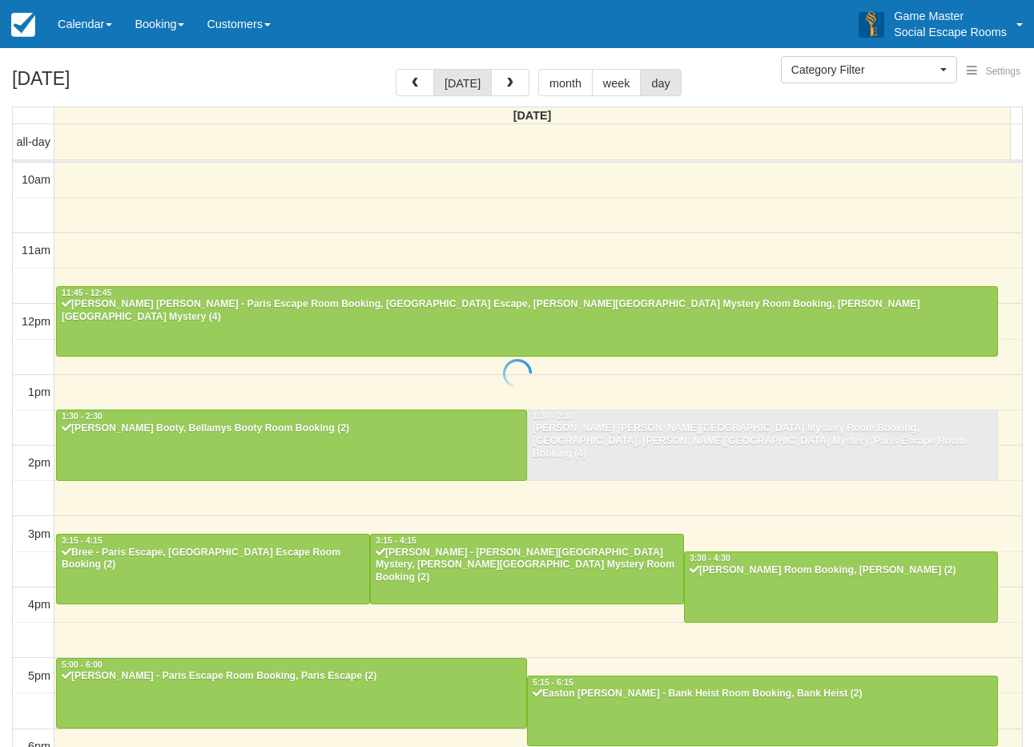
select select
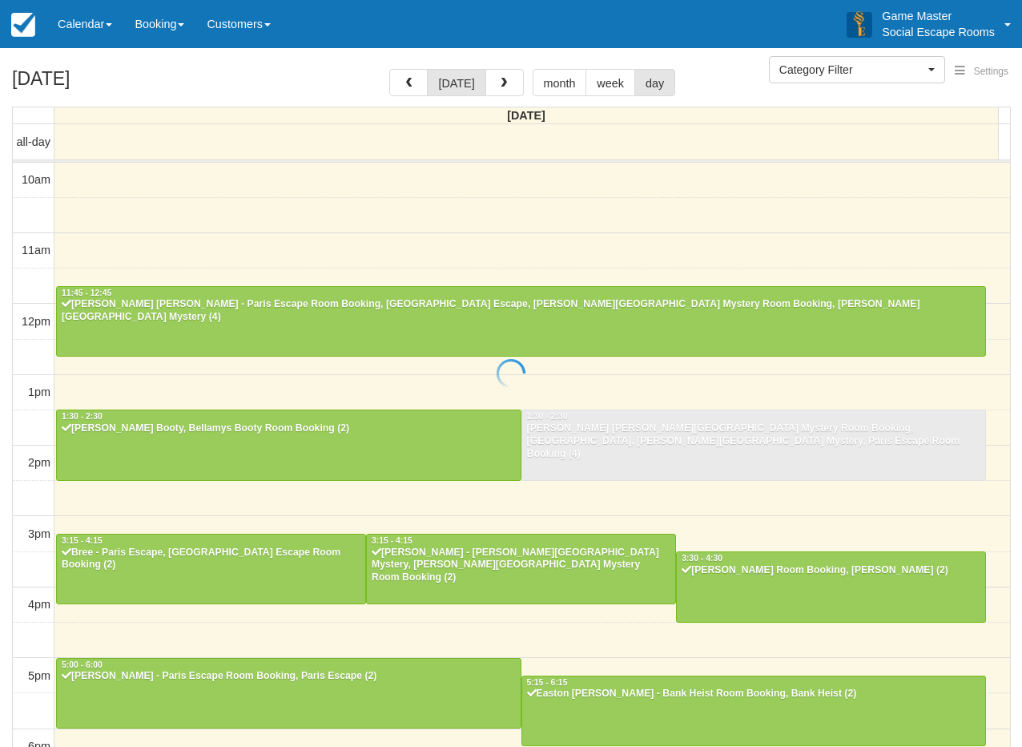
scroll to position [297, 0]
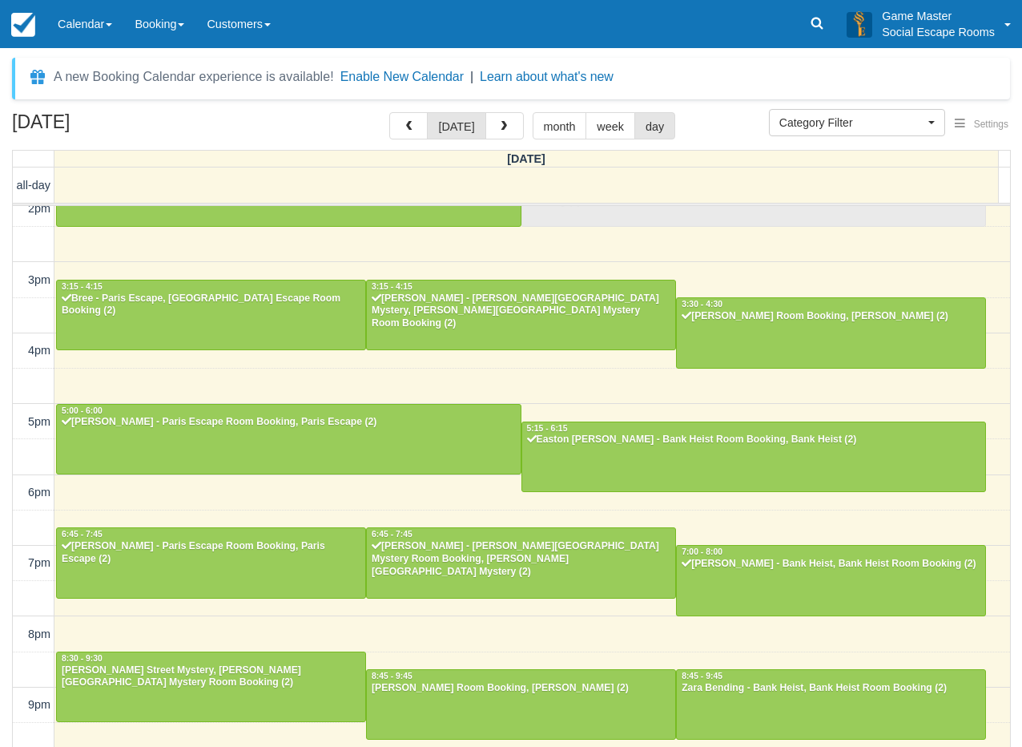
click at [14, 681] on td at bounding box center [34, 668] width 42 height 35
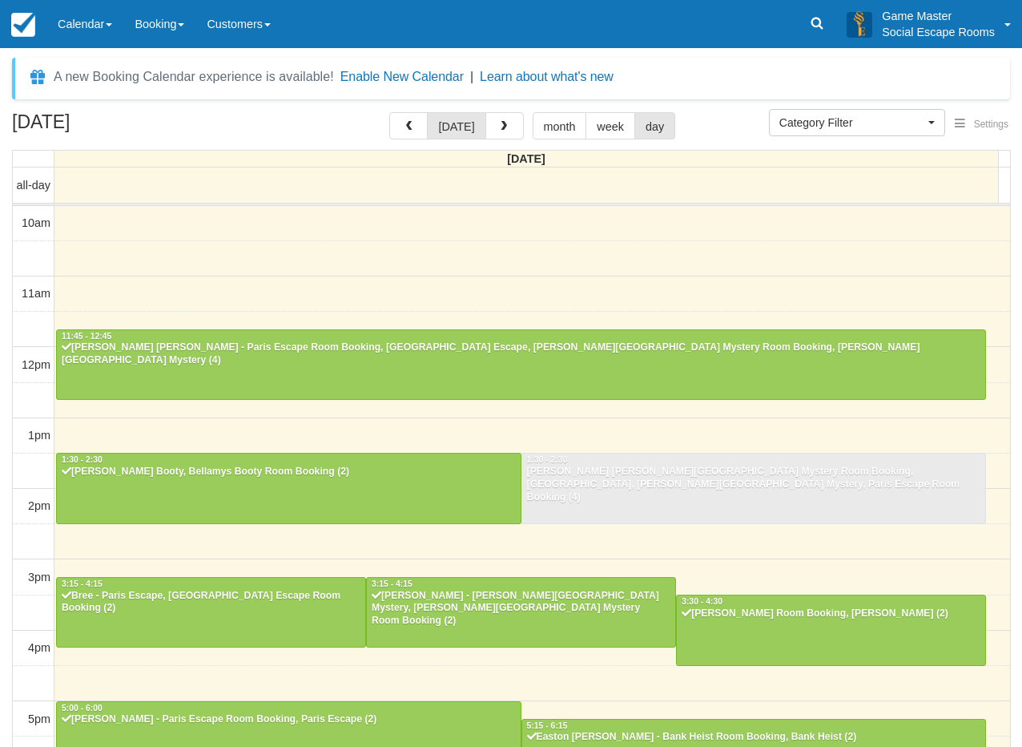
select select
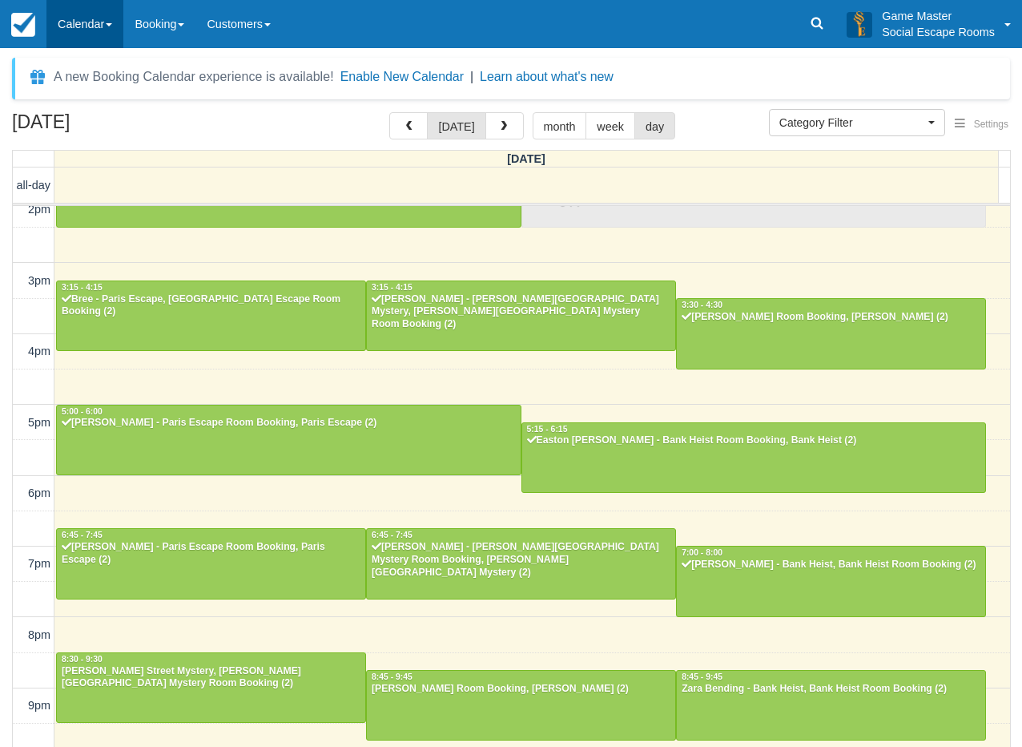
click at [91, 27] on link "Calendar" at bounding box center [84, 24] width 77 height 48
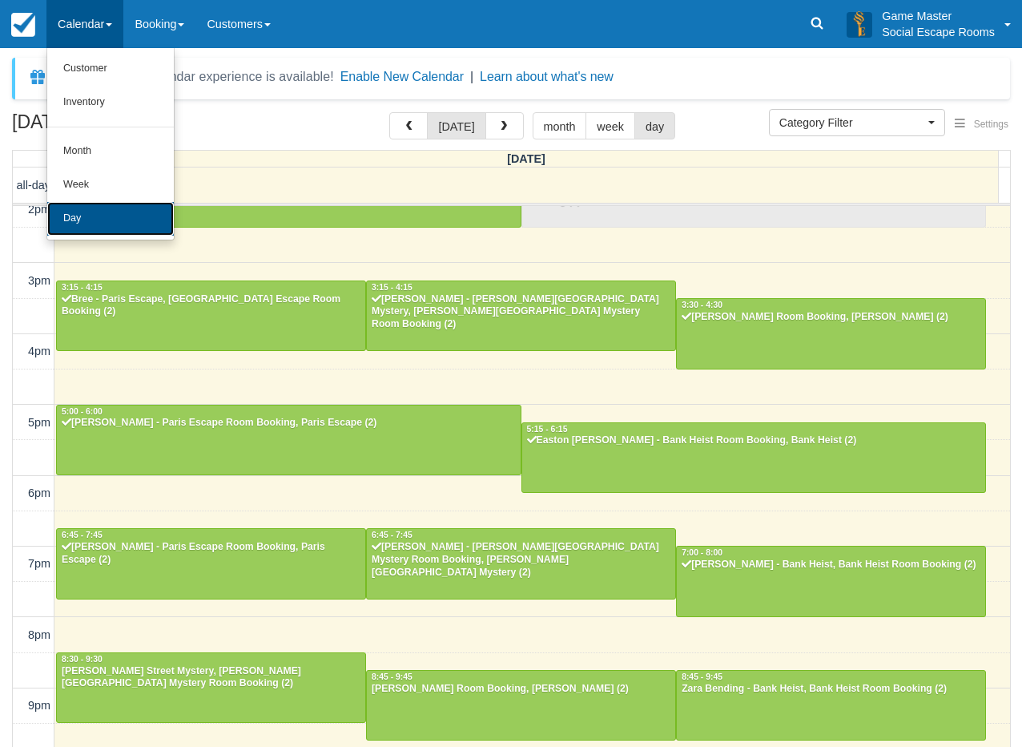
click at [111, 218] on link "Day" at bounding box center [110, 219] width 127 height 34
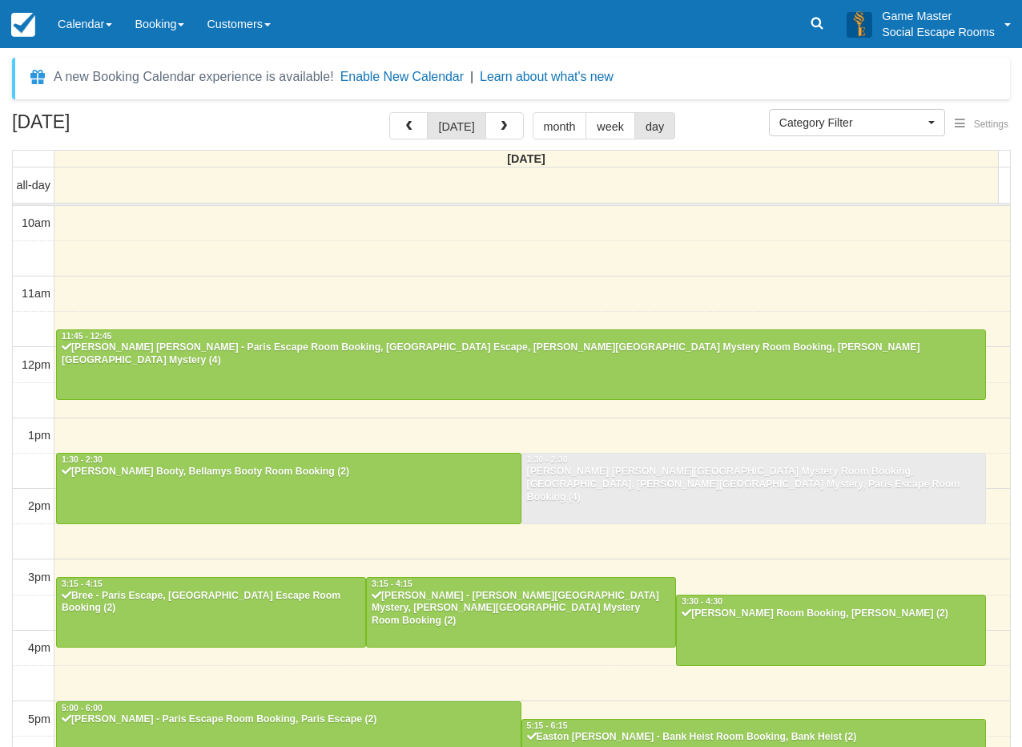
select select
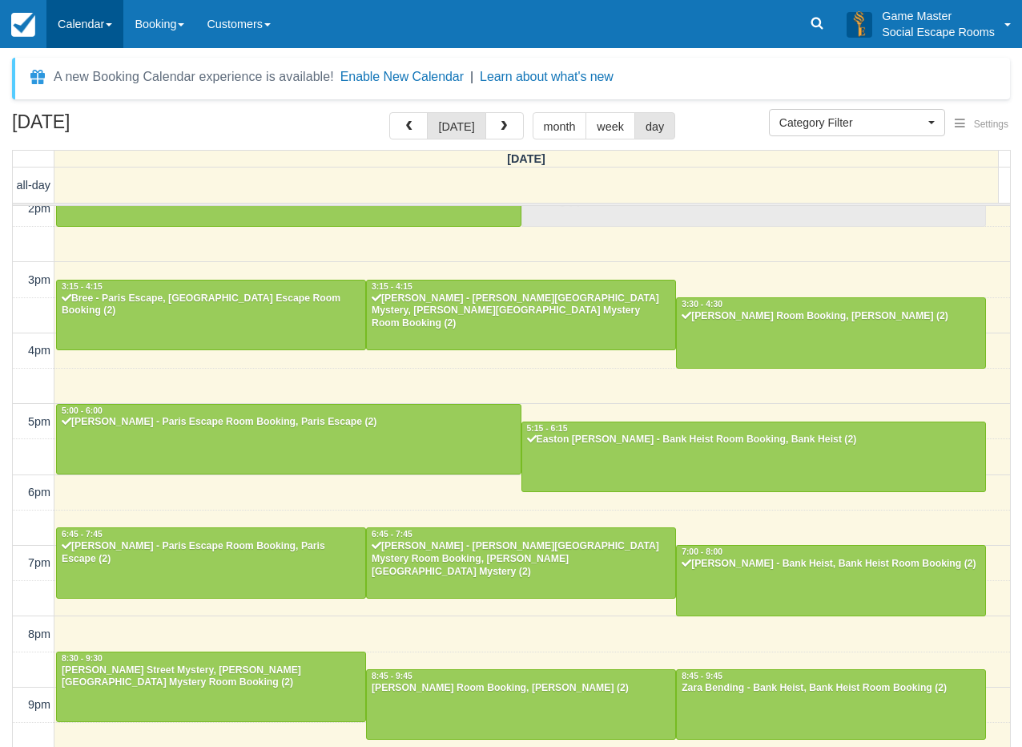
click at [55, 33] on link "Calendar" at bounding box center [84, 24] width 77 height 48
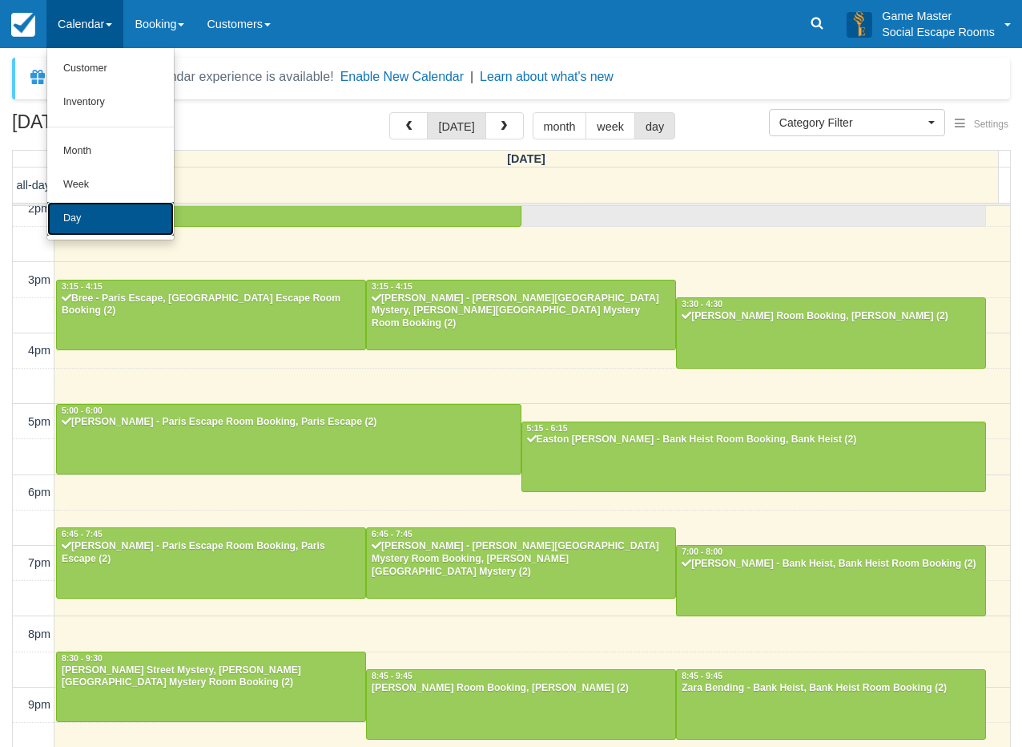
click at [88, 228] on link "Day" at bounding box center [110, 219] width 127 height 34
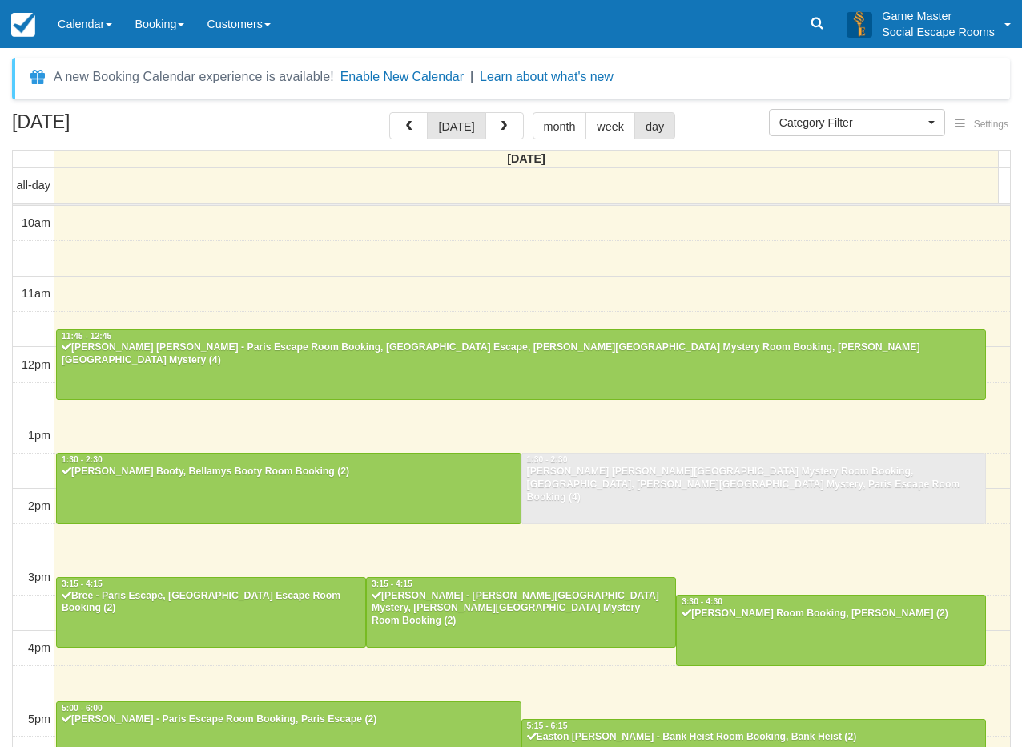
select select
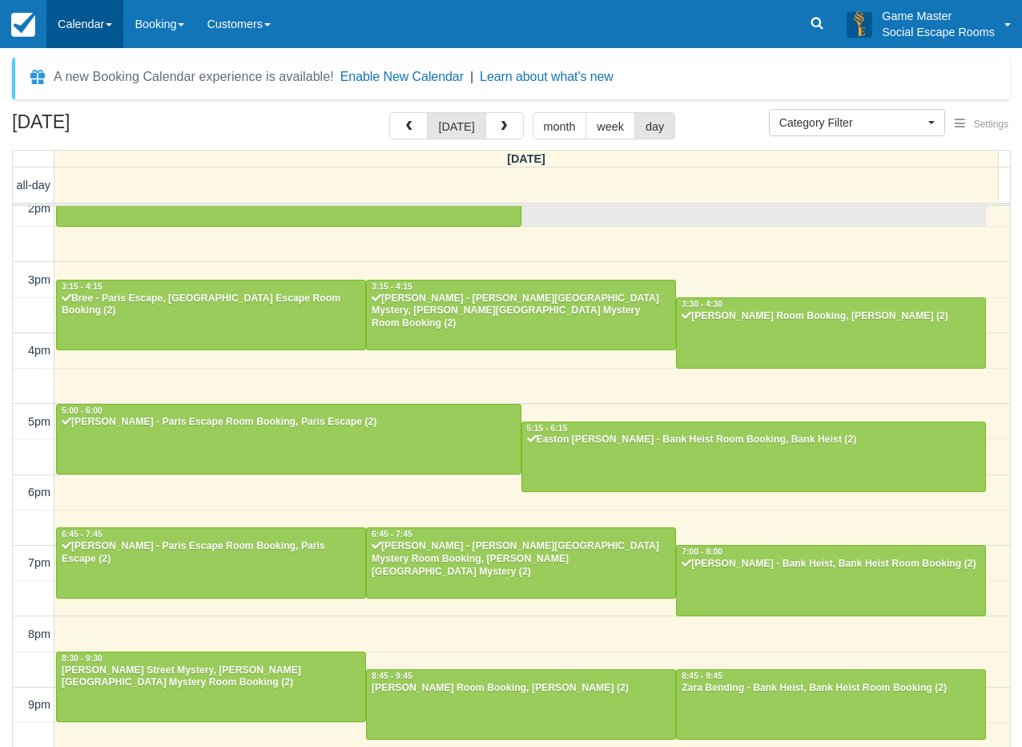
click at [70, 29] on link "Calendar" at bounding box center [84, 24] width 77 height 48
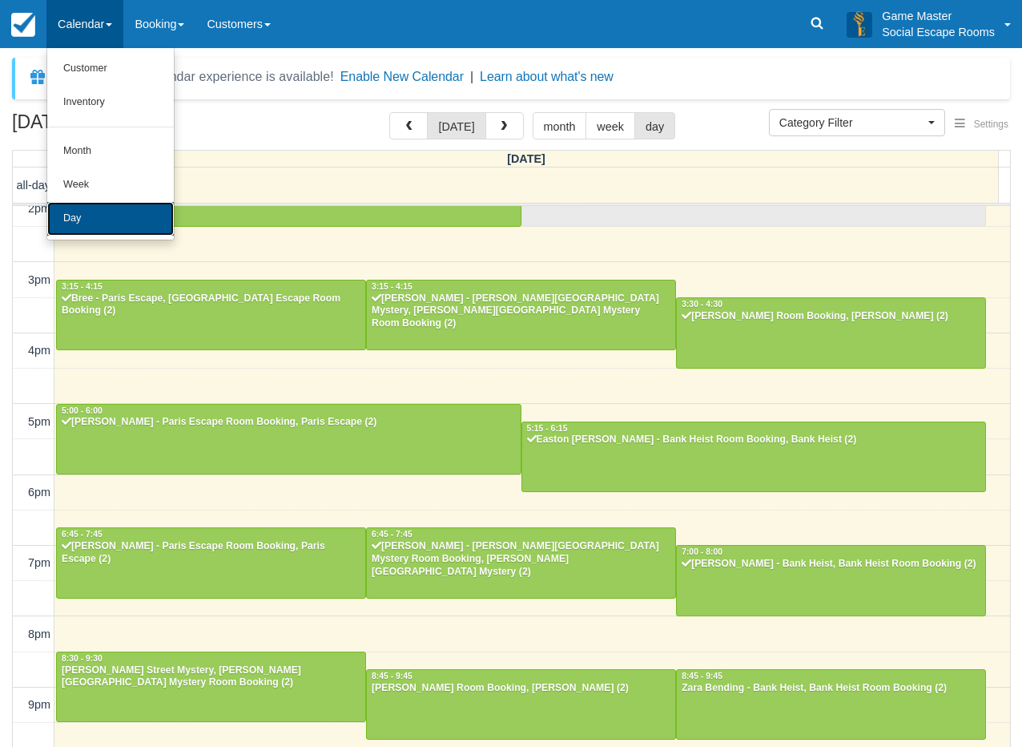
click at [161, 228] on link "Day" at bounding box center [110, 219] width 127 height 34
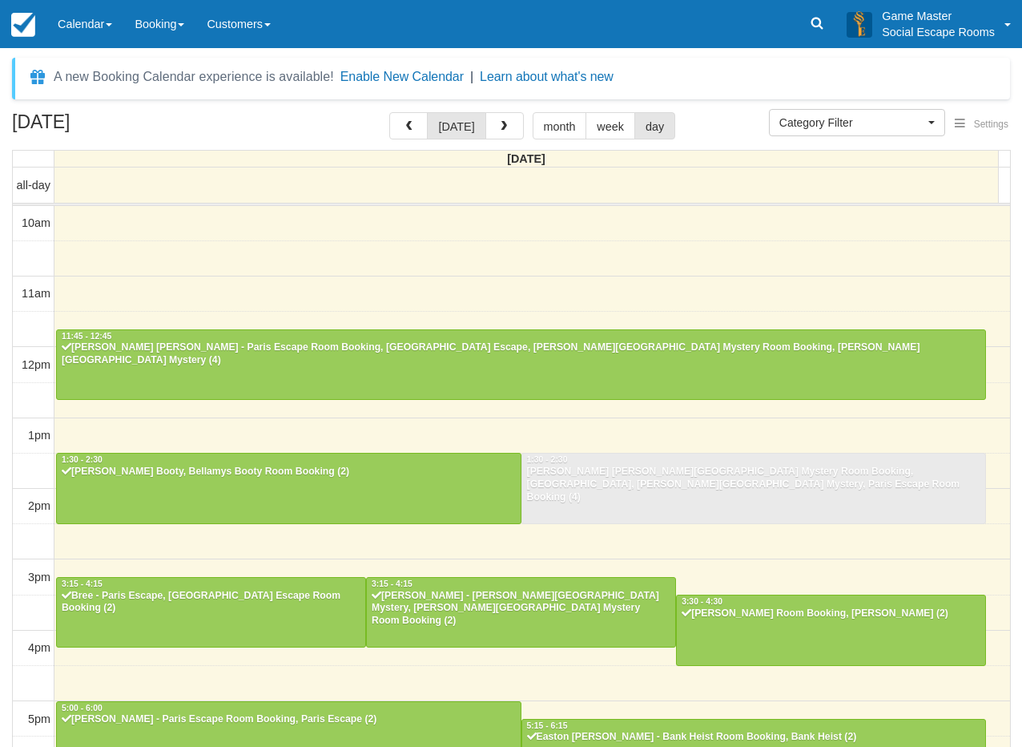
select select
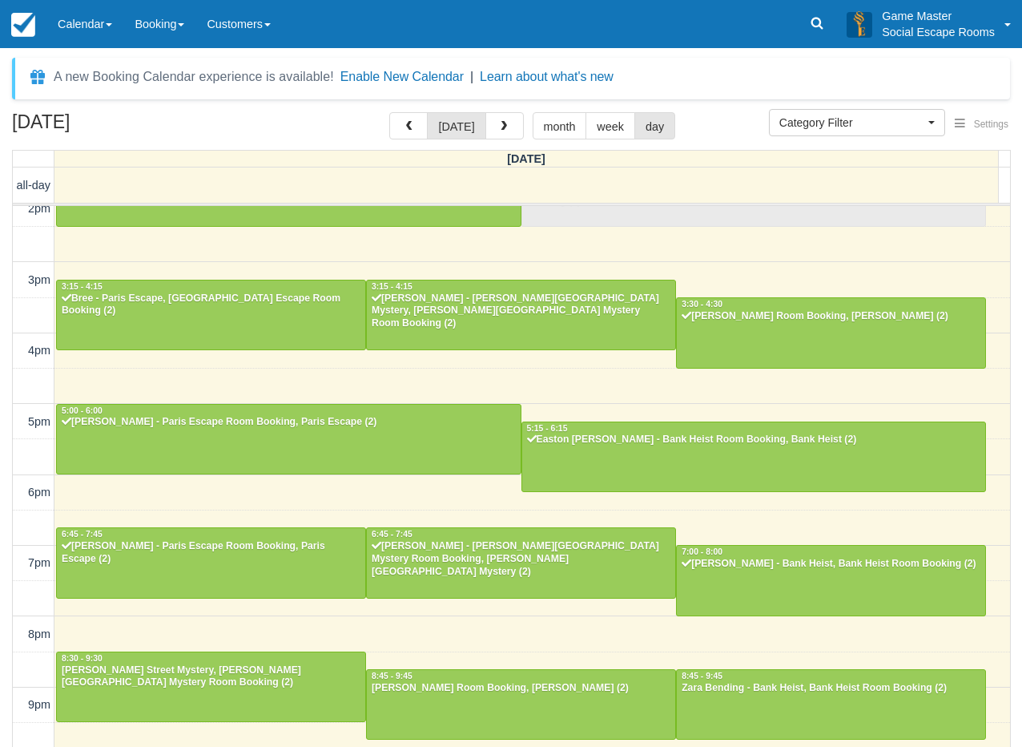
scroll to position [296, 0]
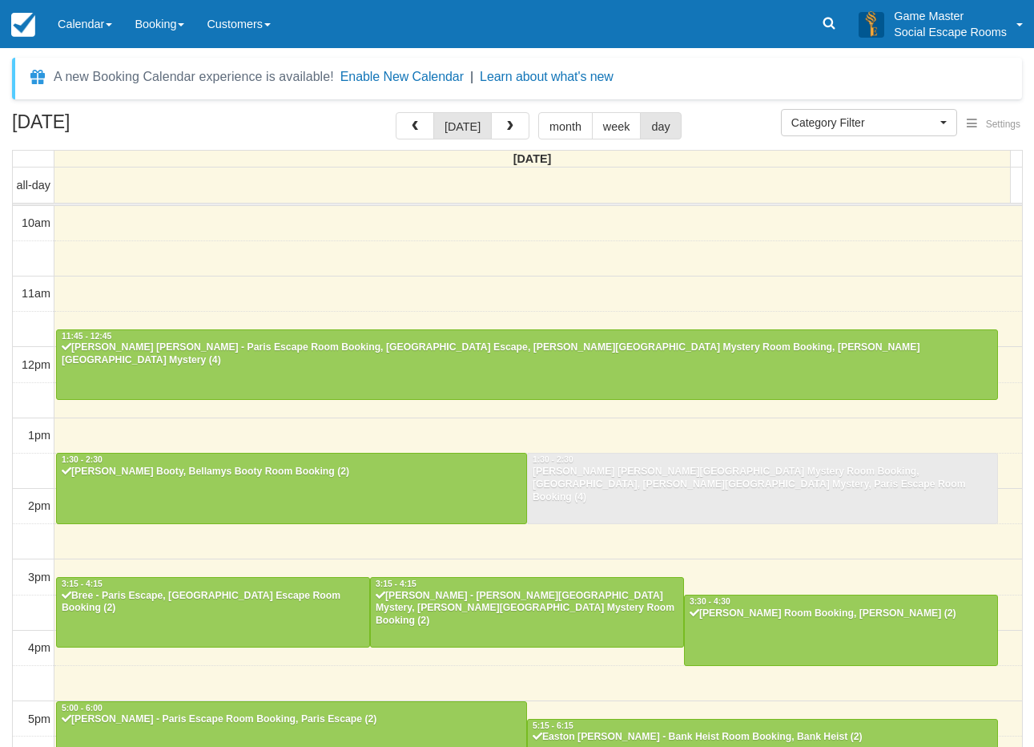
select select
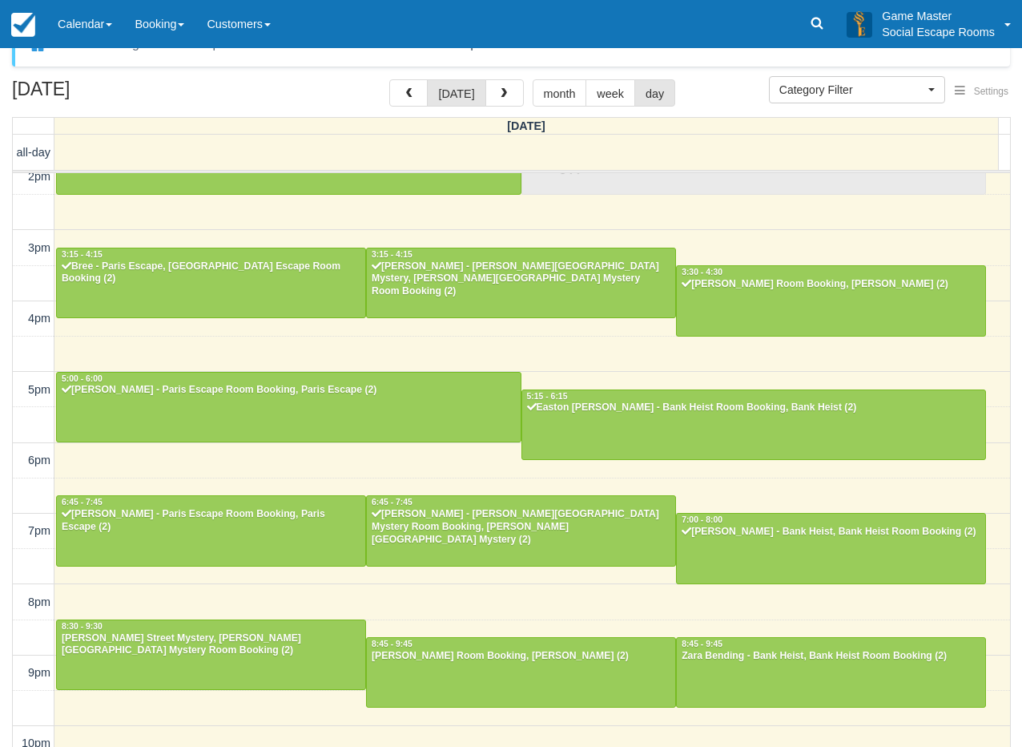
scroll to position [51, 0]
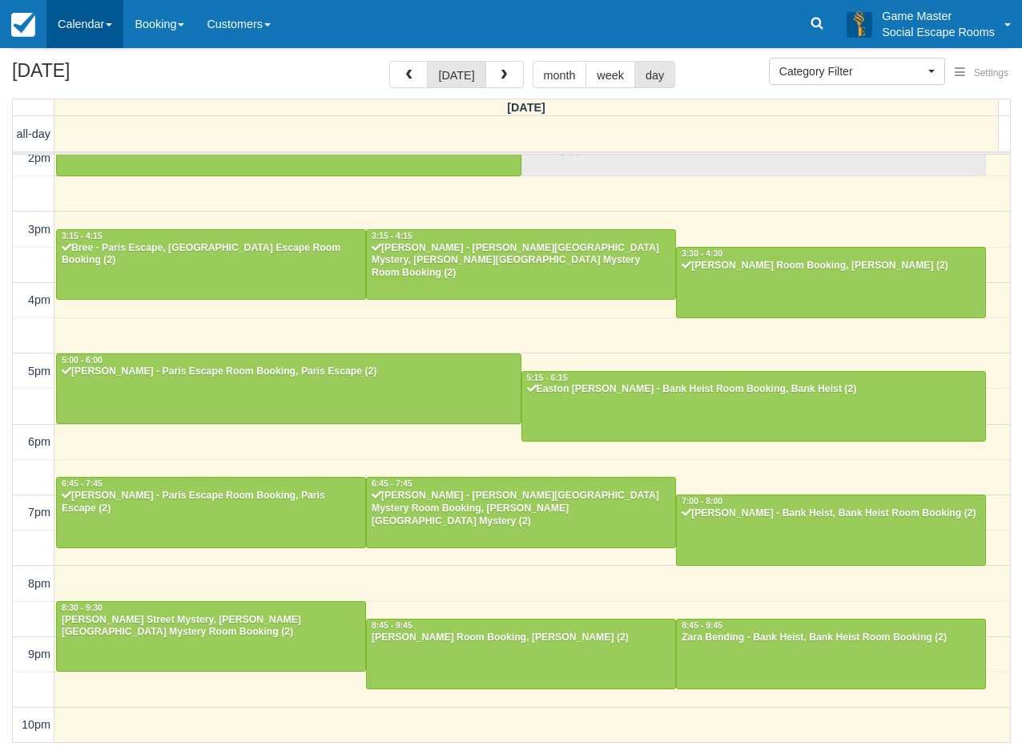
click at [78, 20] on link "Calendar" at bounding box center [84, 24] width 77 height 48
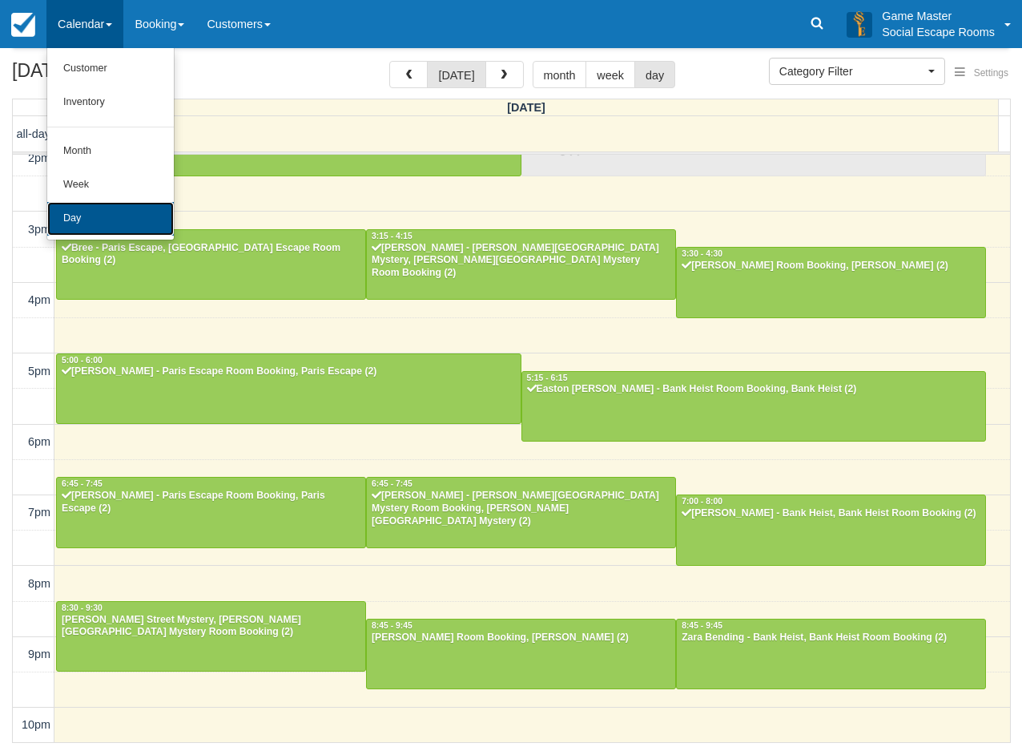
click at [90, 225] on link "Day" at bounding box center [110, 219] width 127 height 34
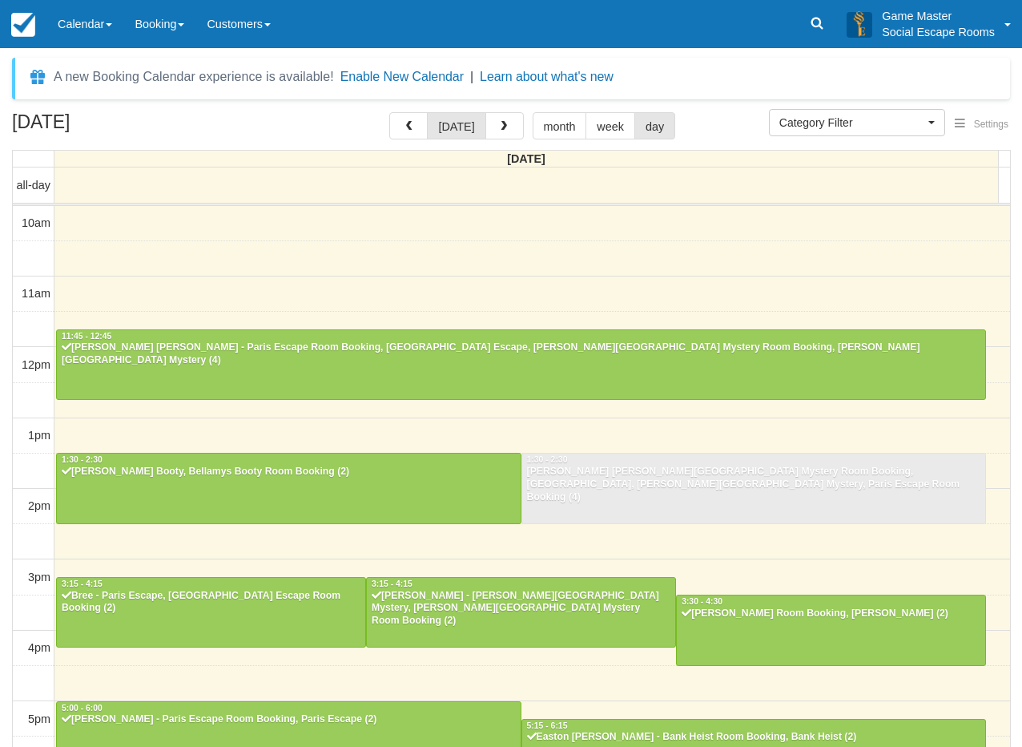
select select
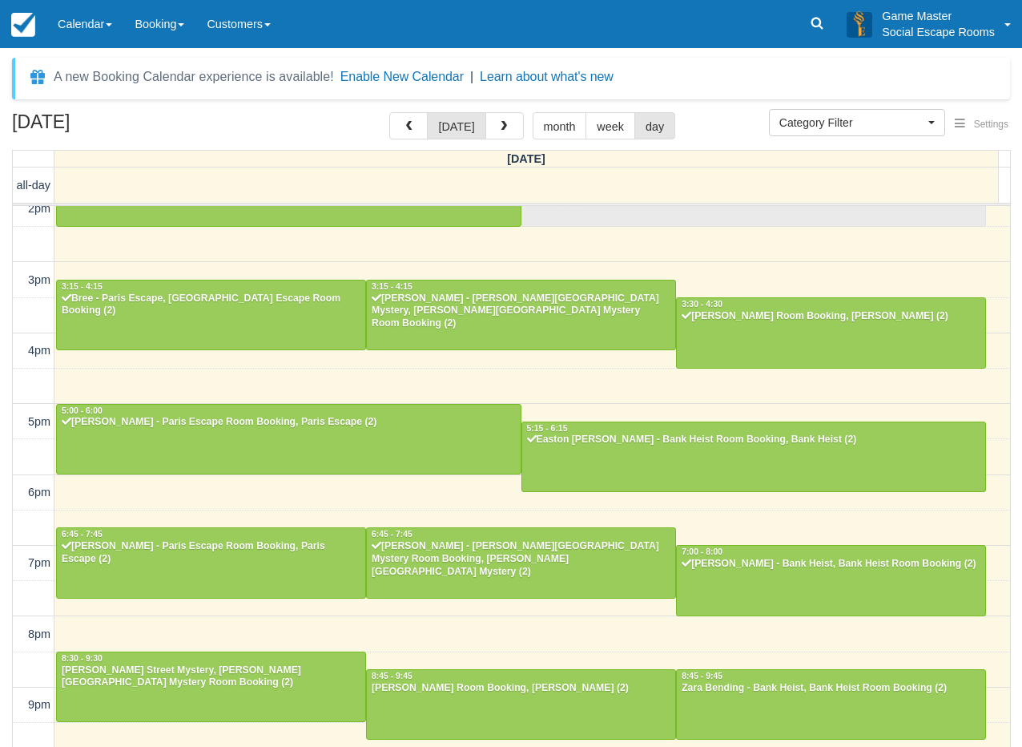
scroll to position [296, 0]
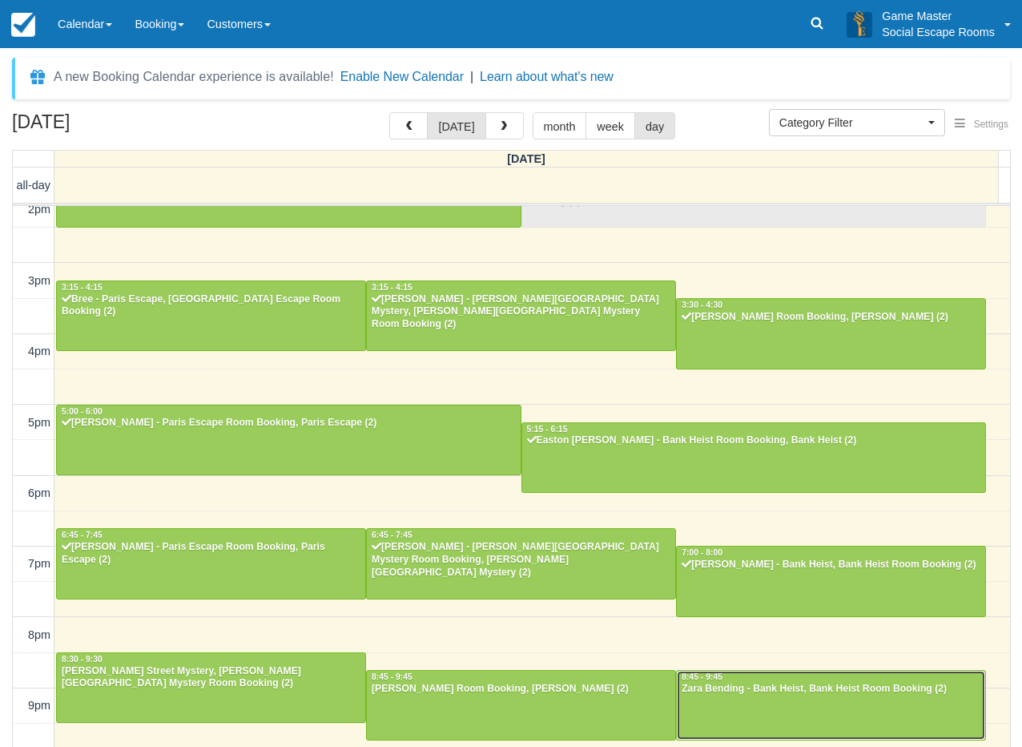
click at [804, 695] on div "Zara Bending - Bank Heist, Bank Heist Room Booking (2)" at bounding box center [831, 689] width 300 height 13
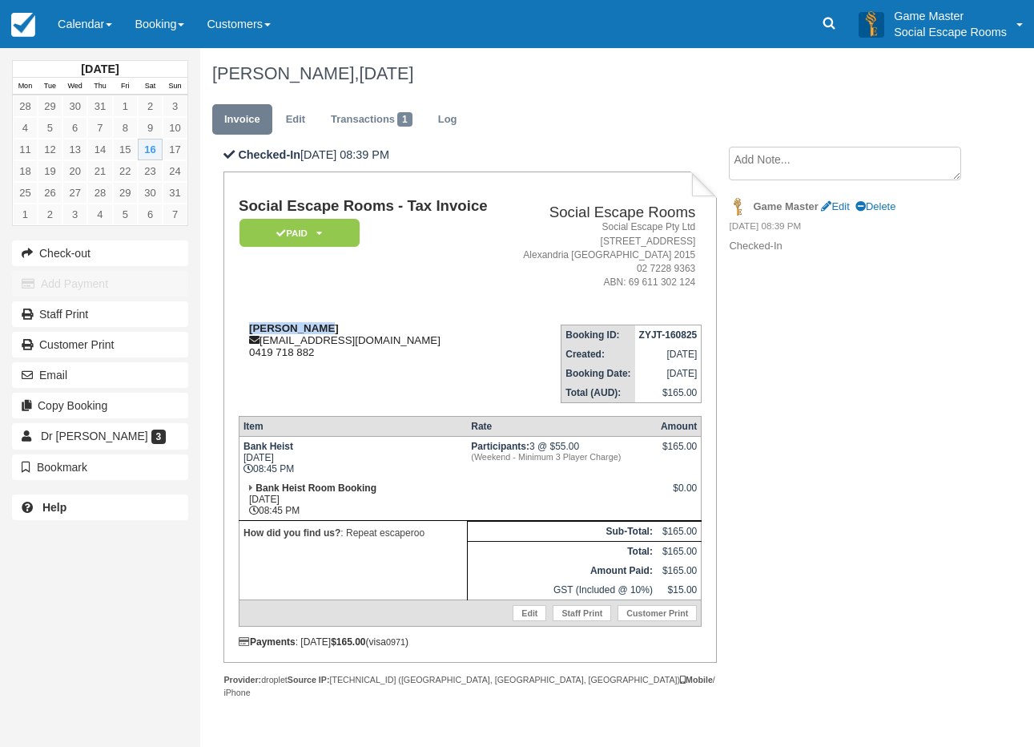
drag, startPoint x: 323, startPoint y: 328, endPoint x: 252, endPoint y: 328, distance: 70.5
click at [252, 328] on div "Zara Bending zara.bending@gmail.com 0419 718 882" at bounding box center [372, 340] width 266 height 36
copy strong "[PERSON_NAME]"
click at [86, 23] on link "Calendar" at bounding box center [84, 24] width 77 height 48
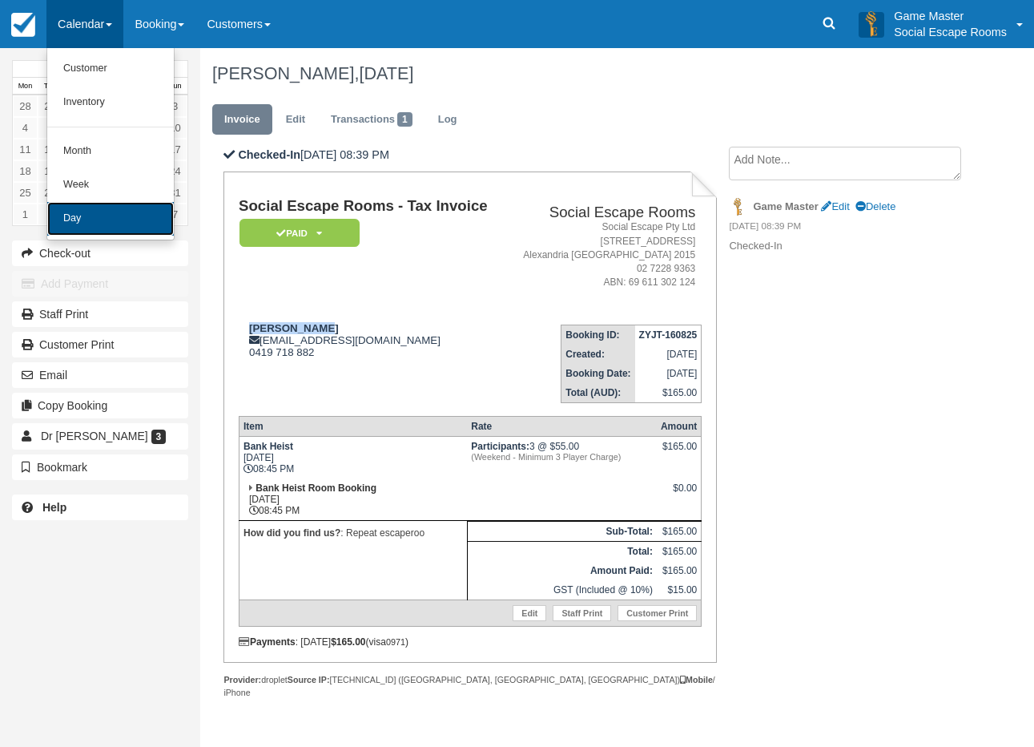
click at [111, 218] on link "Day" at bounding box center [110, 219] width 127 height 34
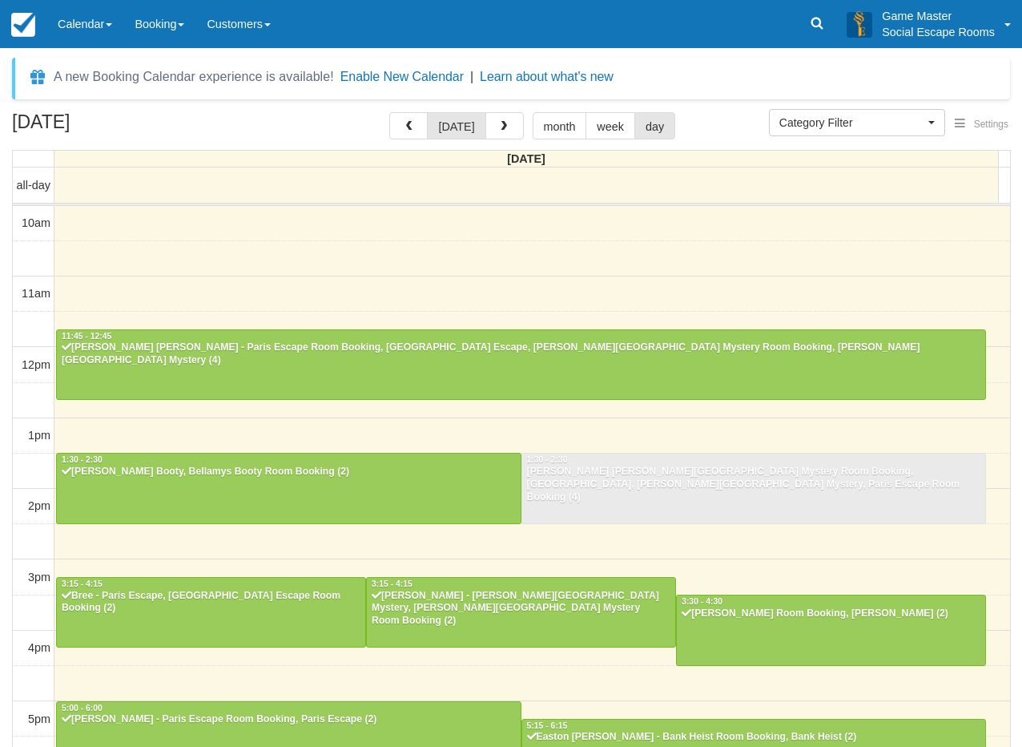
select select
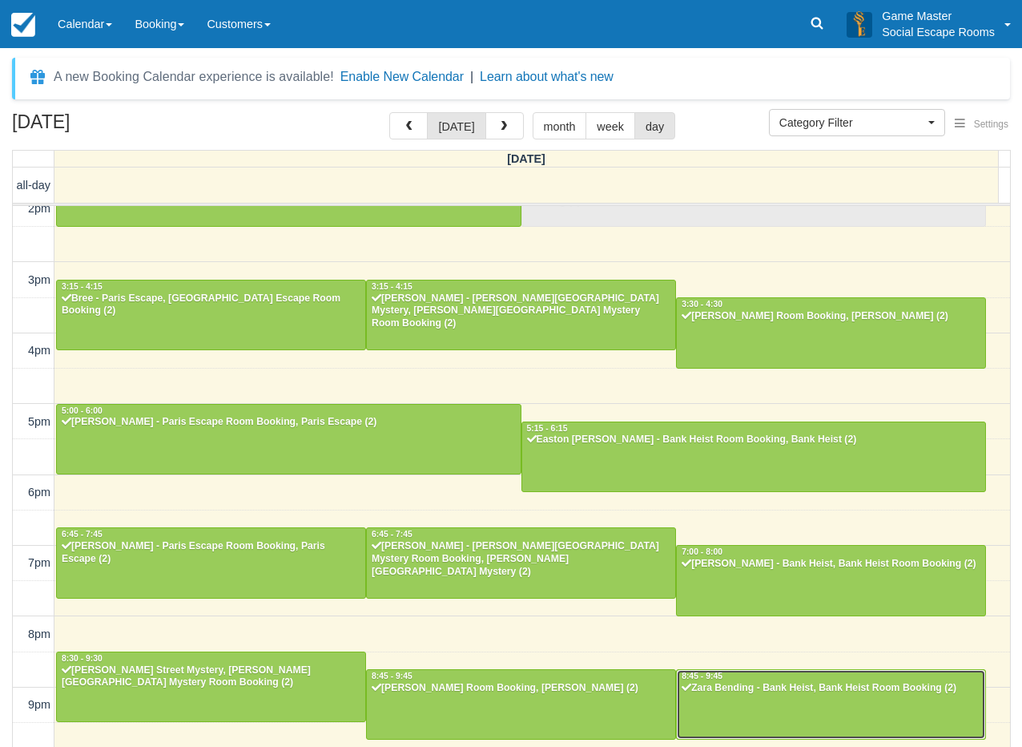
click at [821, 719] on div at bounding box center [831, 704] width 308 height 69
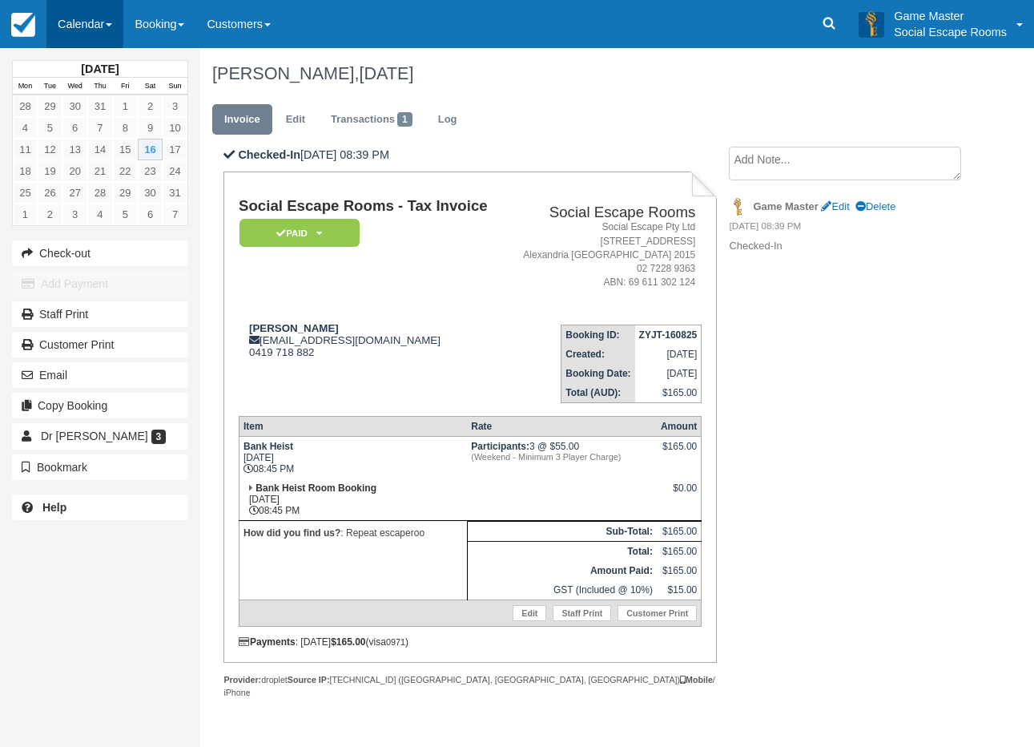
click at [77, 10] on link "Calendar" at bounding box center [84, 24] width 77 height 48
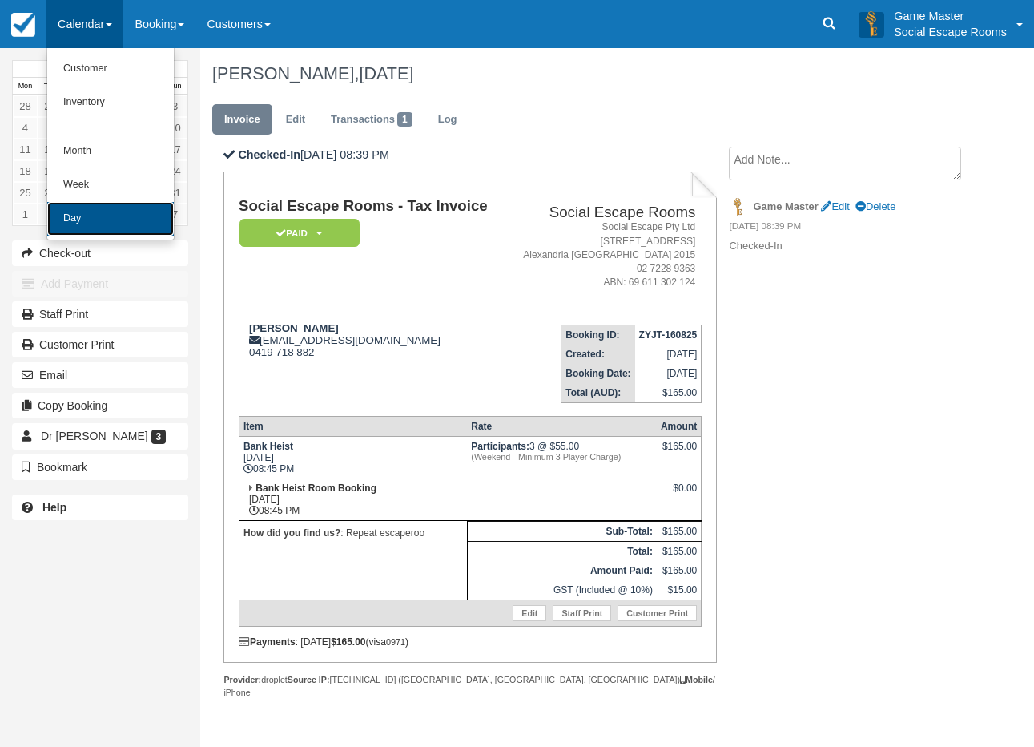
click at [110, 224] on link "Day" at bounding box center [110, 219] width 127 height 34
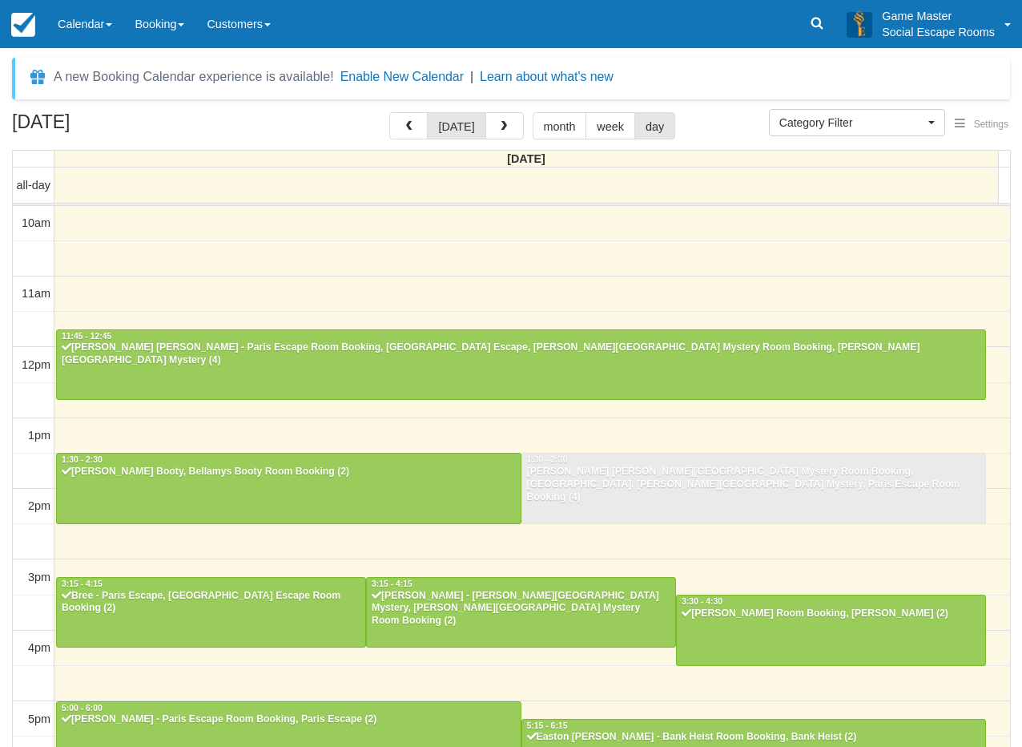
select select
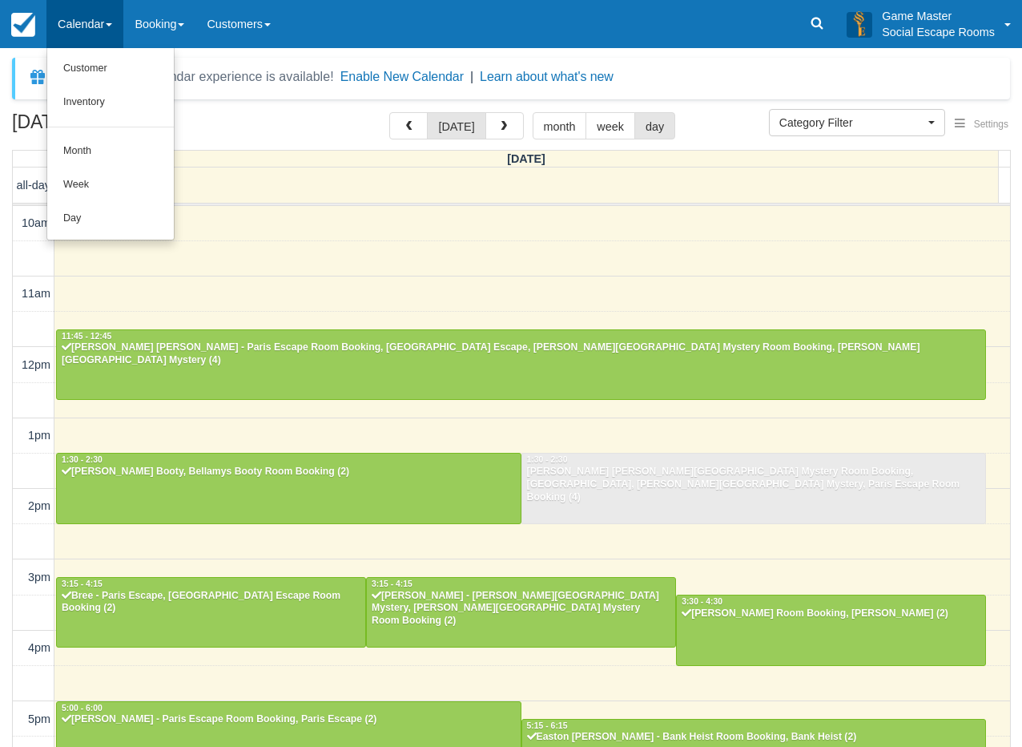
select select
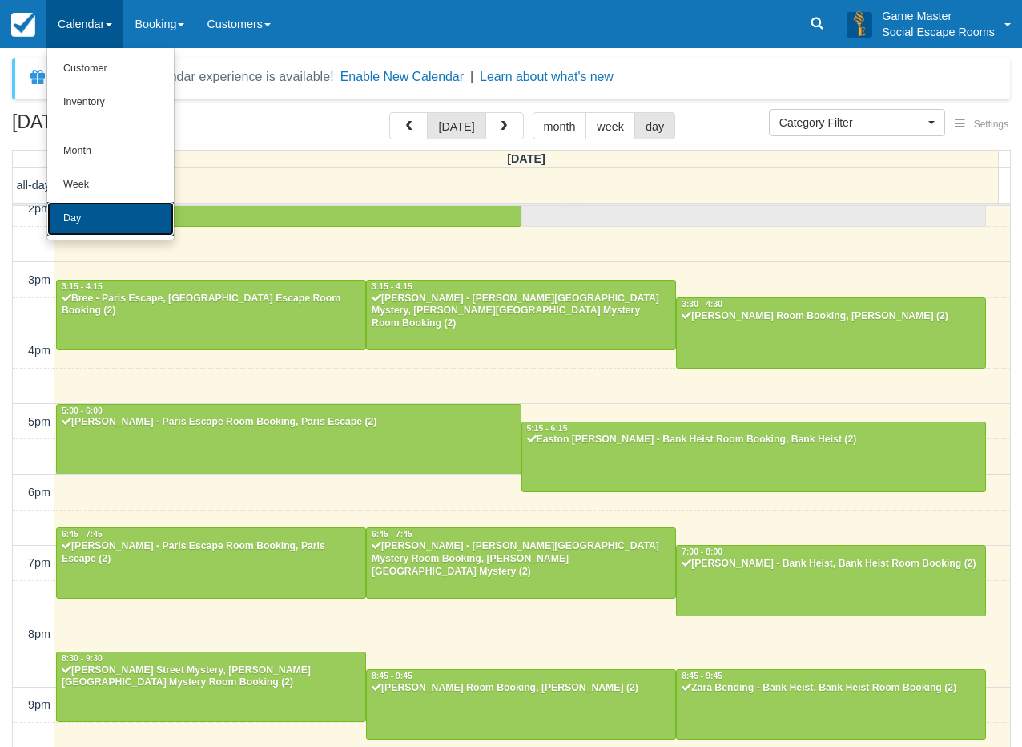
click at [92, 220] on link "Day" at bounding box center [110, 219] width 127 height 34
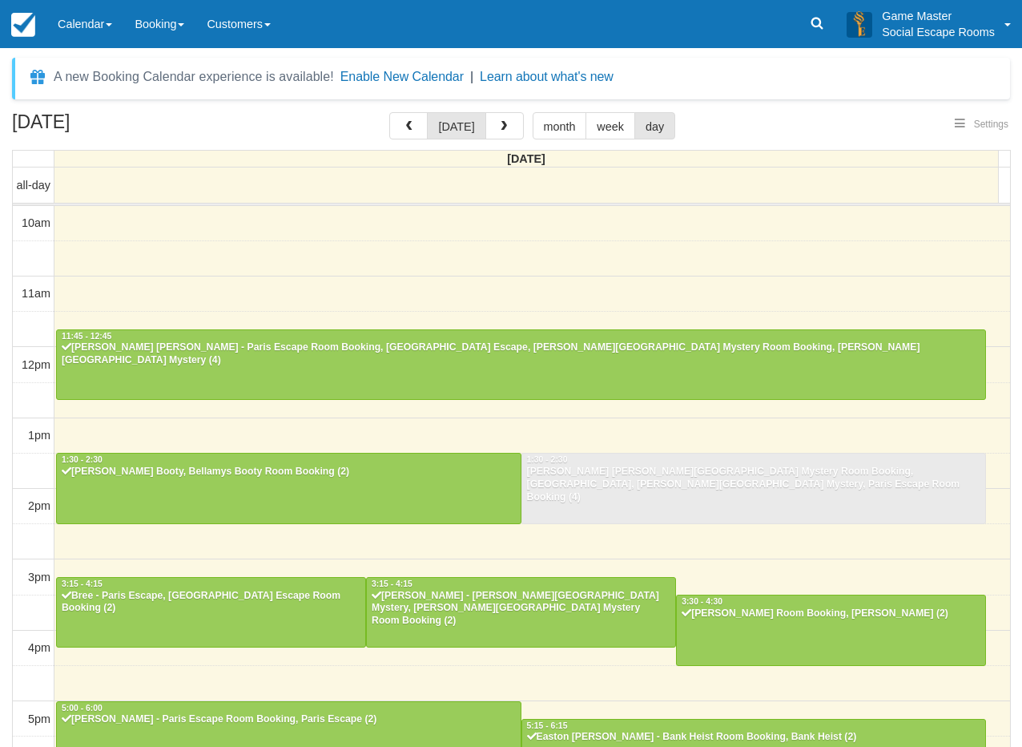
select select
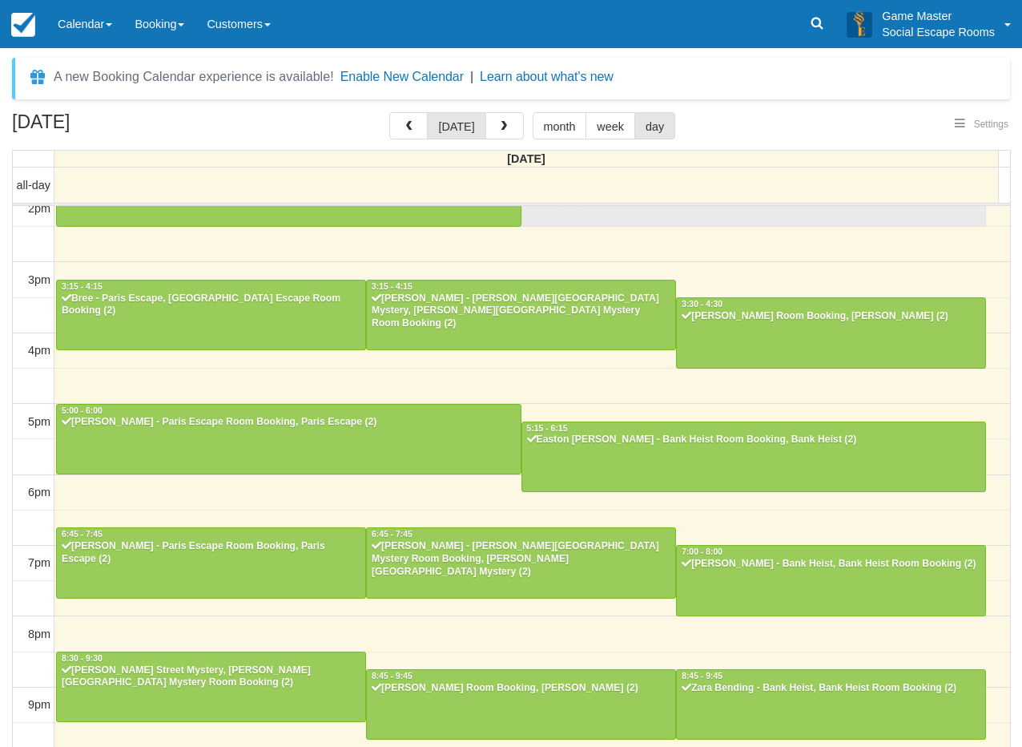
scroll to position [296, 0]
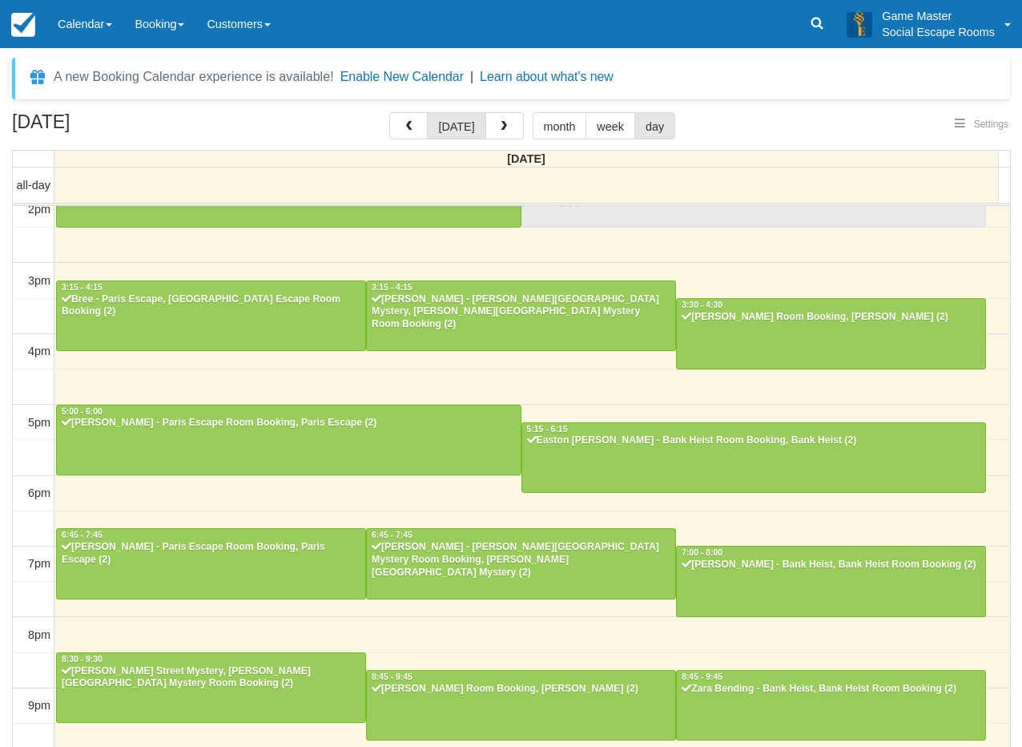
select select
click at [98, 35] on link "Calendar" at bounding box center [84, 24] width 77 height 48
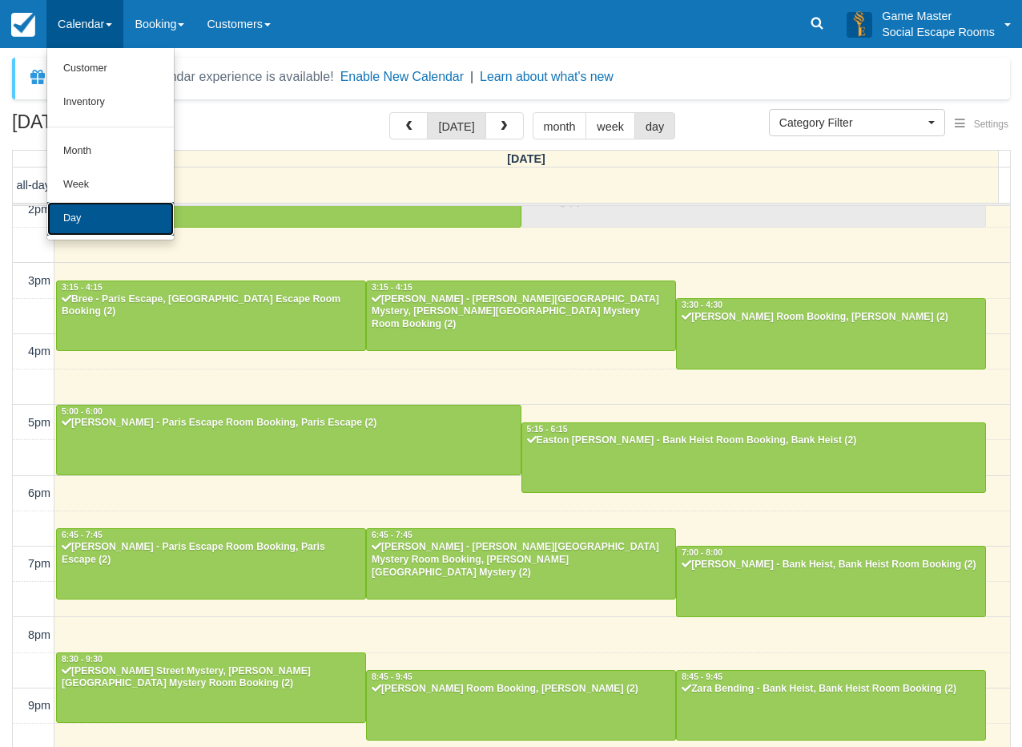
click at [99, 214] on link "Day" at bounding box center [110, 219] width 127 height 34
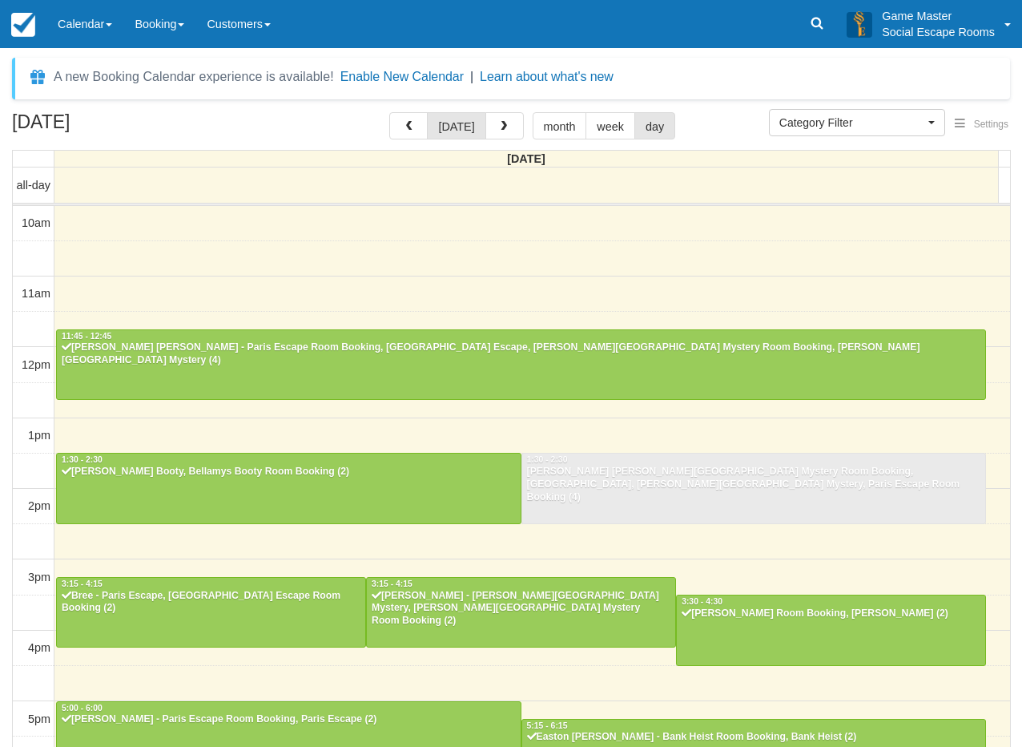
select select
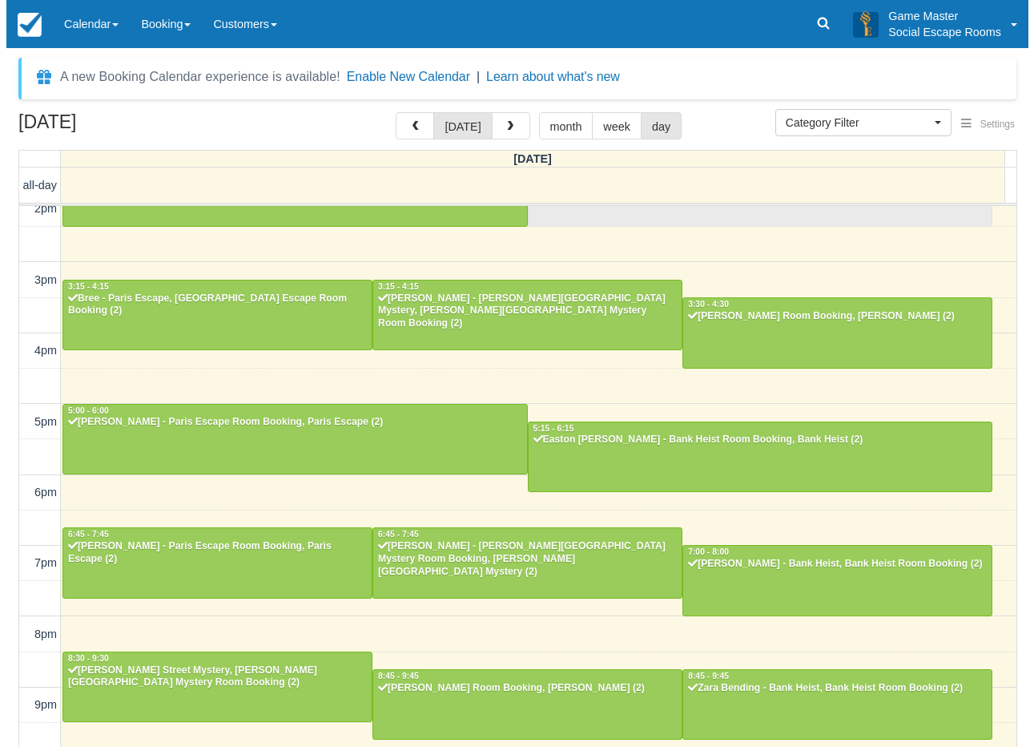
scroll to position [296, 0]
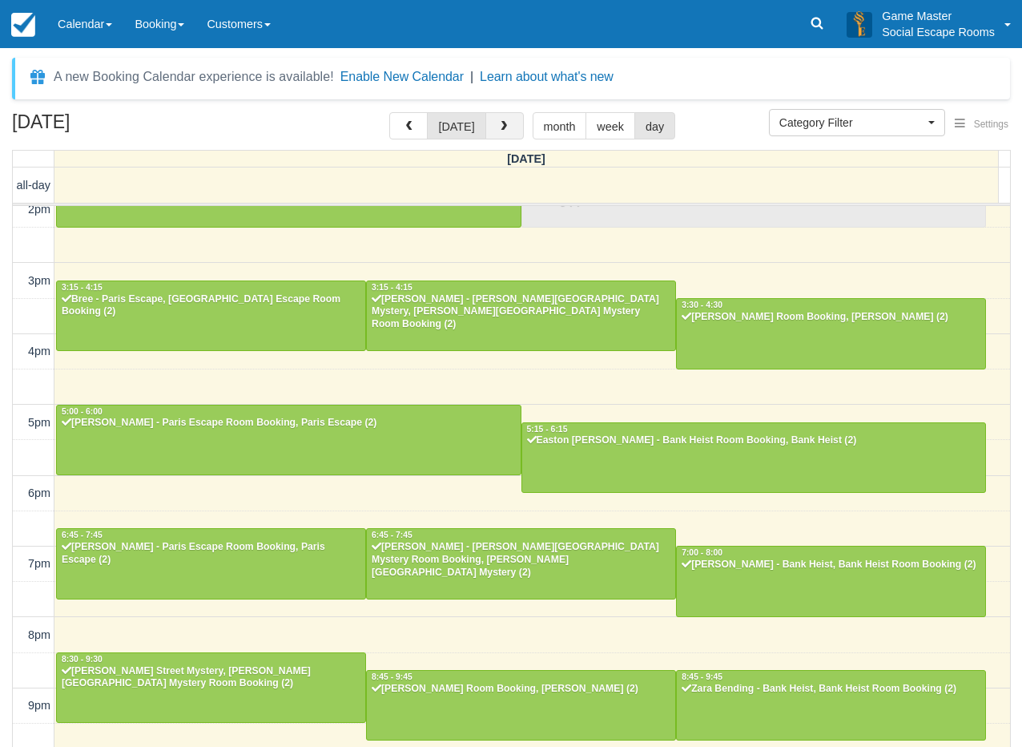
click at [512, 121] on button "button" at bounding box center [504, 125] width 38 height 27
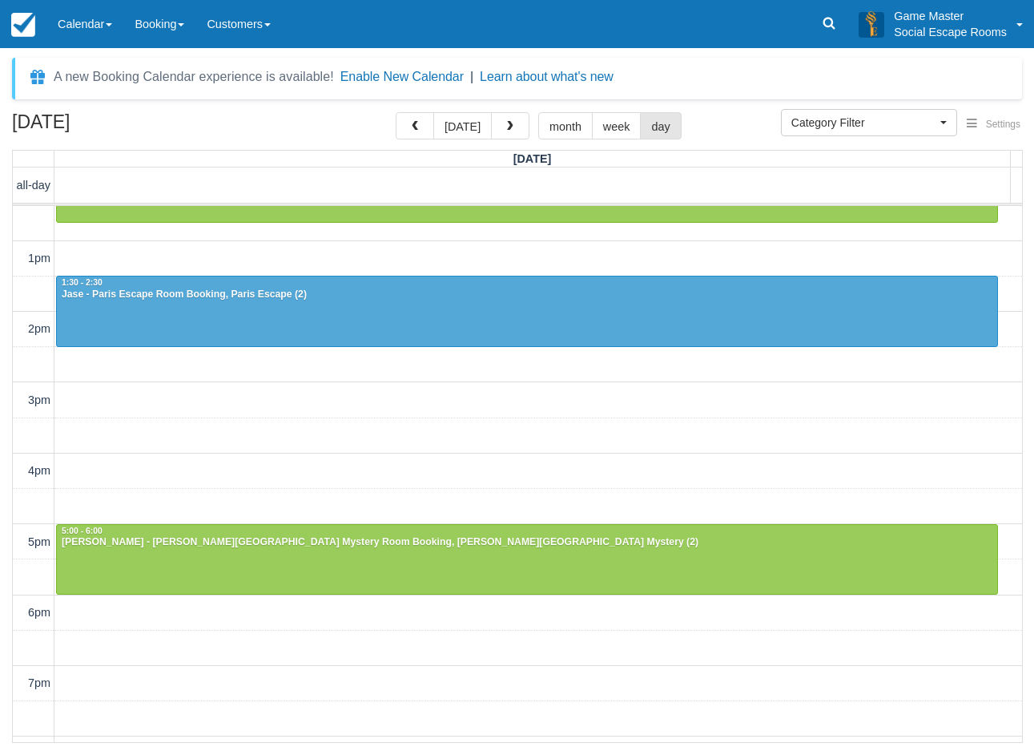
scroll to position [348, 0]
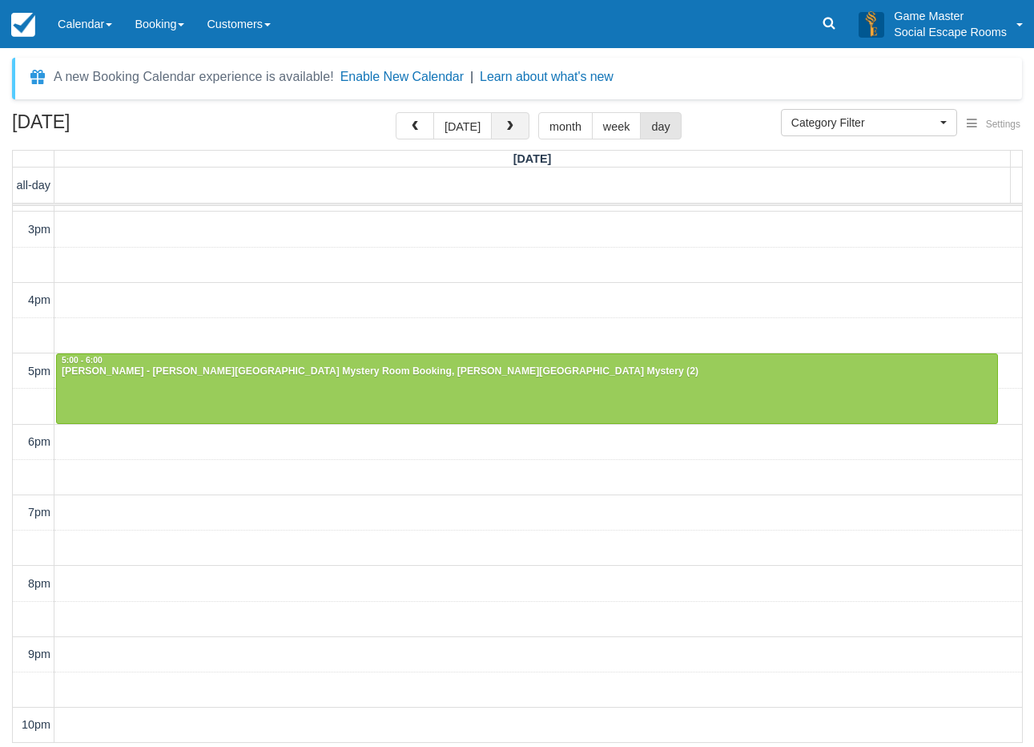
click at [512, 127] on span "button" at bounding box center [510, 126] width 11 height 11
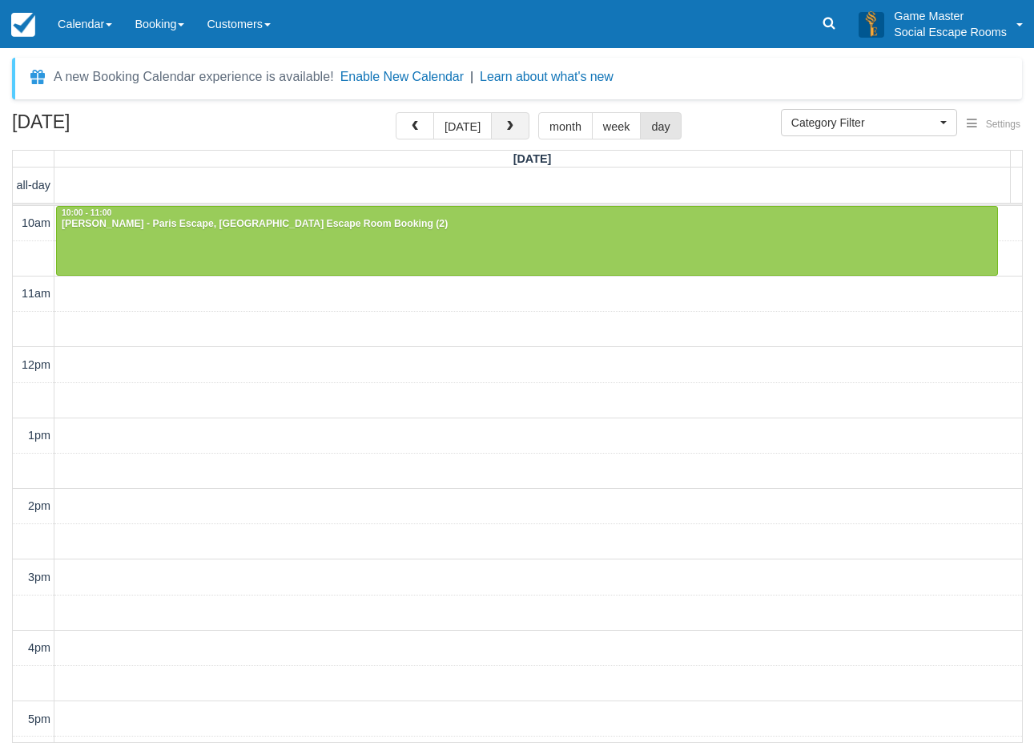
click at [510, 122] on span "button" at bounding box center [510, 126] width 11 height 11
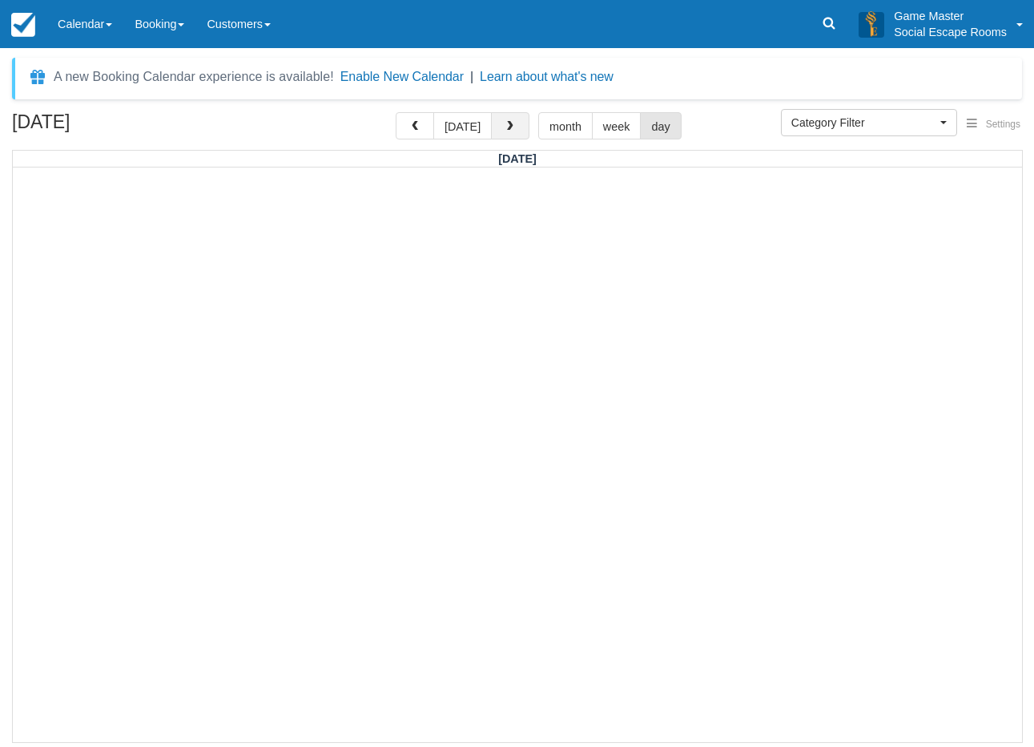
click at [505, 123] on span "button" at bounding box center [510, 126] width 11 height 11
click at [507, 128] on span "button" at bounding box center [510, 126] width 11 height 11
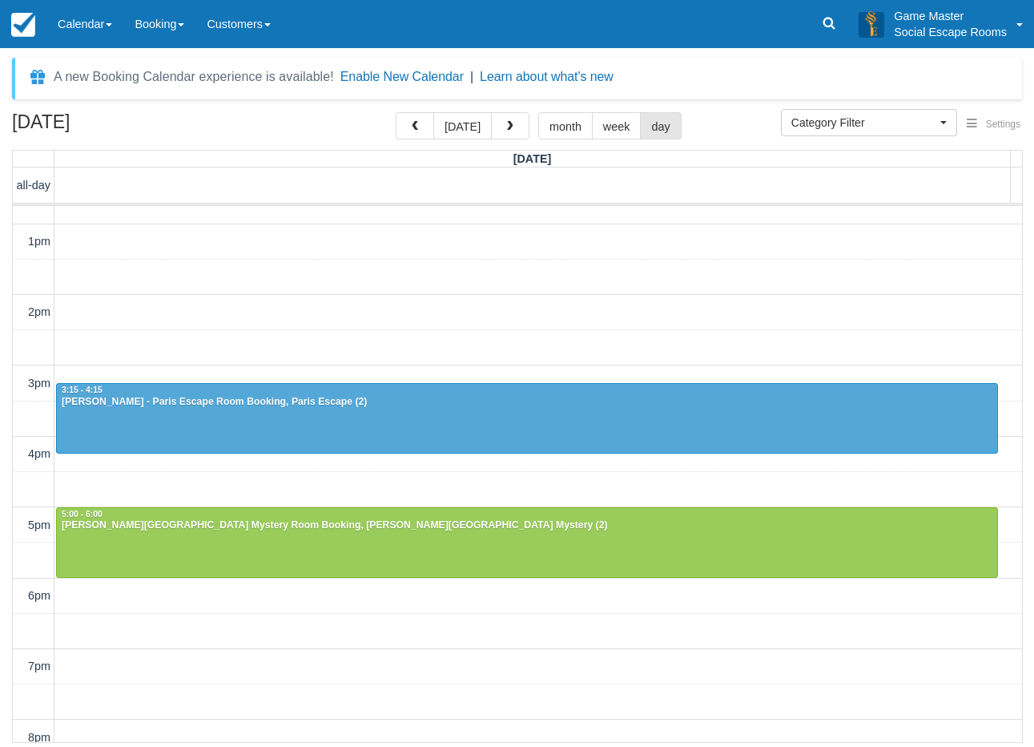
scroll to position [348, 0]
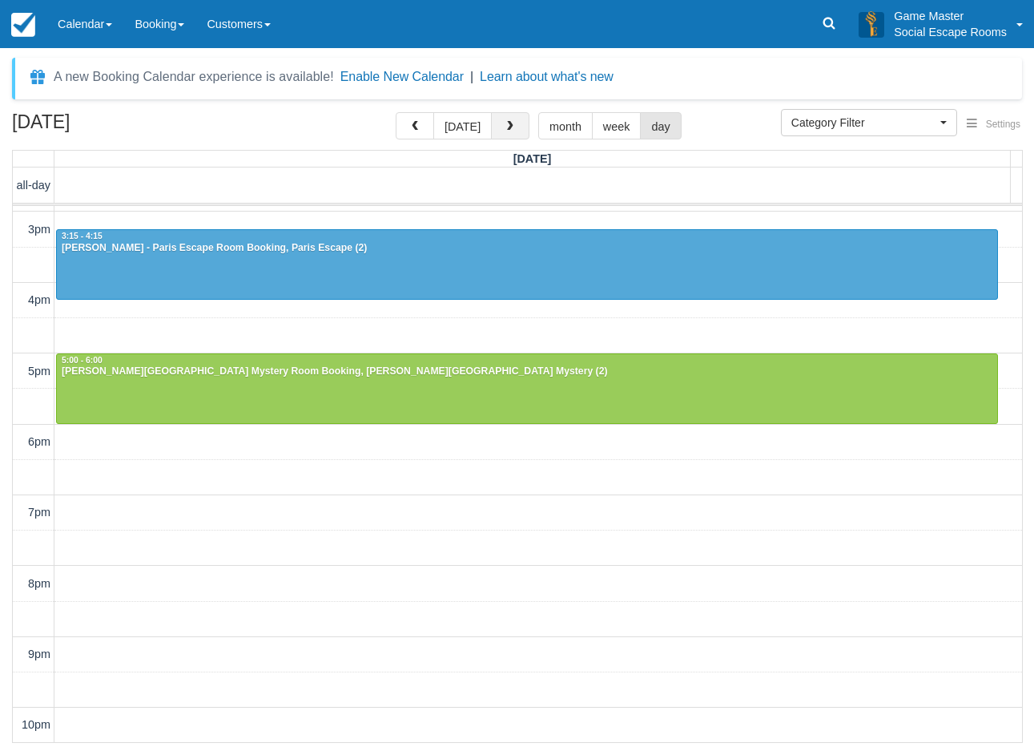
click at [511, 131] on span "button" at bounding box center [510, 126] width 11 height 11
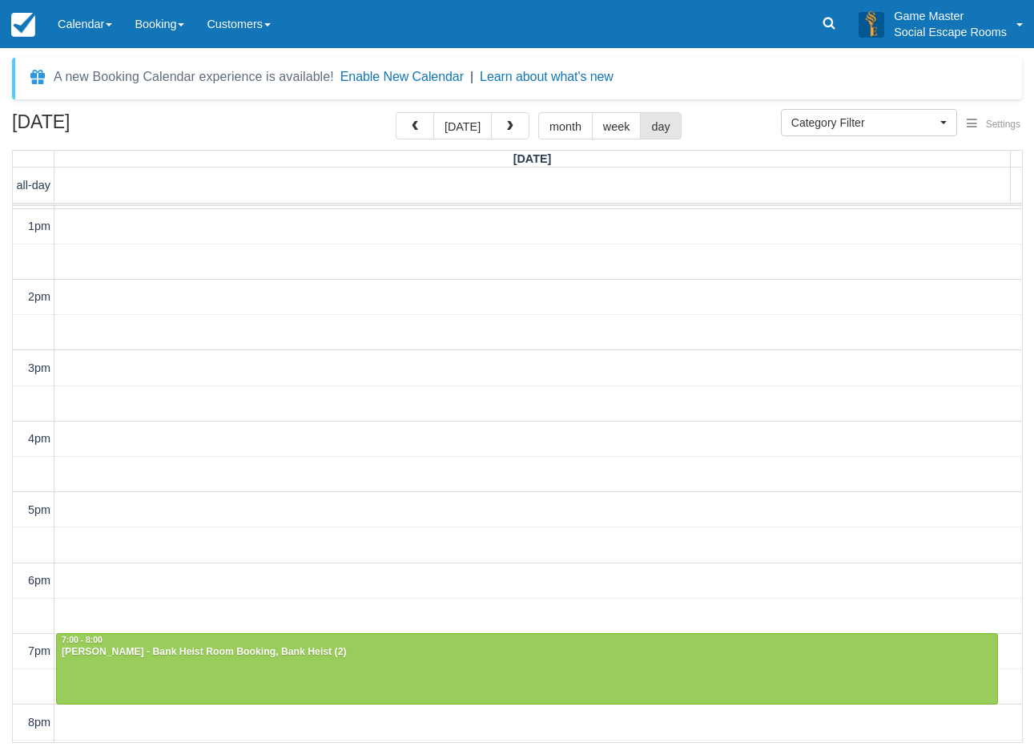
scroll to position [348, 0]
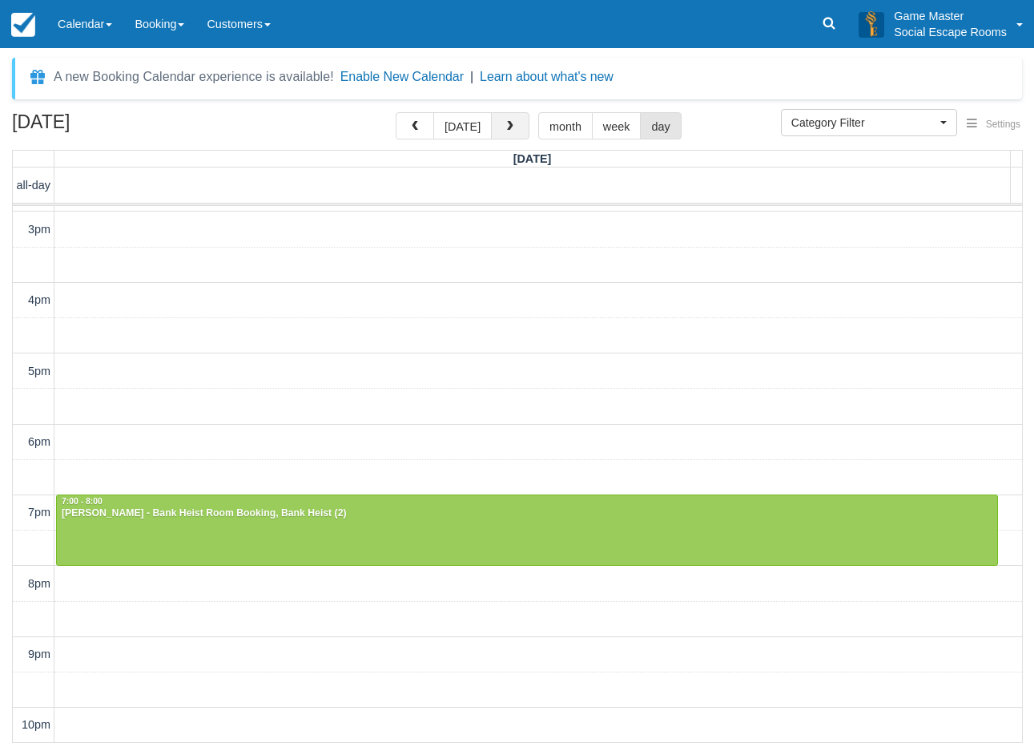
click at [519, 126] on button "button" at bounding box center [510, 125] width 38 height 27
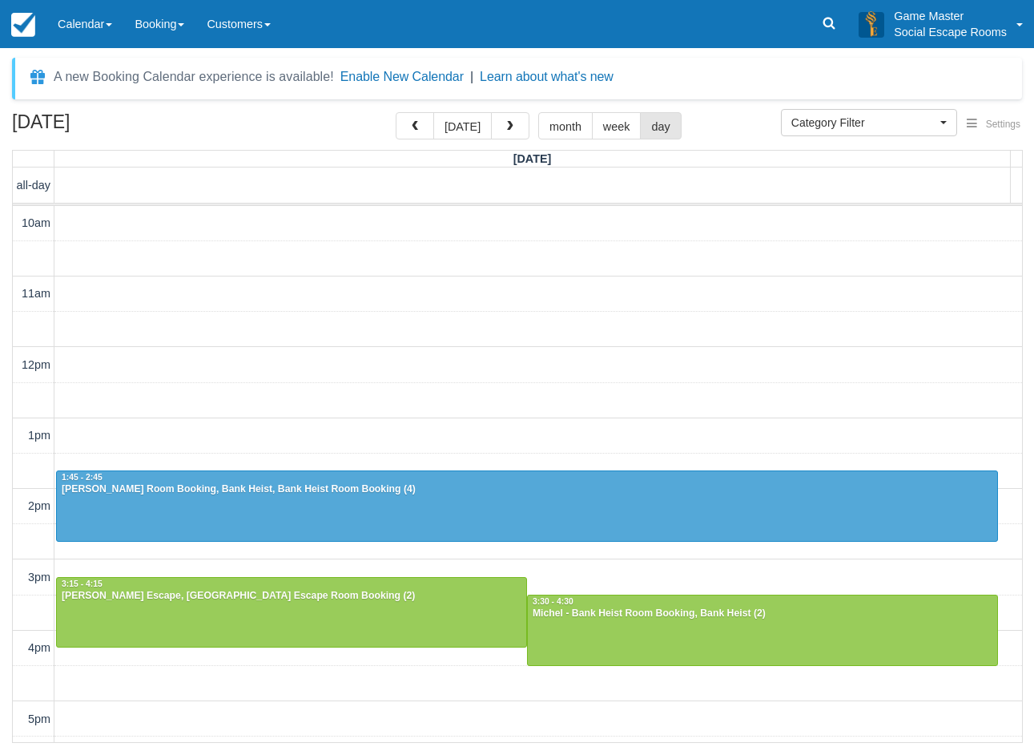
scroll to position [348, 0]
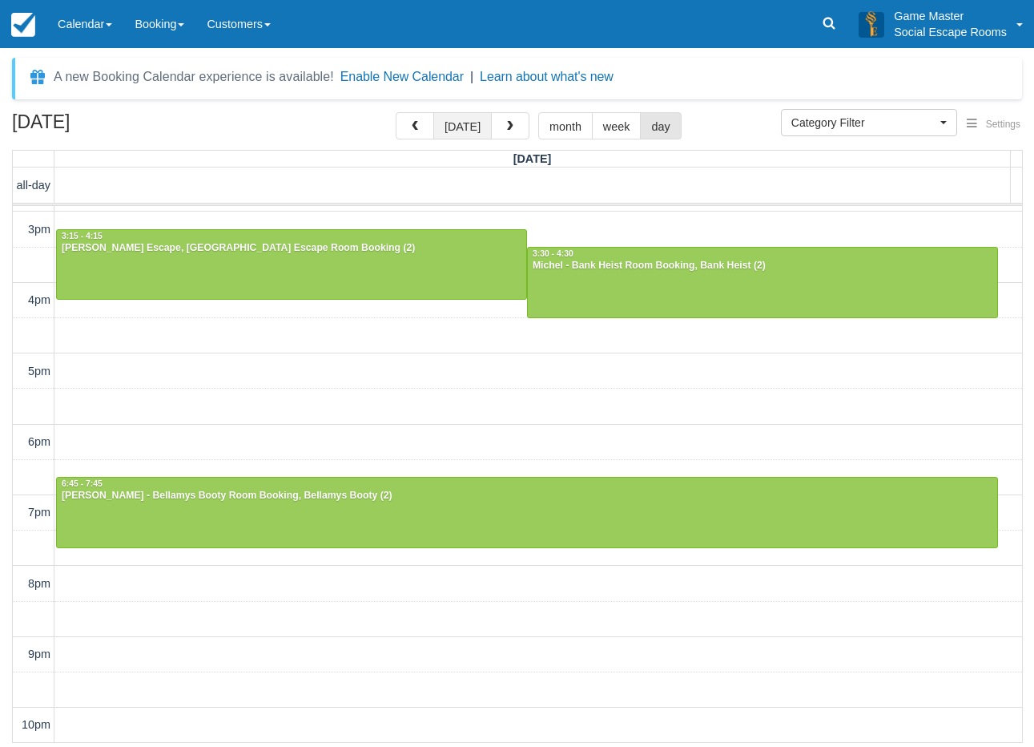
click at [471, 123] on button "[DATE]" at bounding box center [462, 125] width 58 height 27
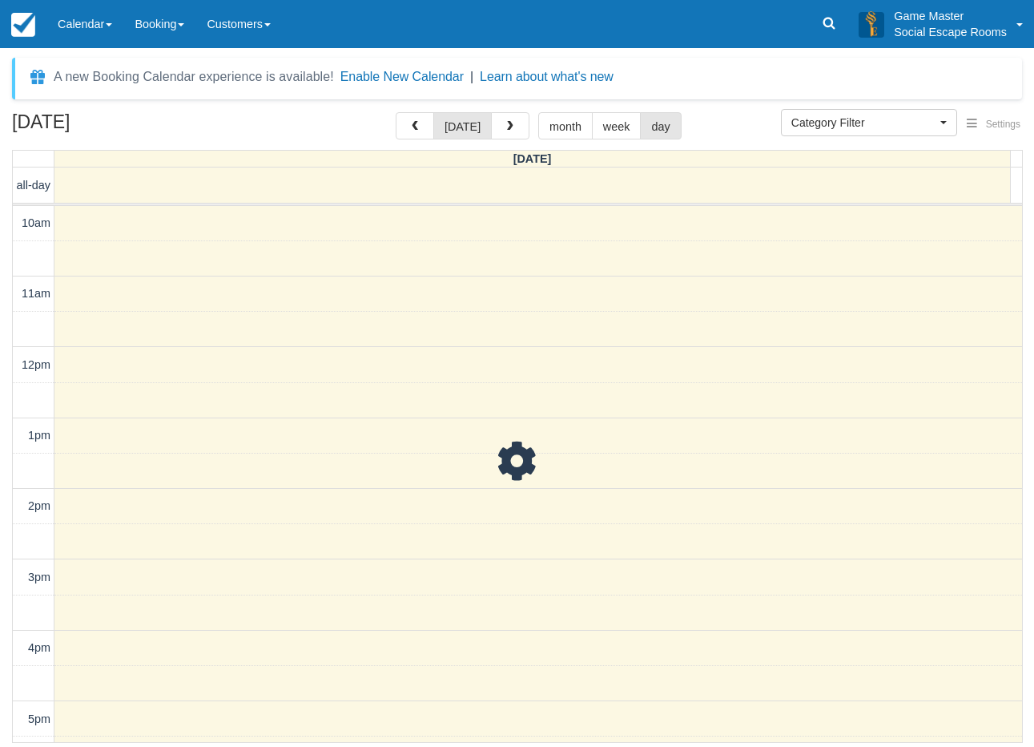
scroll to position [348, 0]
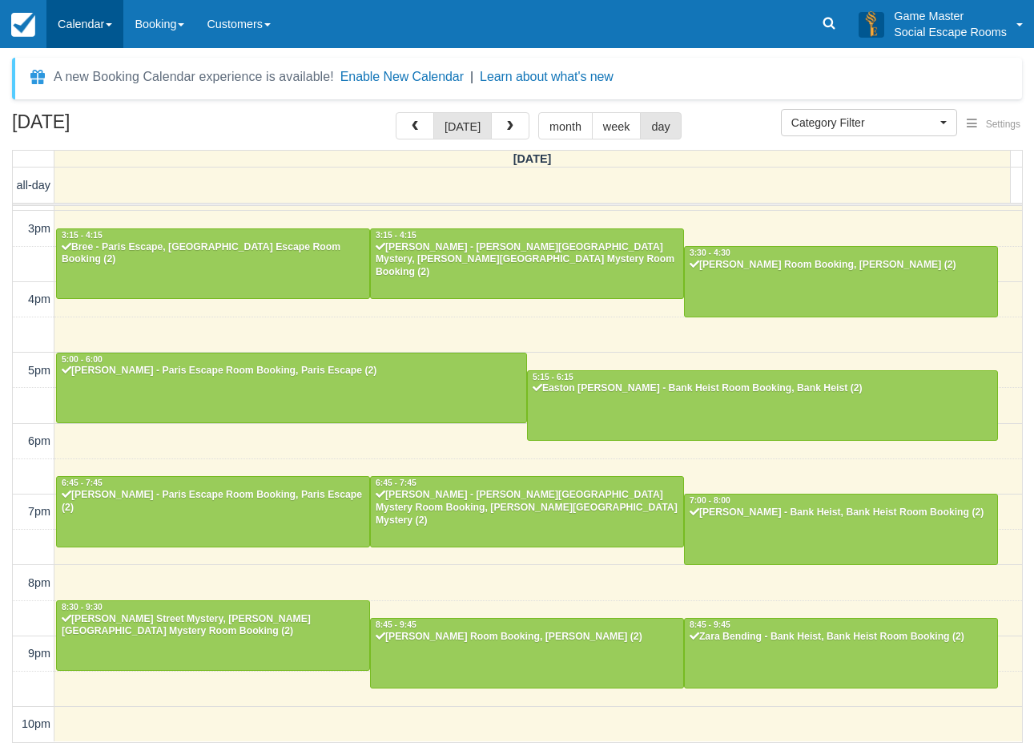
click at [105, 25] on link "Calendar" at bounding box center [84, 24] width 77 height 48
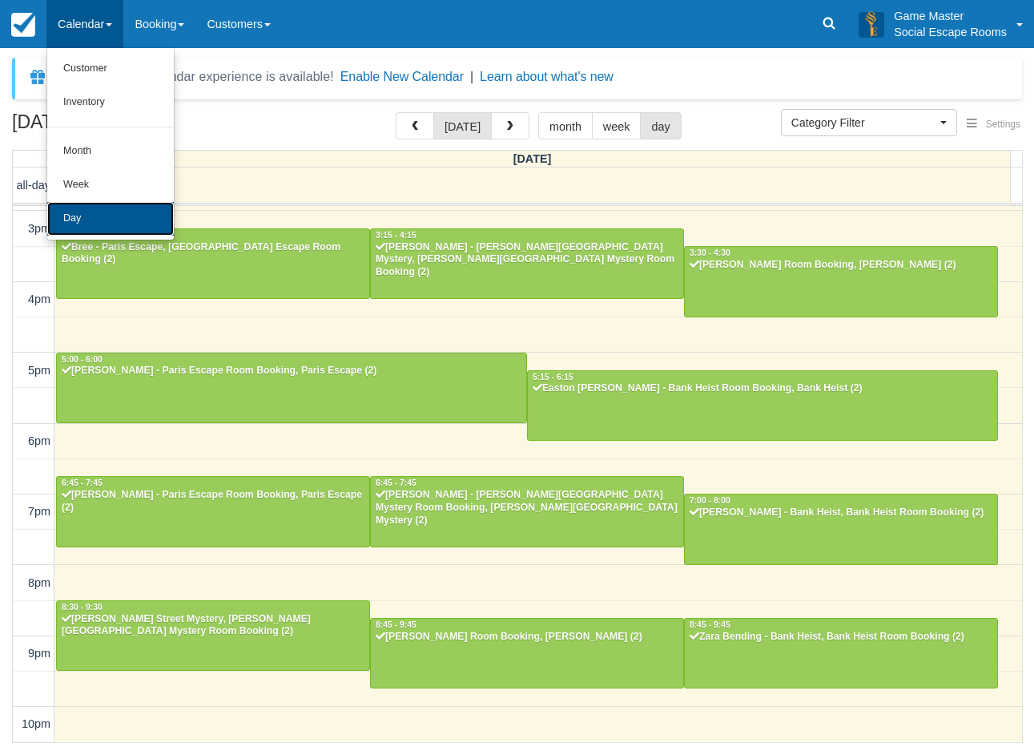
click at [79, 220] on link "Day" at bounding box center [110, 219] width 127 height 34
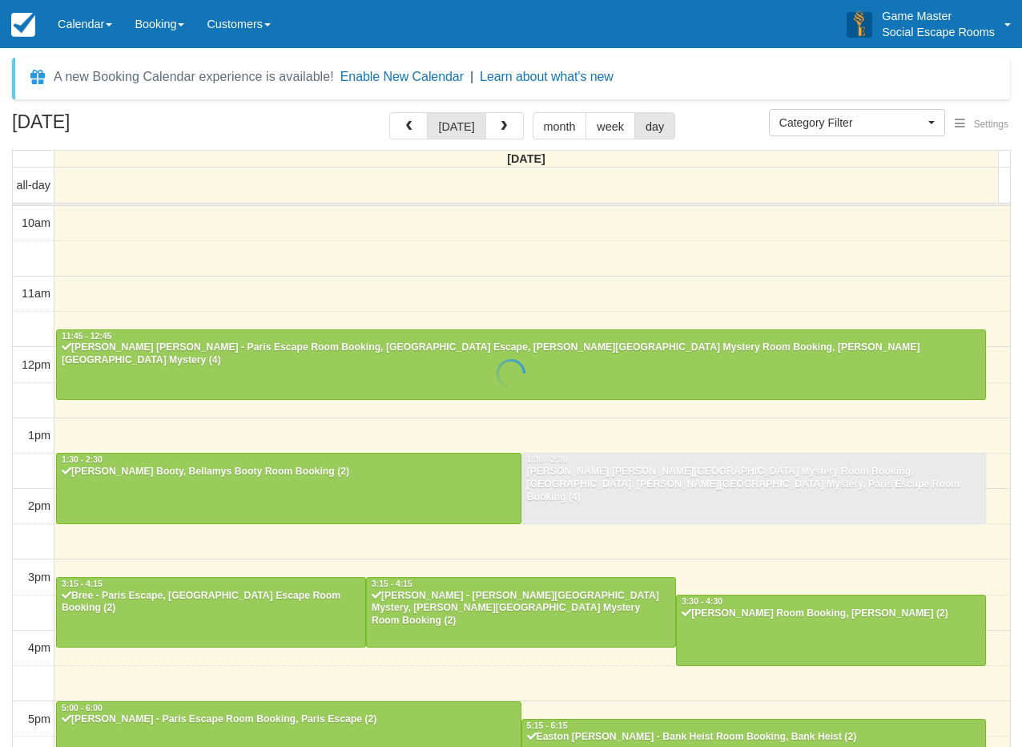
select select
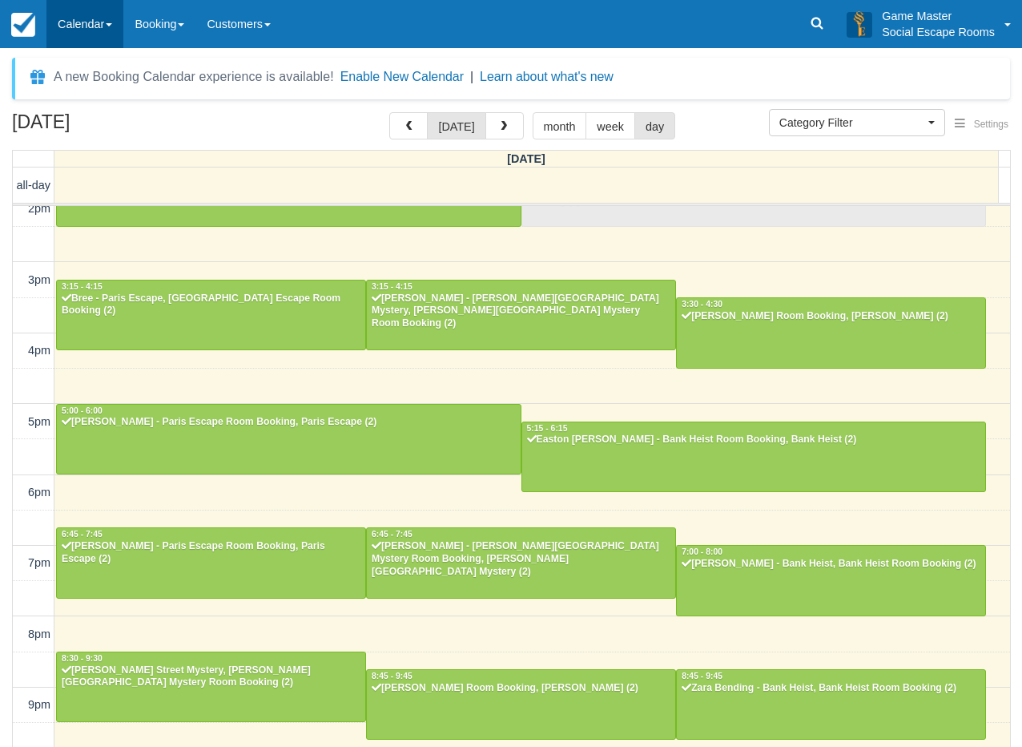
click at [116, 41] on link "Calendar" at bounding box center [84, 24] width 77 height 48
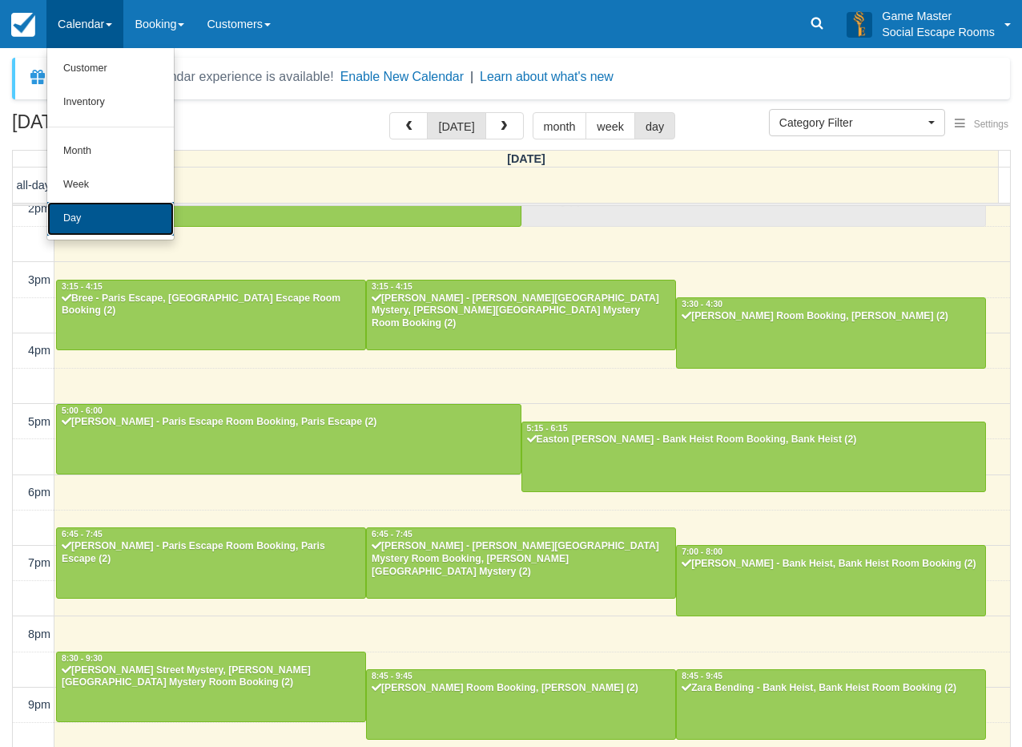
click at [97, 224] on link "Day" at bounding box center [110, 219] width 127 height 34
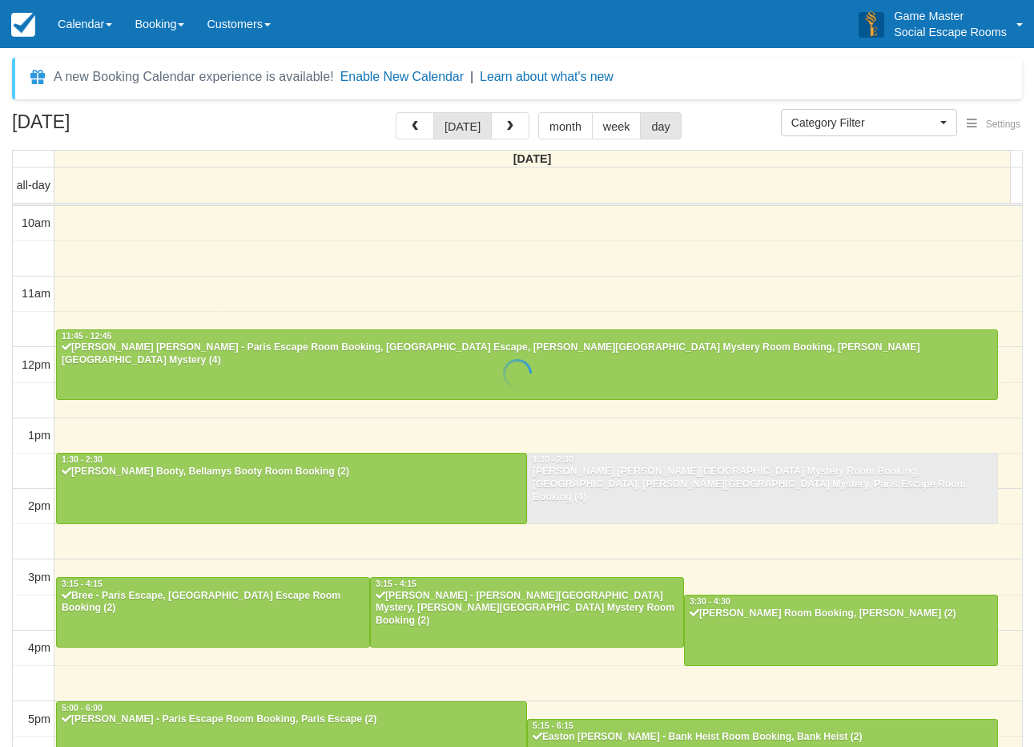
select select
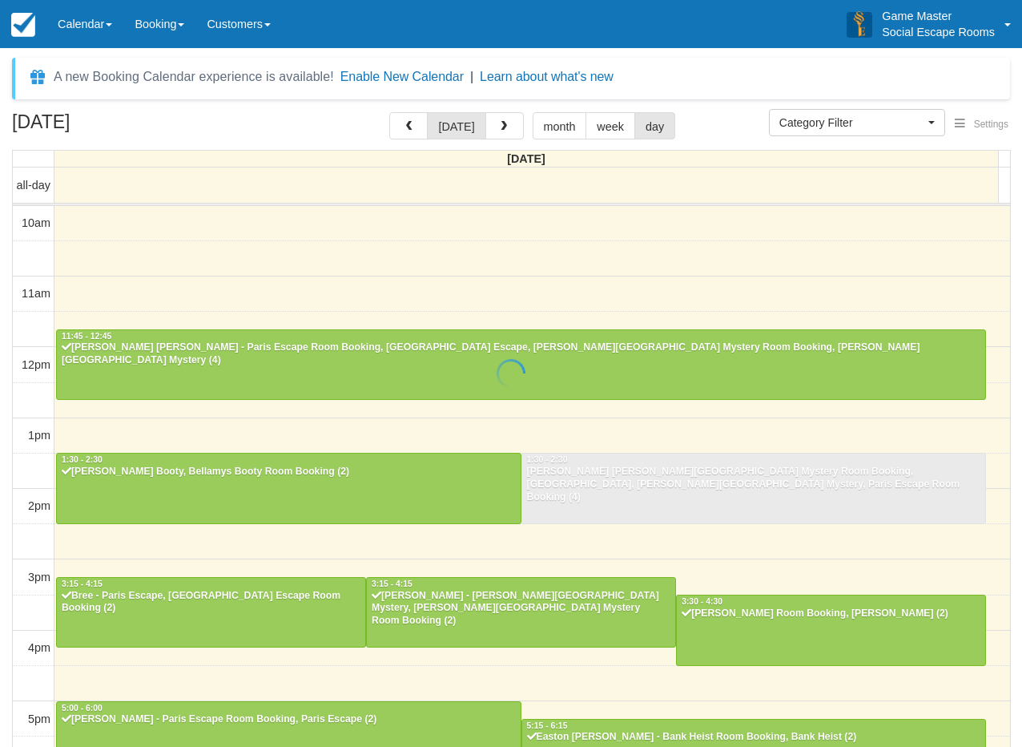
scroll to position [297, 0]
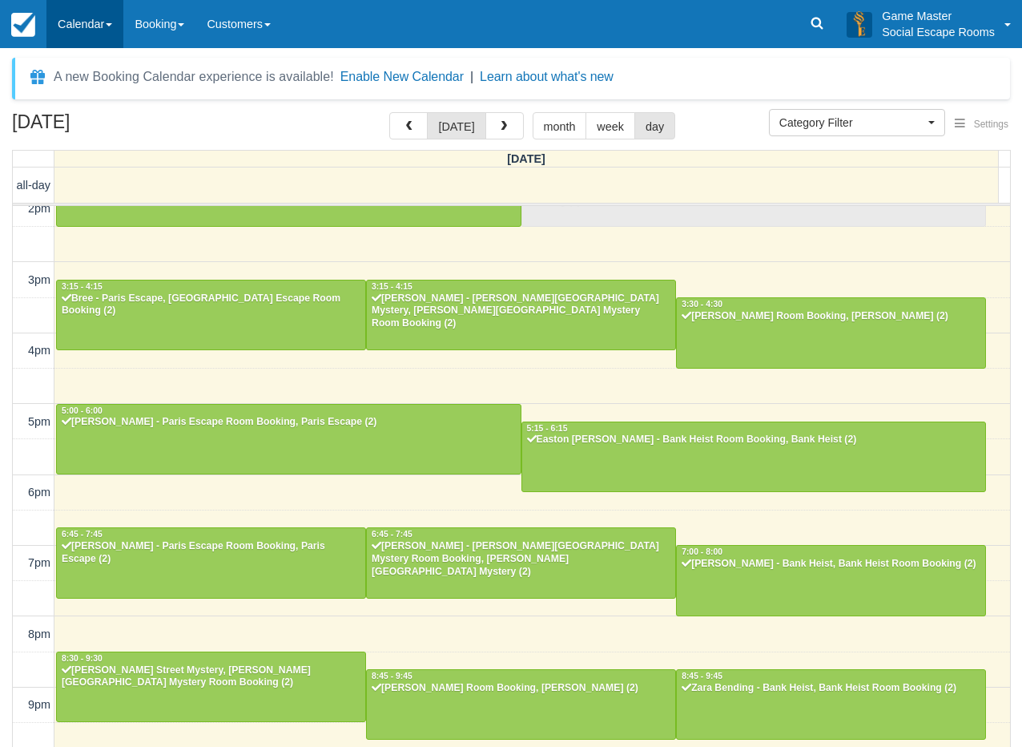
click at [90, 31] on link "Calendar" at bounding box center [84, 24] width 77 height 48
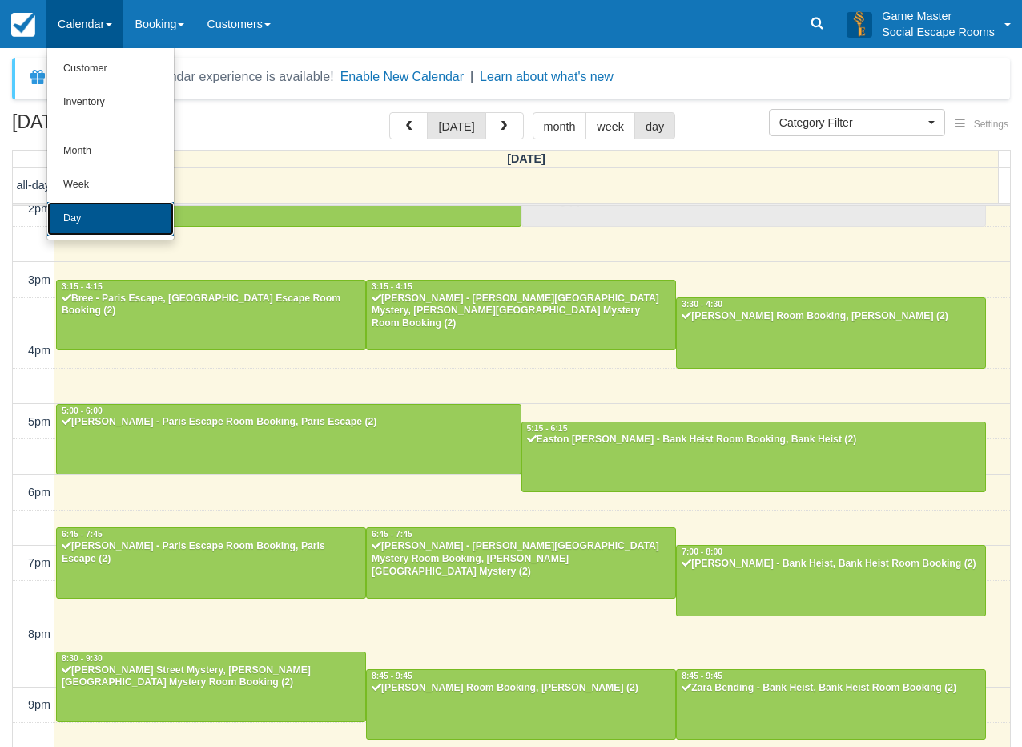
click at [113, 207] on link "Day" at bounding box center [110, 219] width 127 height 34
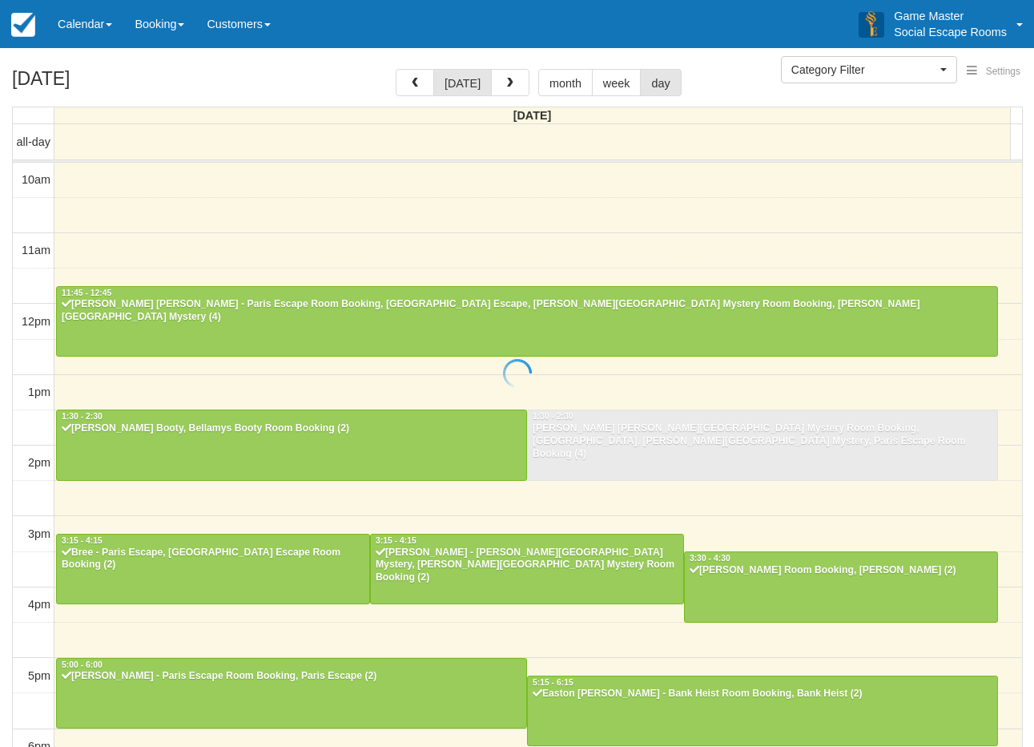
select select
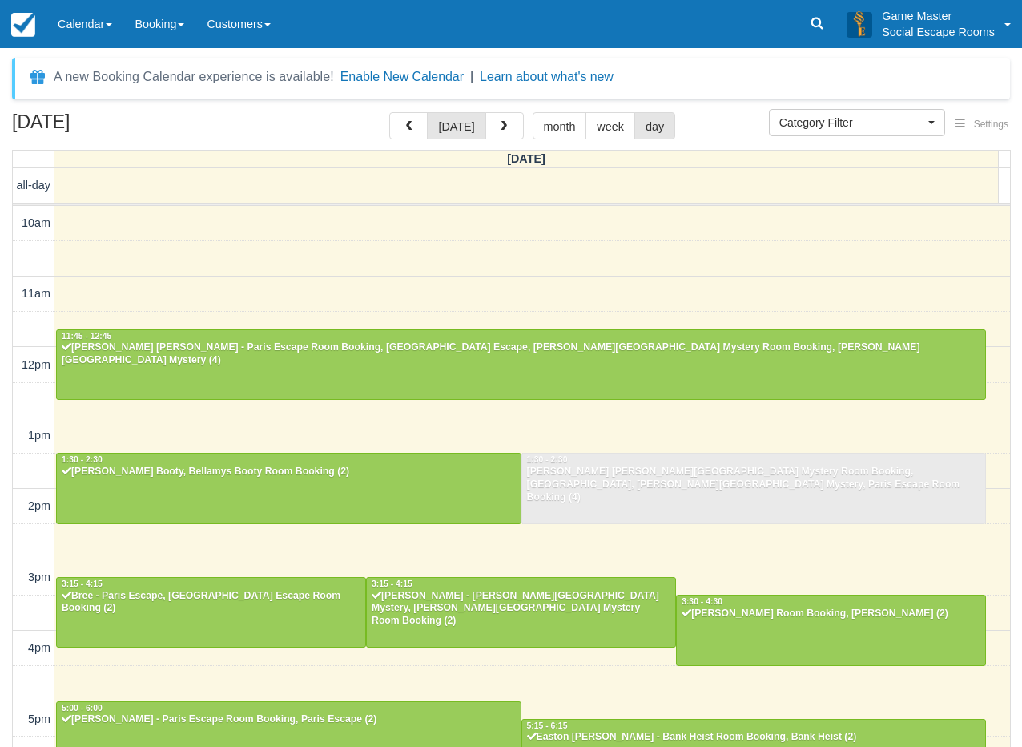
scroll to position [297, 0]
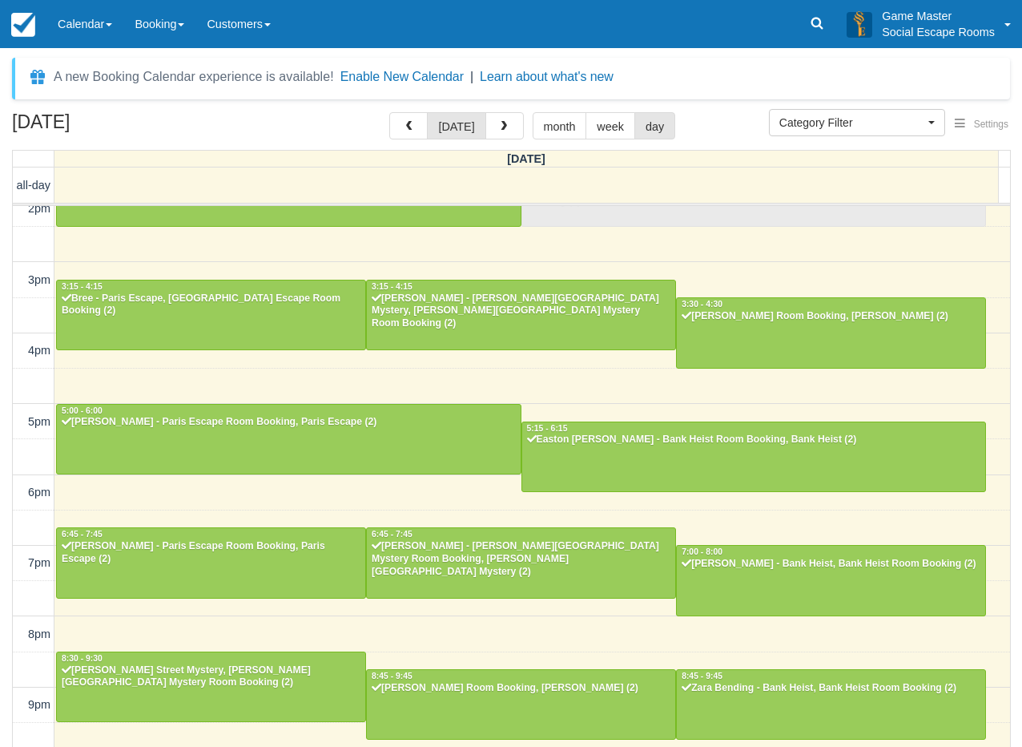
click at [10, 660] on div "August 16, 2025 today month week day Saturday all-day 10am 11am 12pm 1pm 2pm 3p…" at bounding box center [511, 453] width 1022 height 682
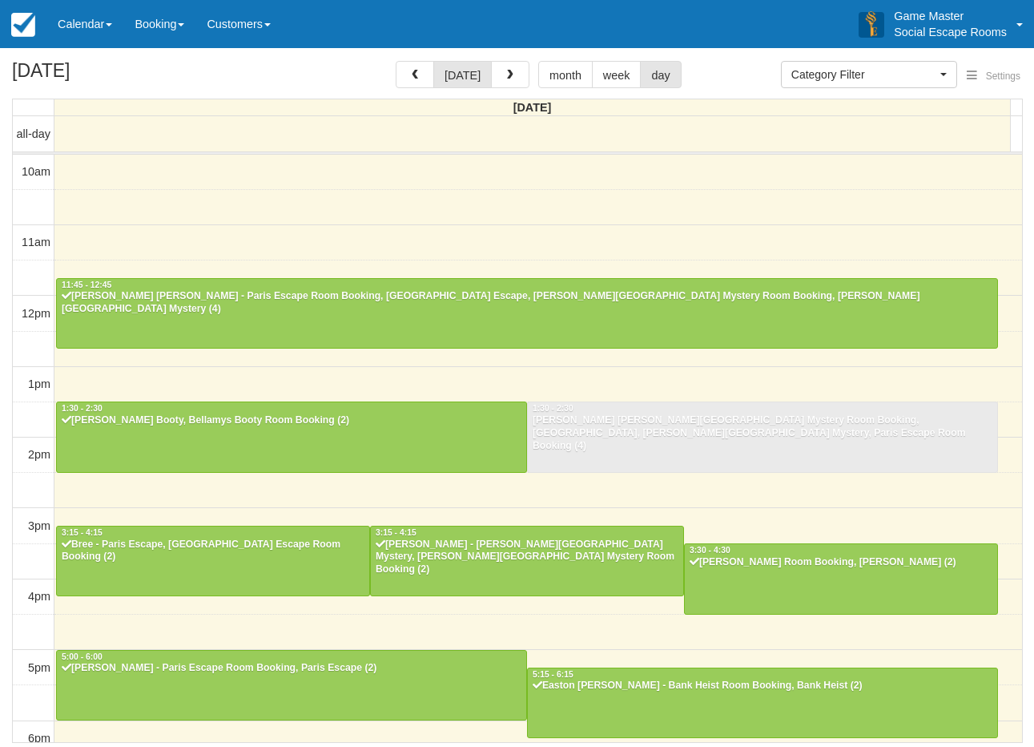
select select
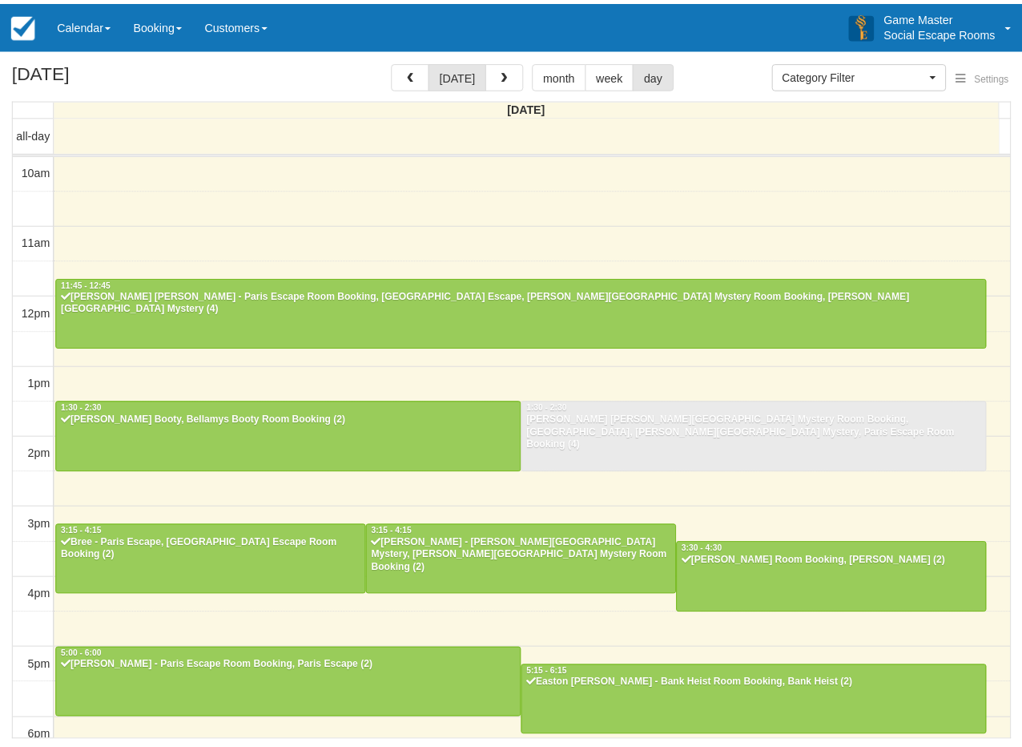
scroll to position [296, 0]
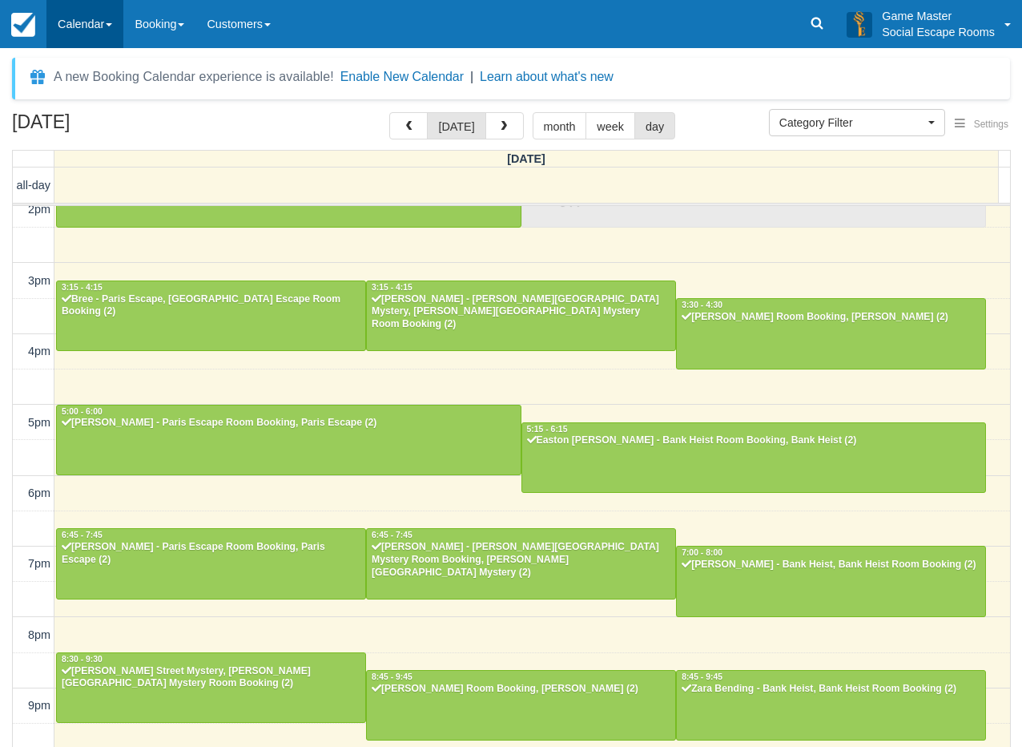
click at [67, 30] on link "Calendar" at bounding box center [84, 24] width 77 height 48
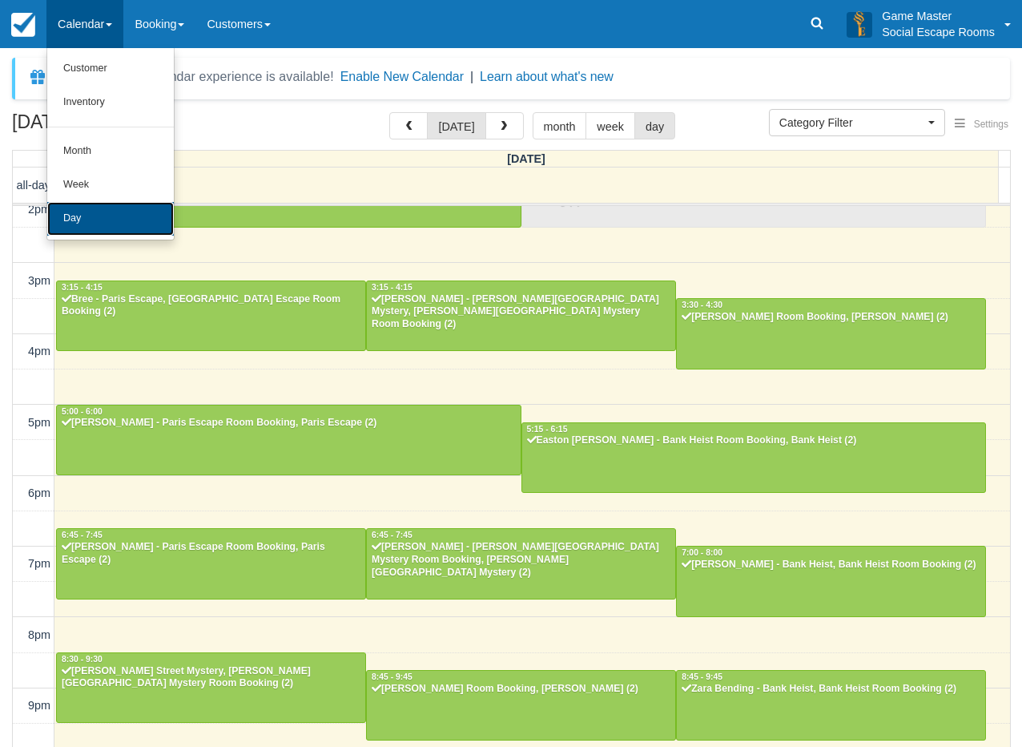
click at [91, 216] on link "Day" at bounding box center [110, 219] width 127 height 34
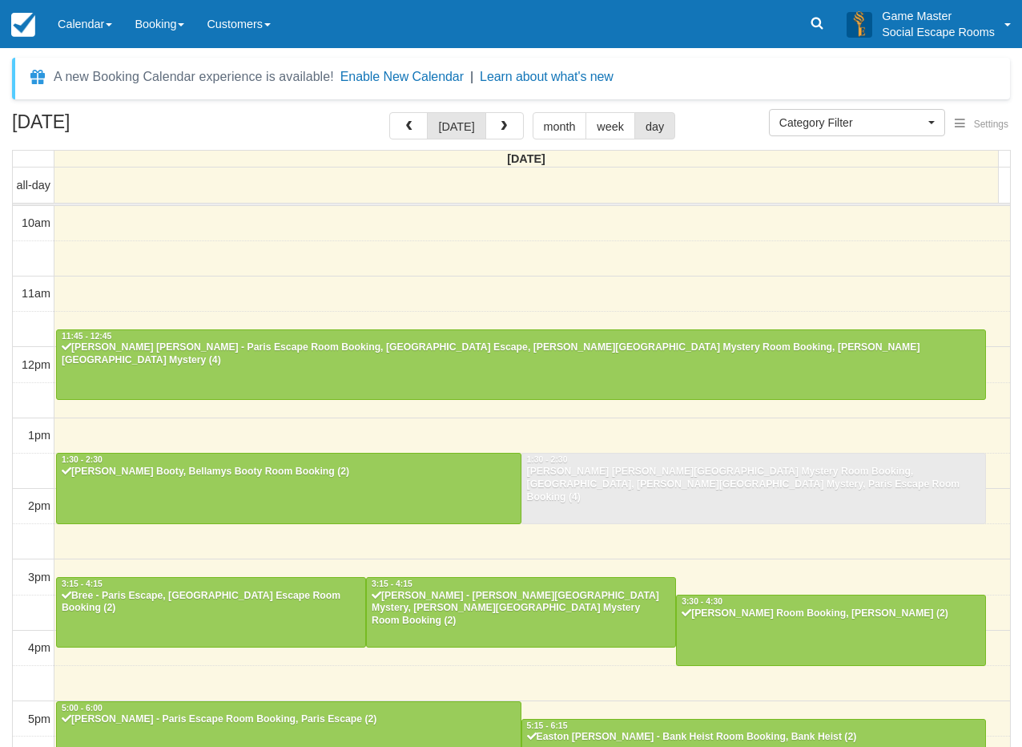
select select
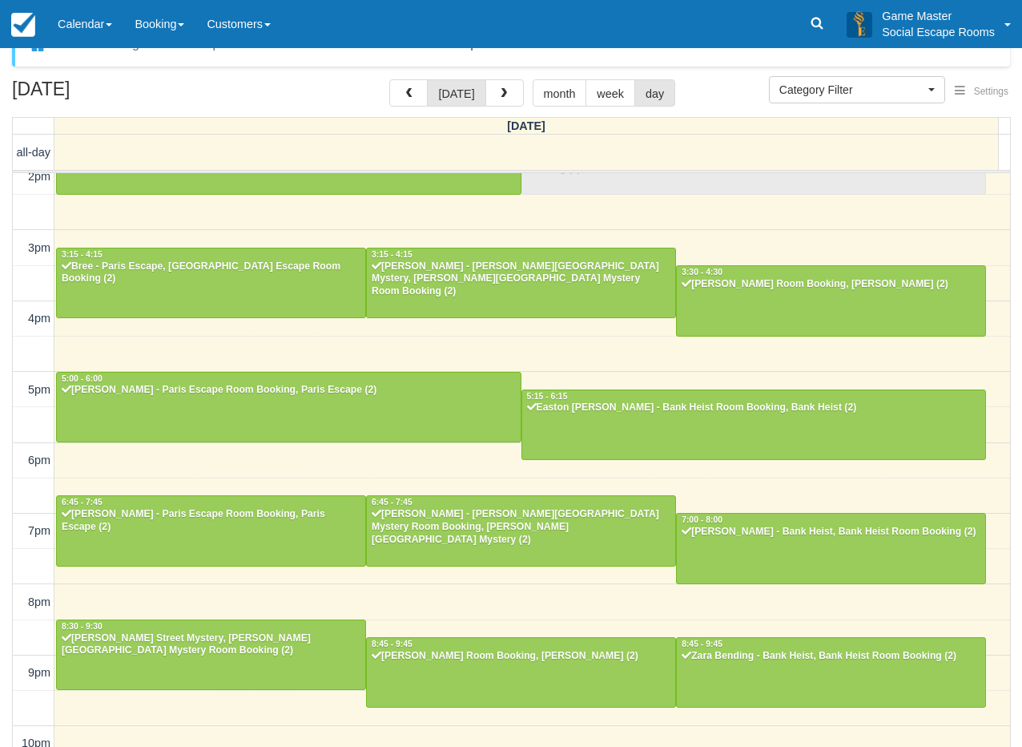
scroll to position [51, 0]
